Goal: Task Accomplishment & Management: Use online tool/utility

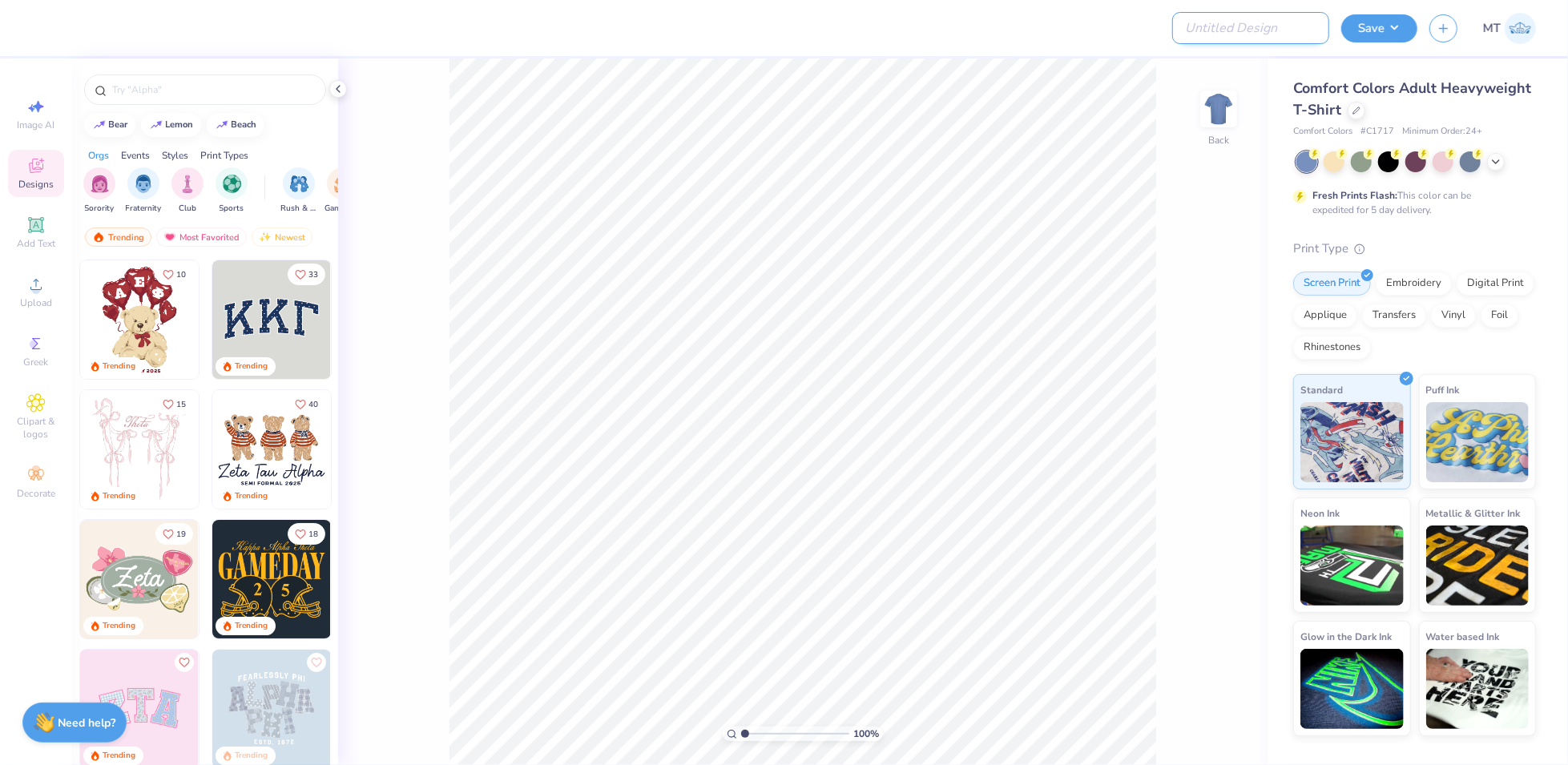
click at [1270, 30] on input "Design Title" at bounding box center [1250, 28] width 157 height 32
paste input "FPS239495"
type input "FPS239495"
click at [1348, 108] on div at bounding box center [1356, 109] width 18 height 18
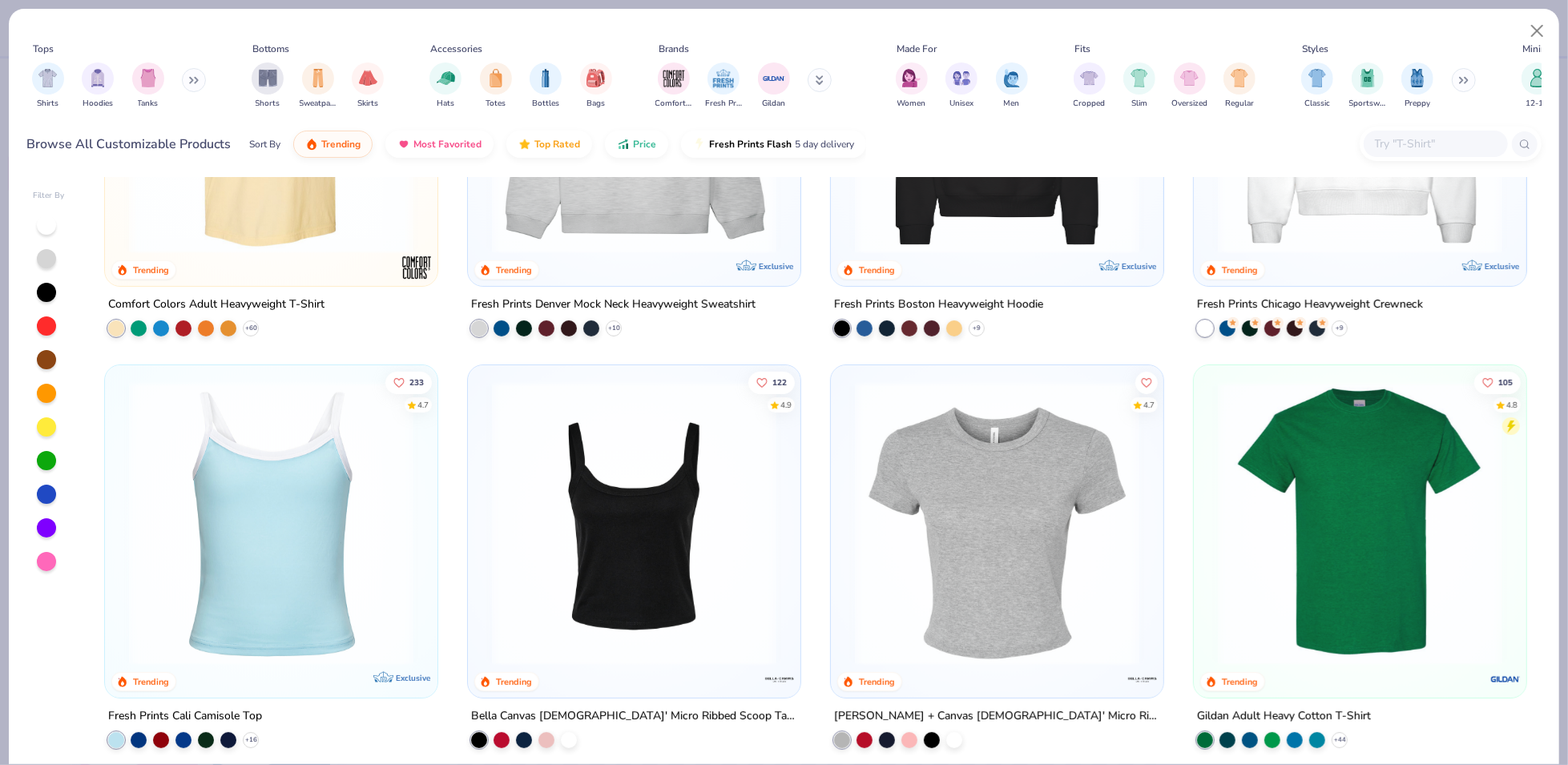
scroll to position [327, 0]
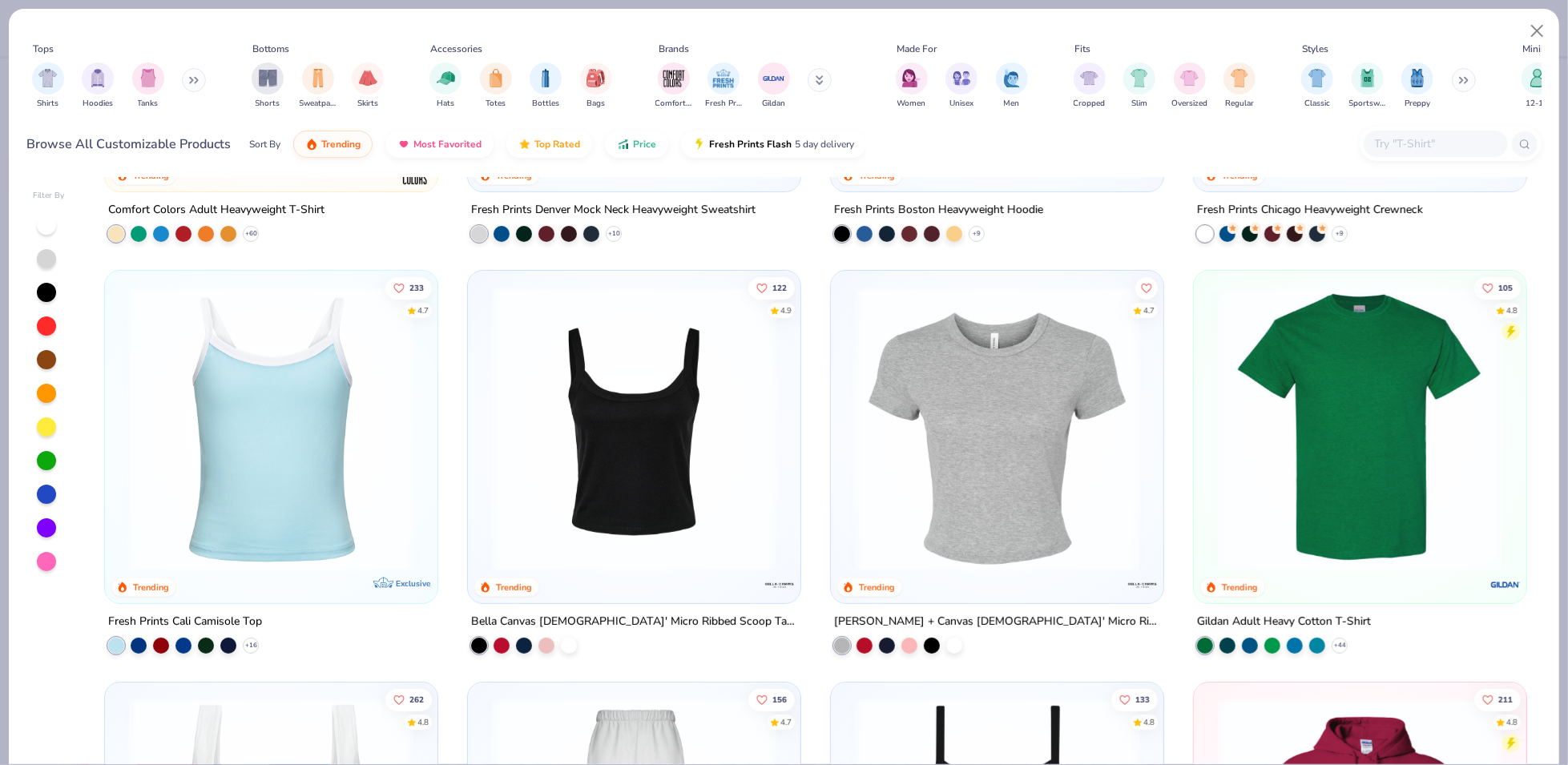
click at [1008, 476] on img at bounding box center [997, 429] width 301 height 285
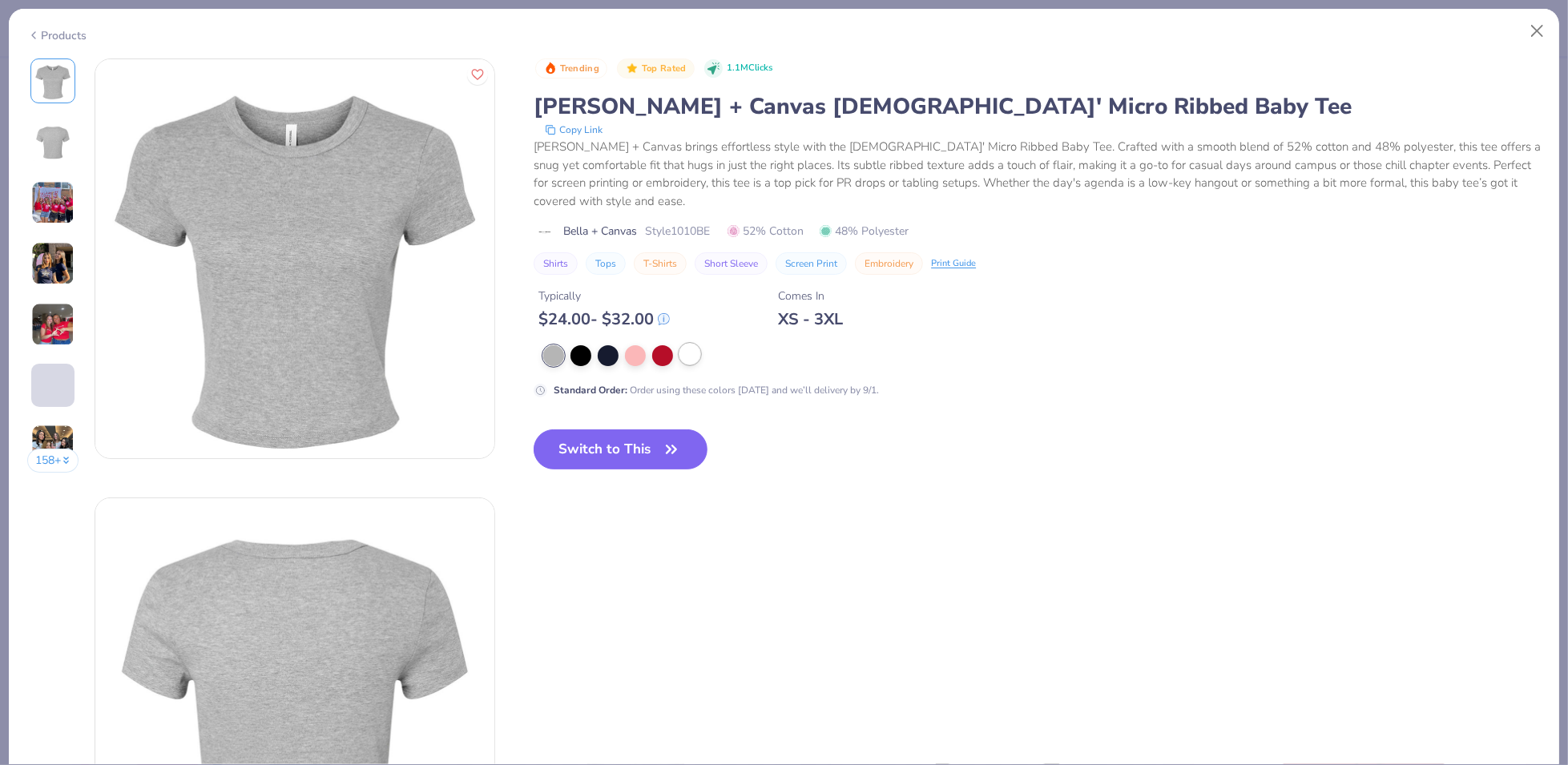
click at [686, 352] on div at bounding box center [690, 354] width 21 height 21
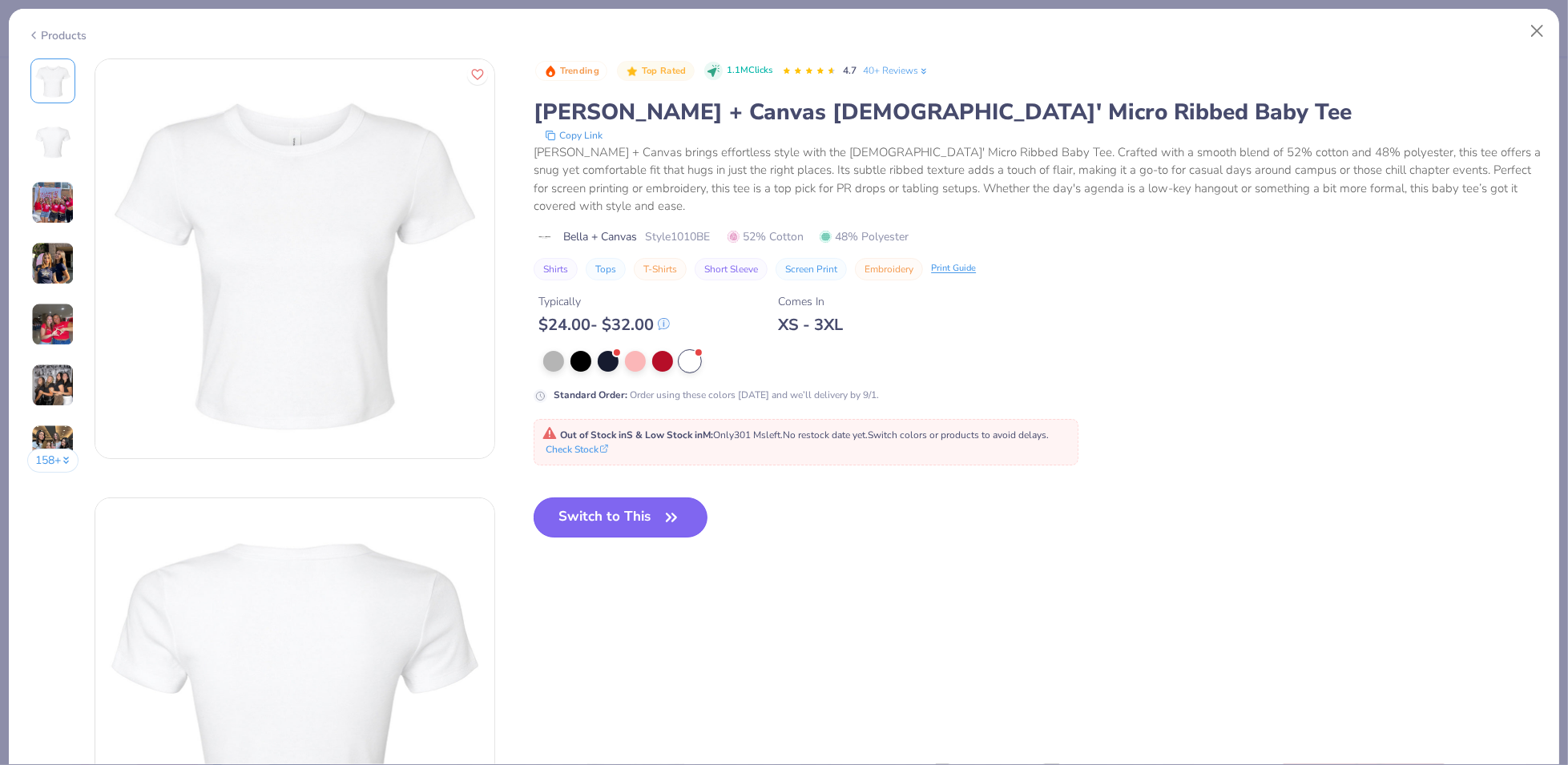
click at [657, 514] on button "Switch to This" at bounding box center [620, 517] width 174 height 40
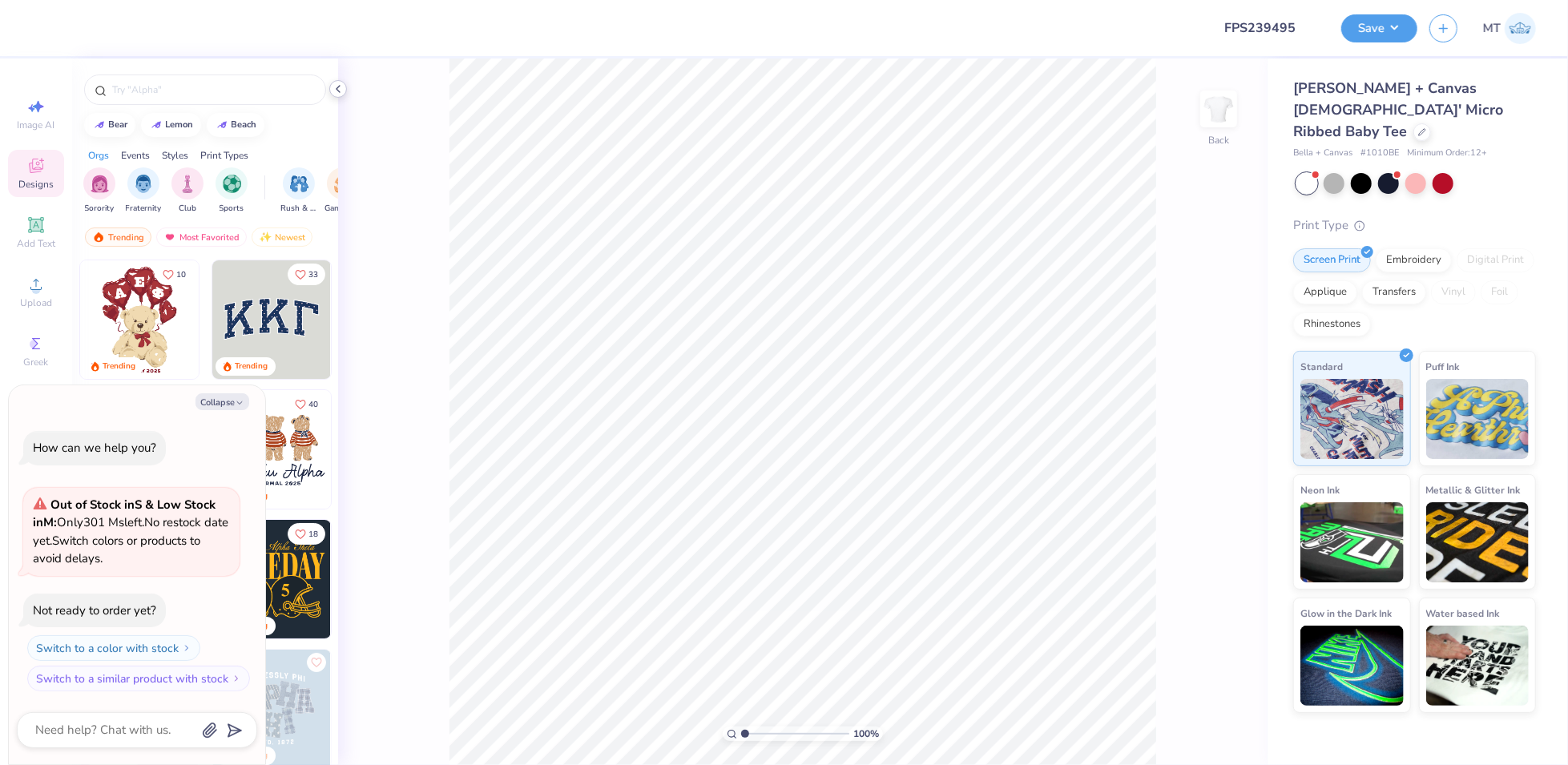
click at [334, 87] on icon at bounding box center [338, 89] width 13 height 13
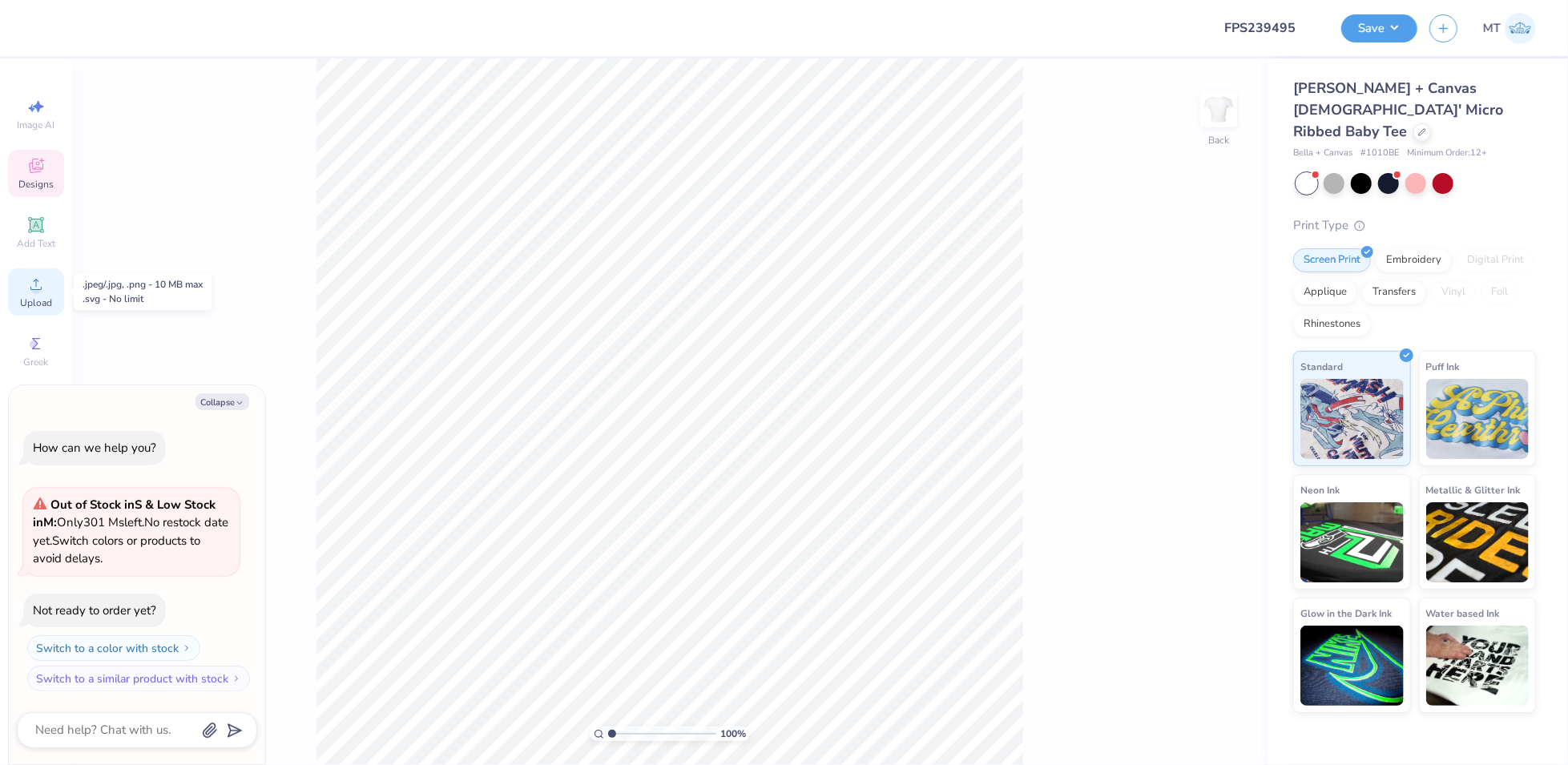
click at [54, 296] on div "Upload" at bounding box center [37, 292] width 56 height 47
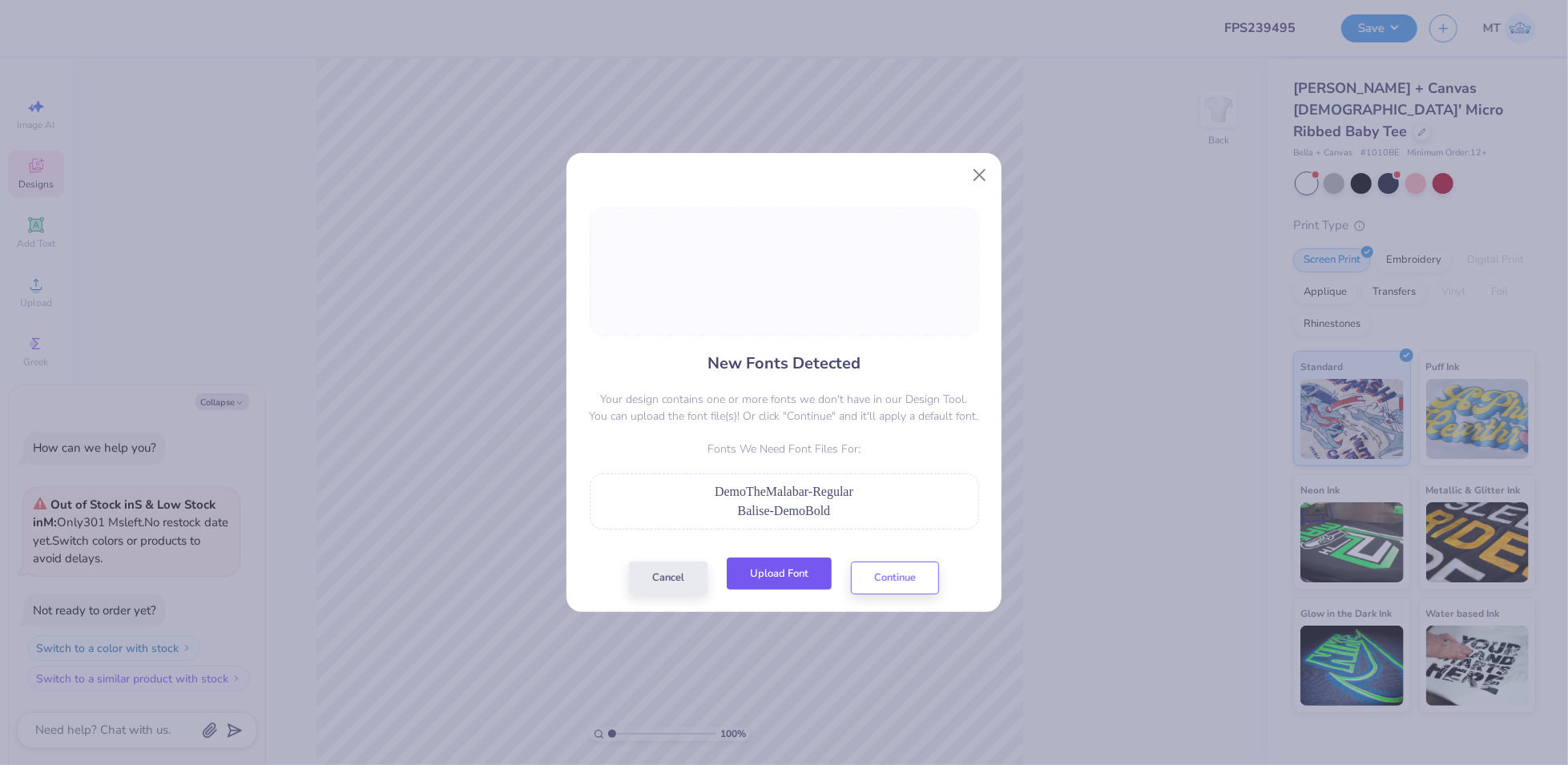
click at [769, 577] on button "Upload Font" at bounding box center [779, 573] width 105 height 33
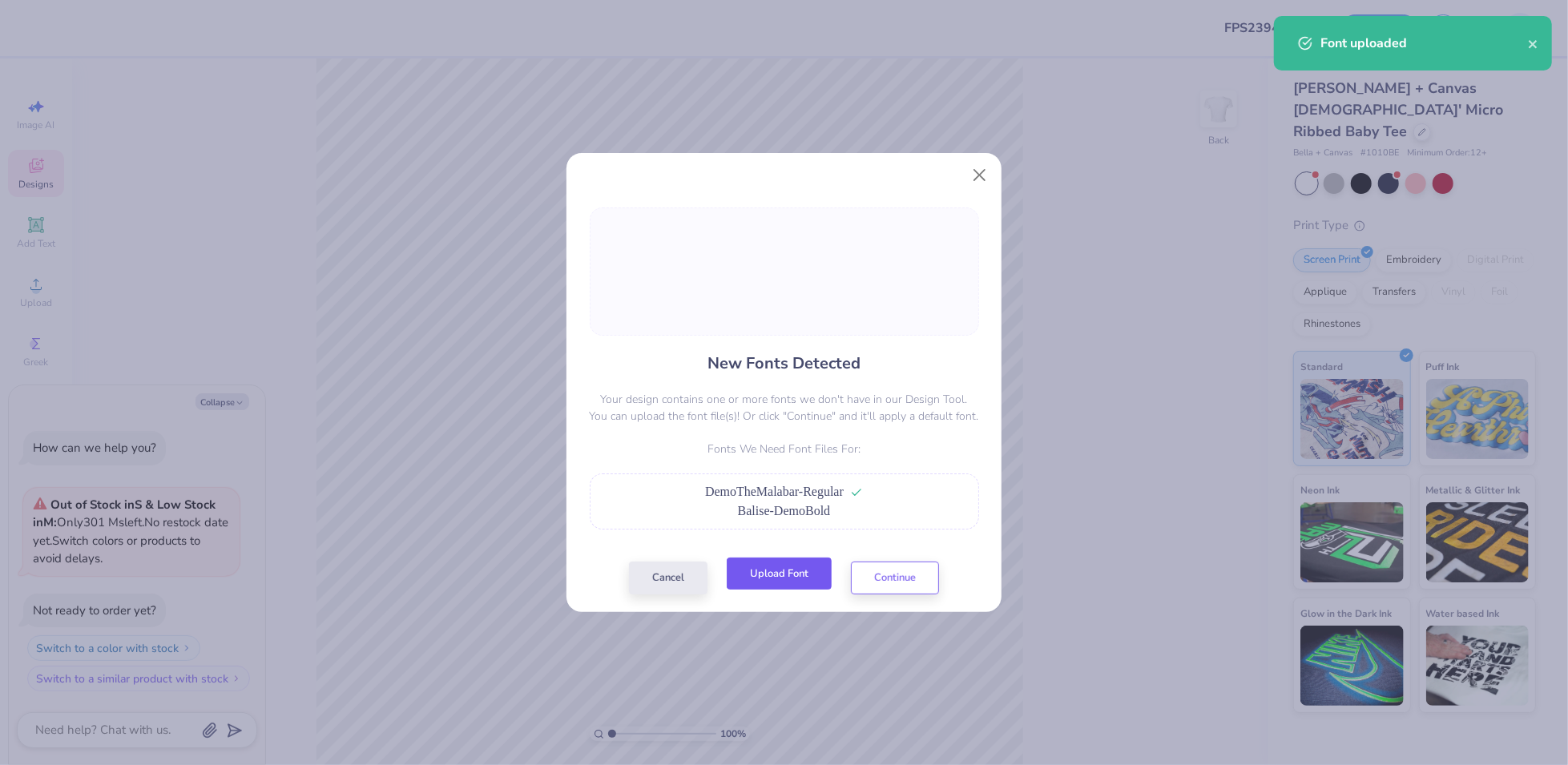
click at [793, 569] on button "Upload Font" at bounding box center [779, 573] width 105 height 33
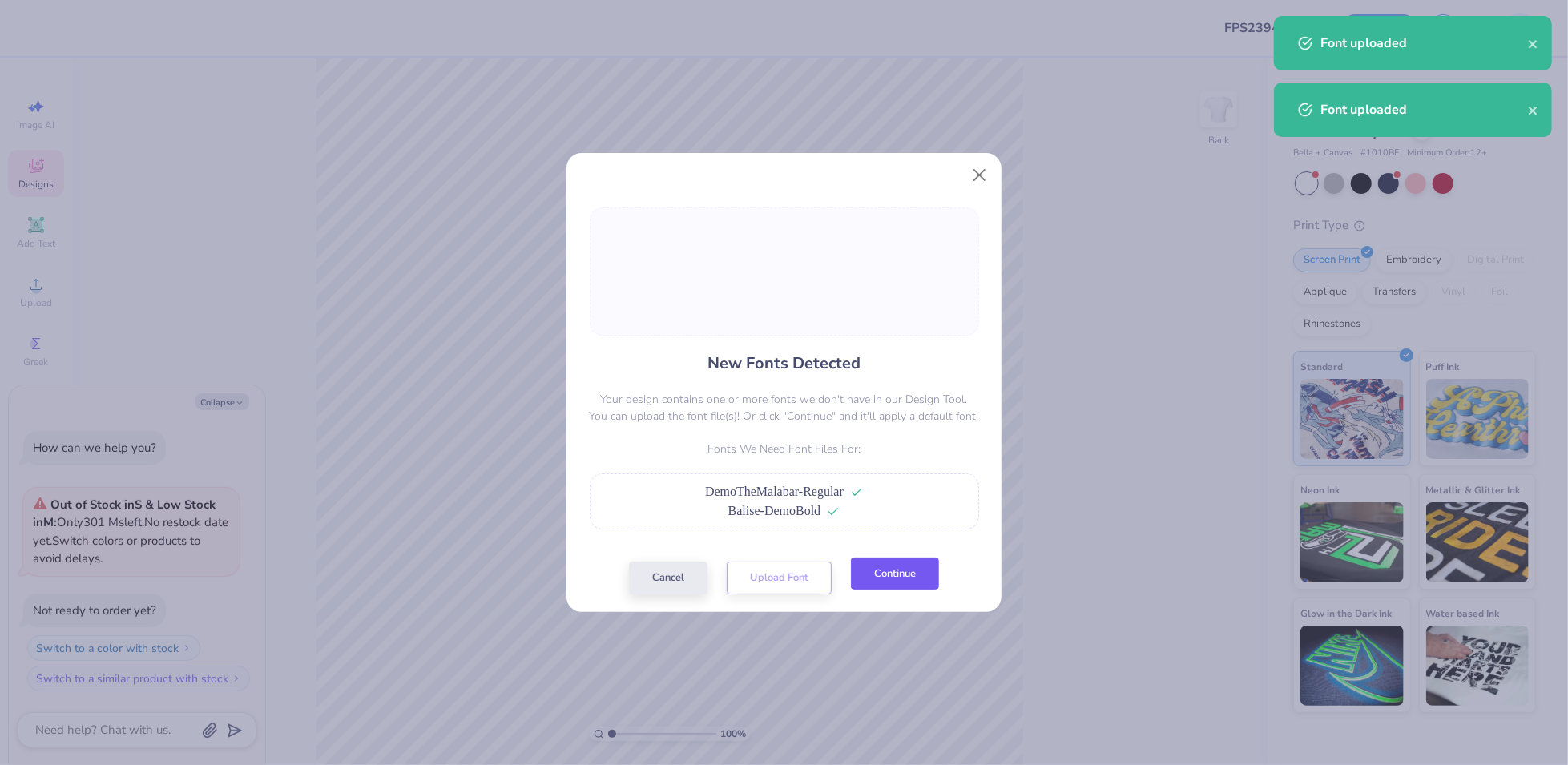
click at [916, 578] on button "Continue" at bounding box center [895, 573] width 88 height 33
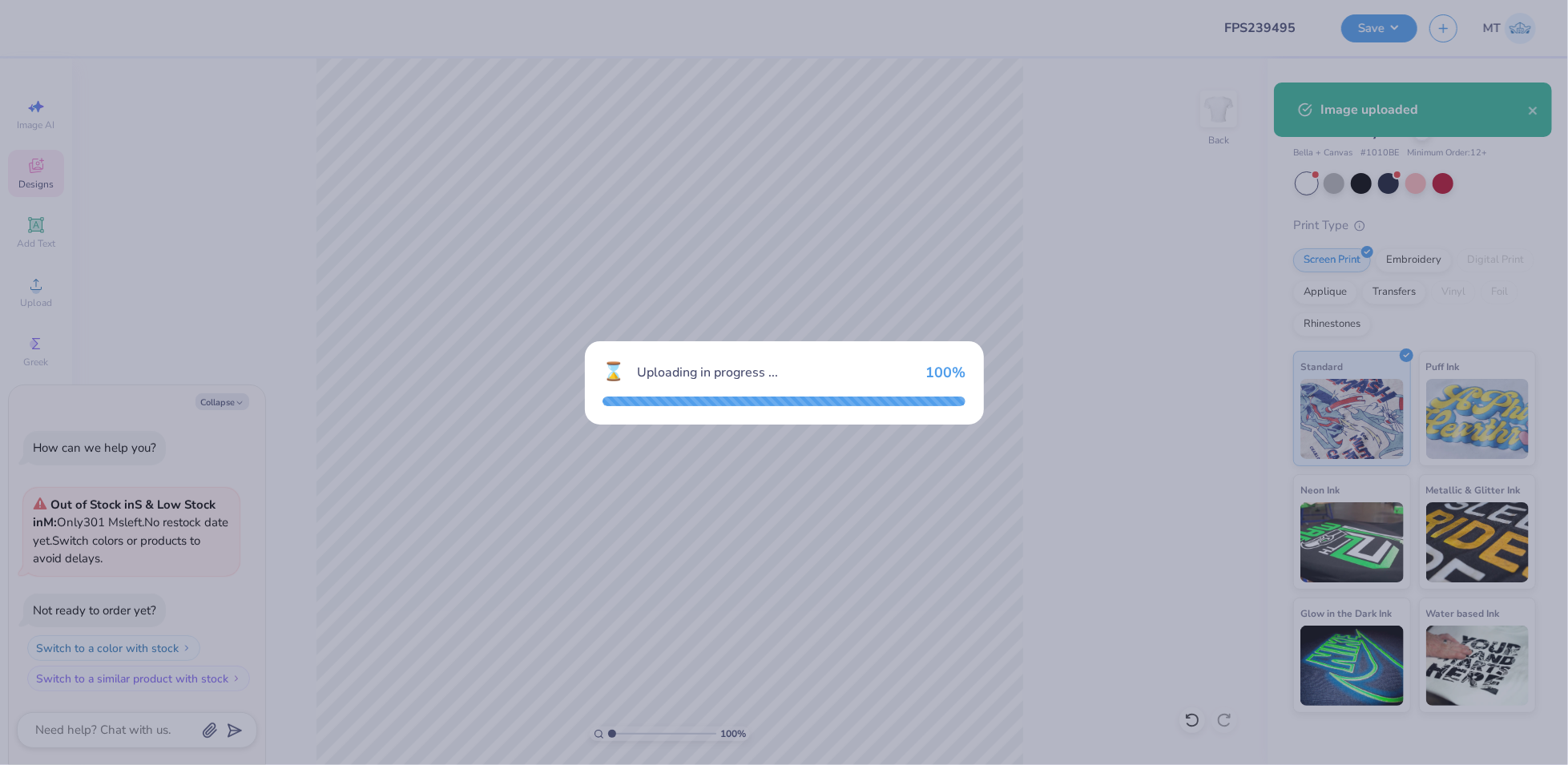
type textarea "x"
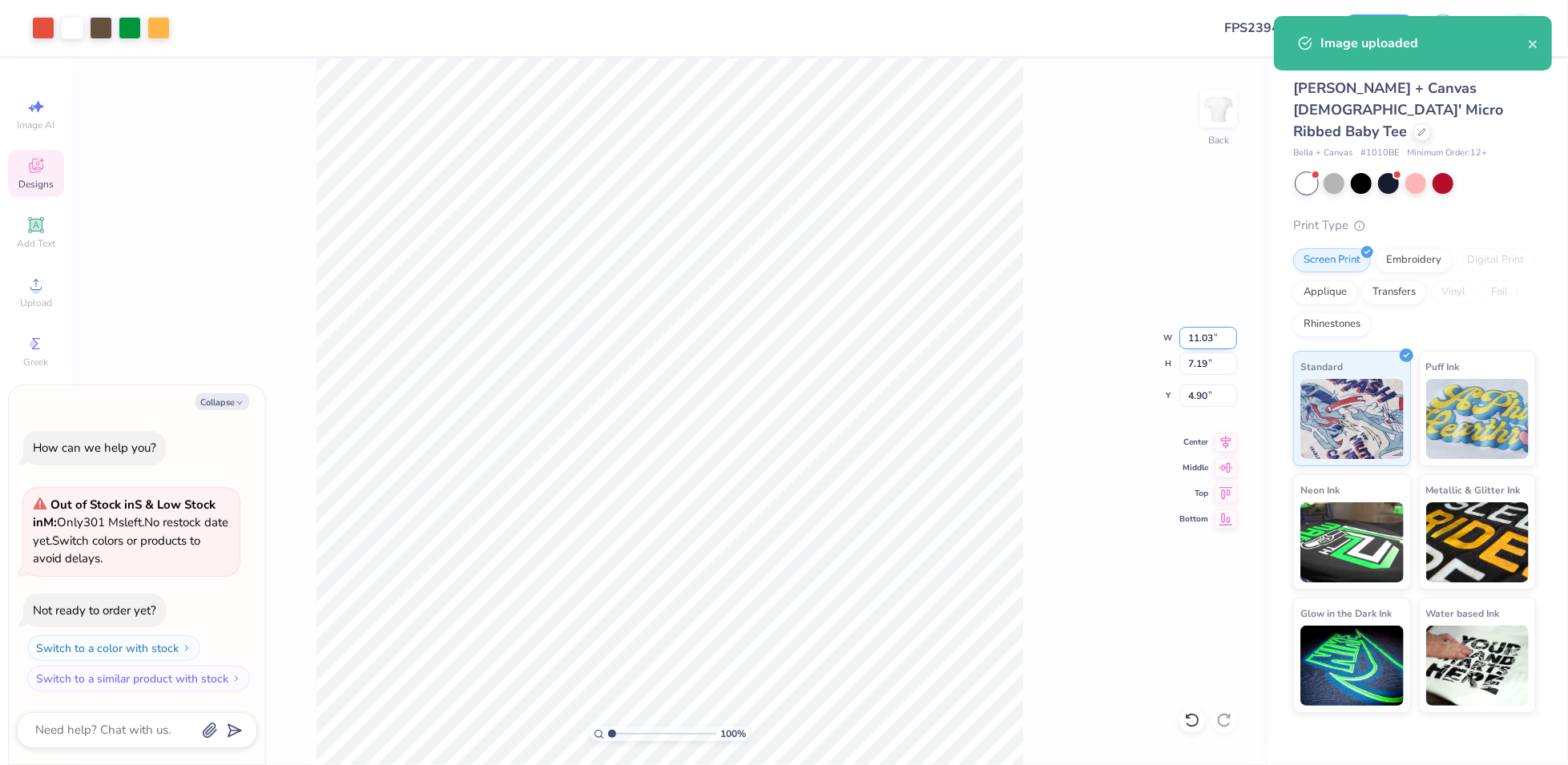
click at [1200, 336] on input "11.03" at bounding box center [1208, 338] width 57 height 23
type input "7"
type textarea "x"
type input "7.00"
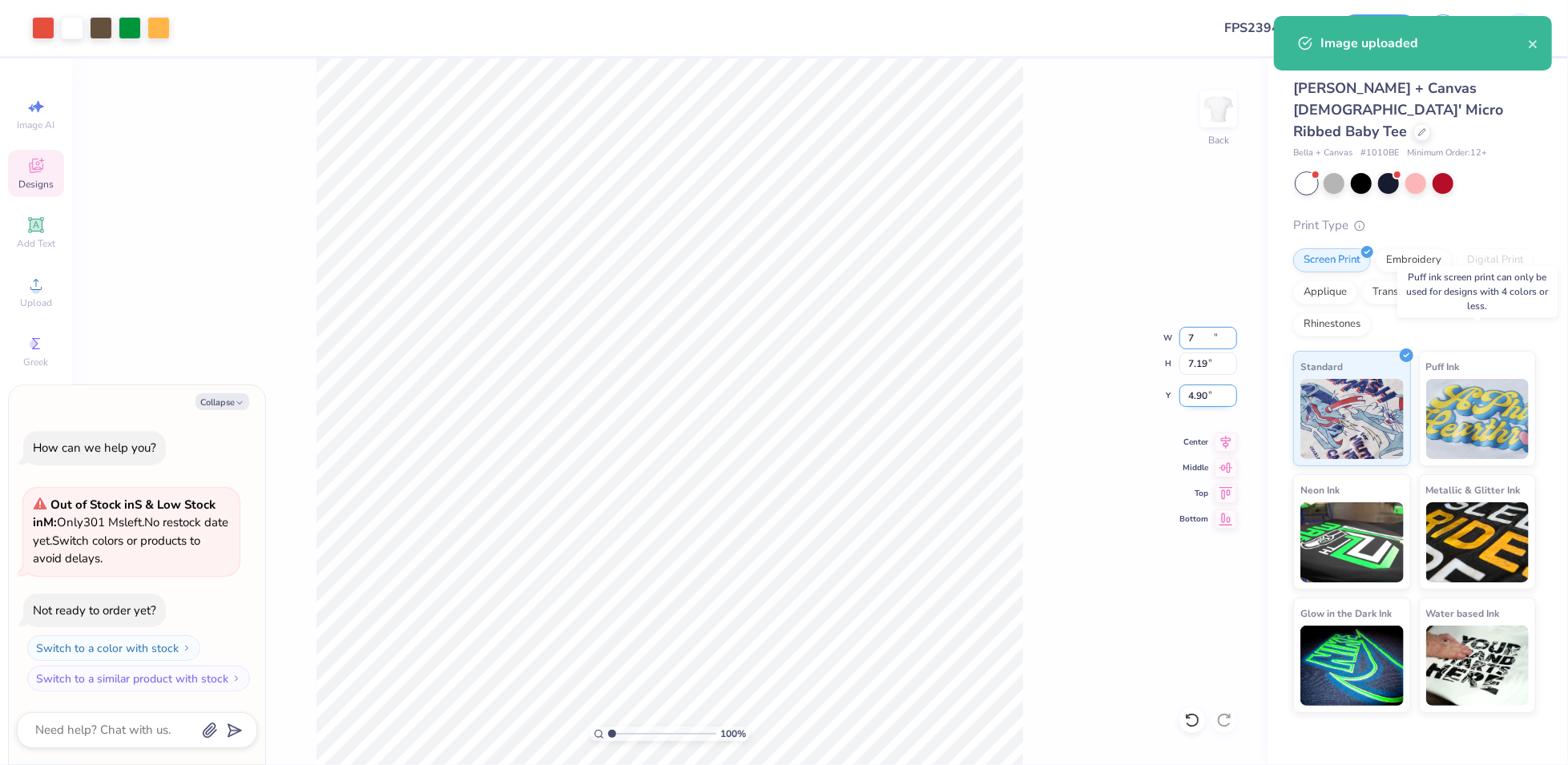
type input "4.56"
type input "6.22"
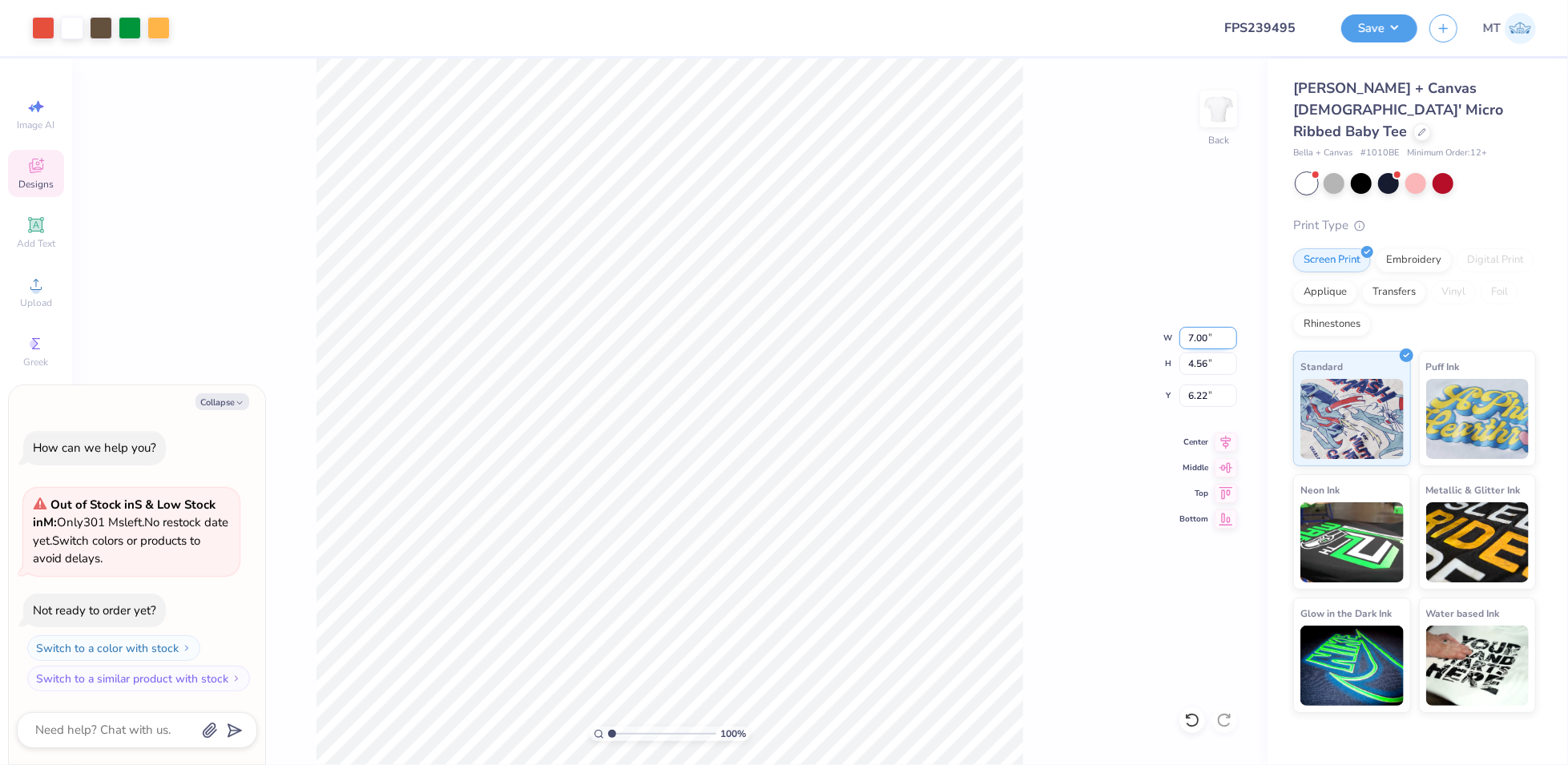
click at [1197, 338] on input "7.00" at bounding box center [1208, 338] width 57 height 23
type input "7.5"
type textarea "x"
type input "7.50"
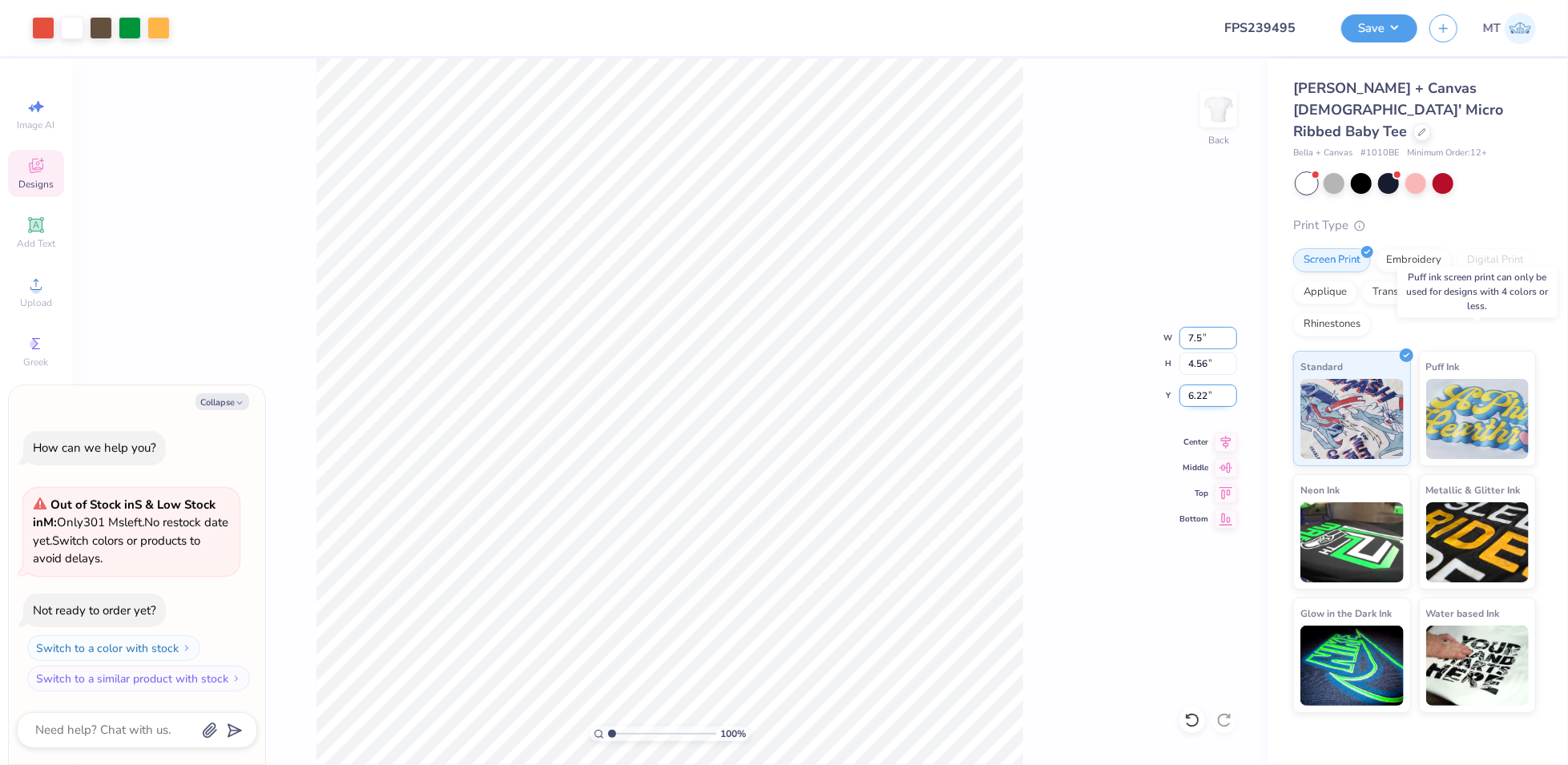
type input "4.89"
click at [1199, 397] on input "6.06" at bounding box center [1208, 396] width 57 height 23
type input "3"
type textarea "x"
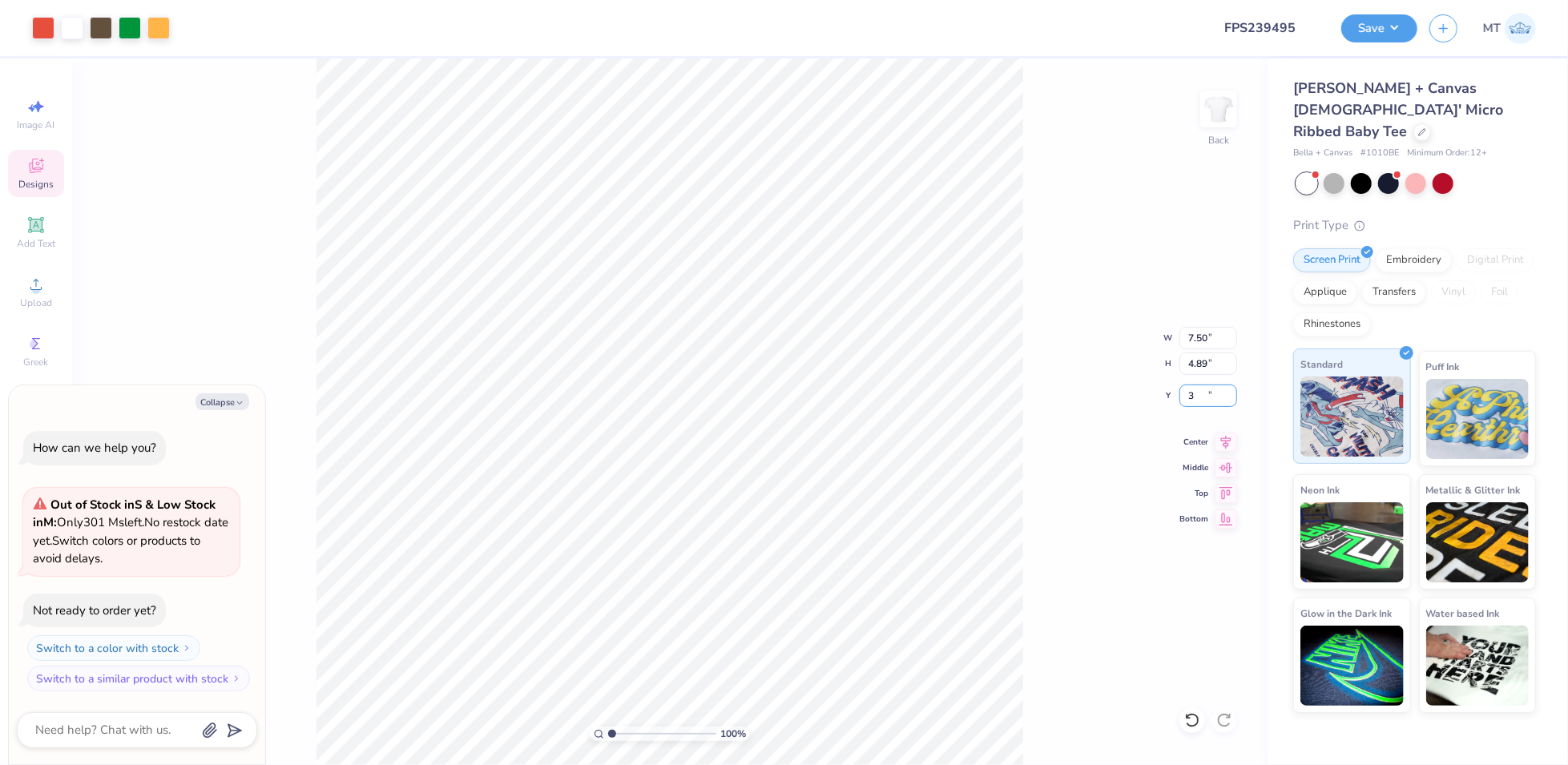
type input "3.00"
type textarea "x"
click at [1197, 395] on input "3.00" at bounding box center [1208, 396] width 57 height 23
click at [1200, 336] on input "7.50" at bounding box center [1208, 338] width 57 height 23
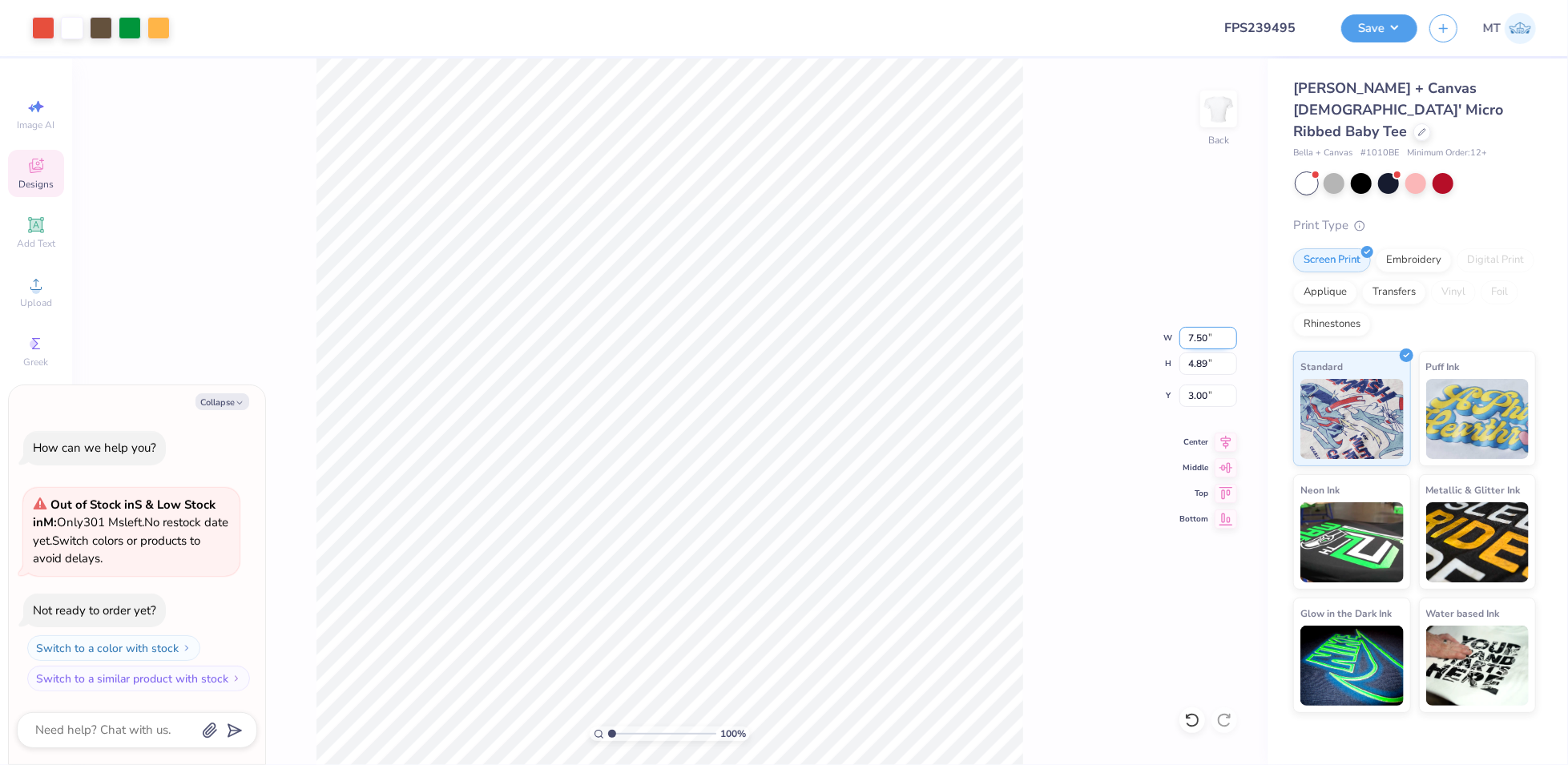
click at [1200, 336] on input "7.50" at bounding box center [1208, 338] width 57 height 23
type input "8"
type textarea "x"
type input "7.99"
type input "5.21"
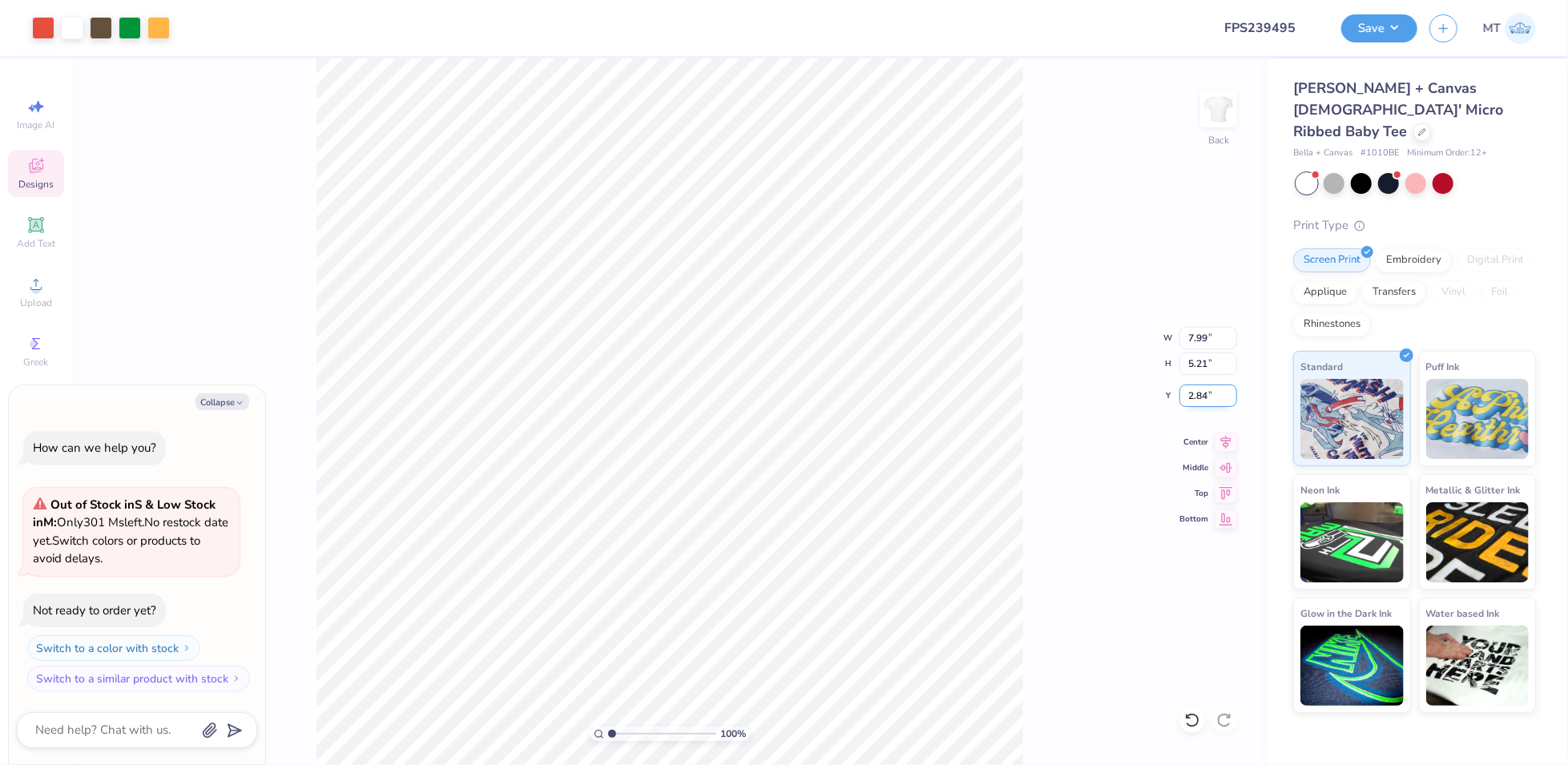
click at [1197, 394] on input "2.84" at bounding box center [1208, 396] width 57 height 23
type input "2.5"
type textarea "x"
type input "2.50"
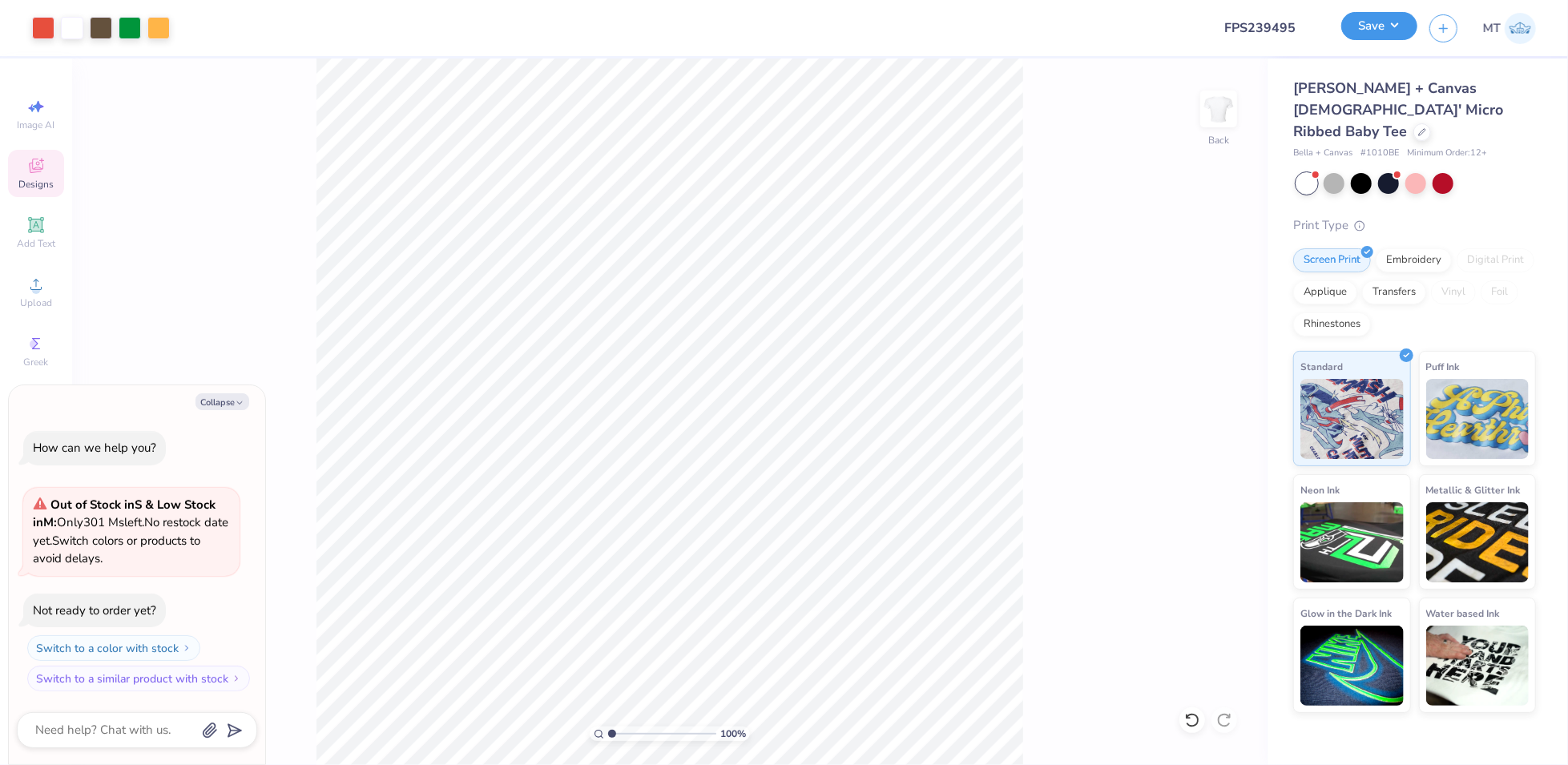
click at [1390, 35] on button "Save" at bounding box center [1379, 26] width 76 height 28
type textarea "x"
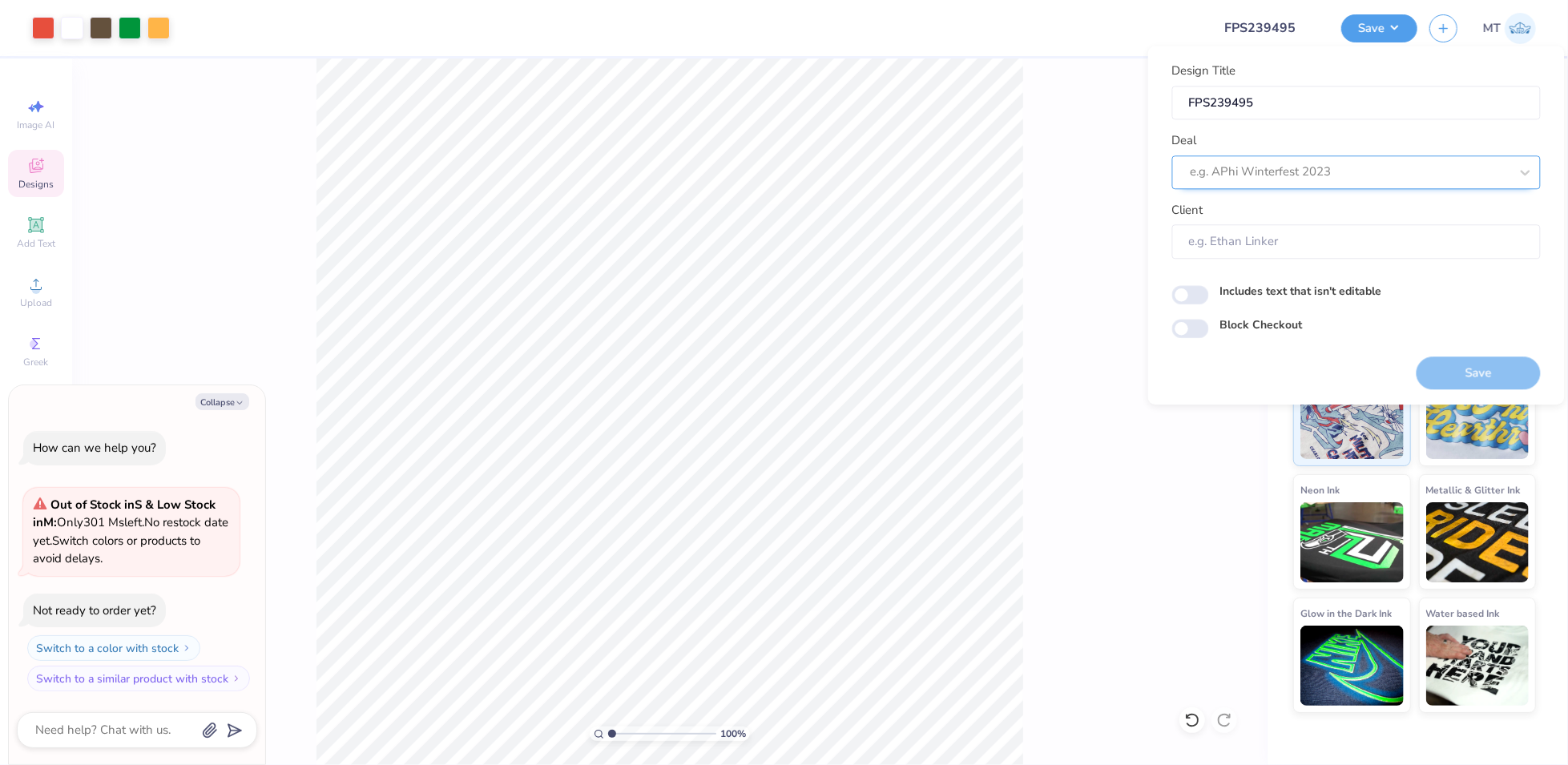
click at [1348, 163] on div at bounding box center [1350, 172] width 319 height 22
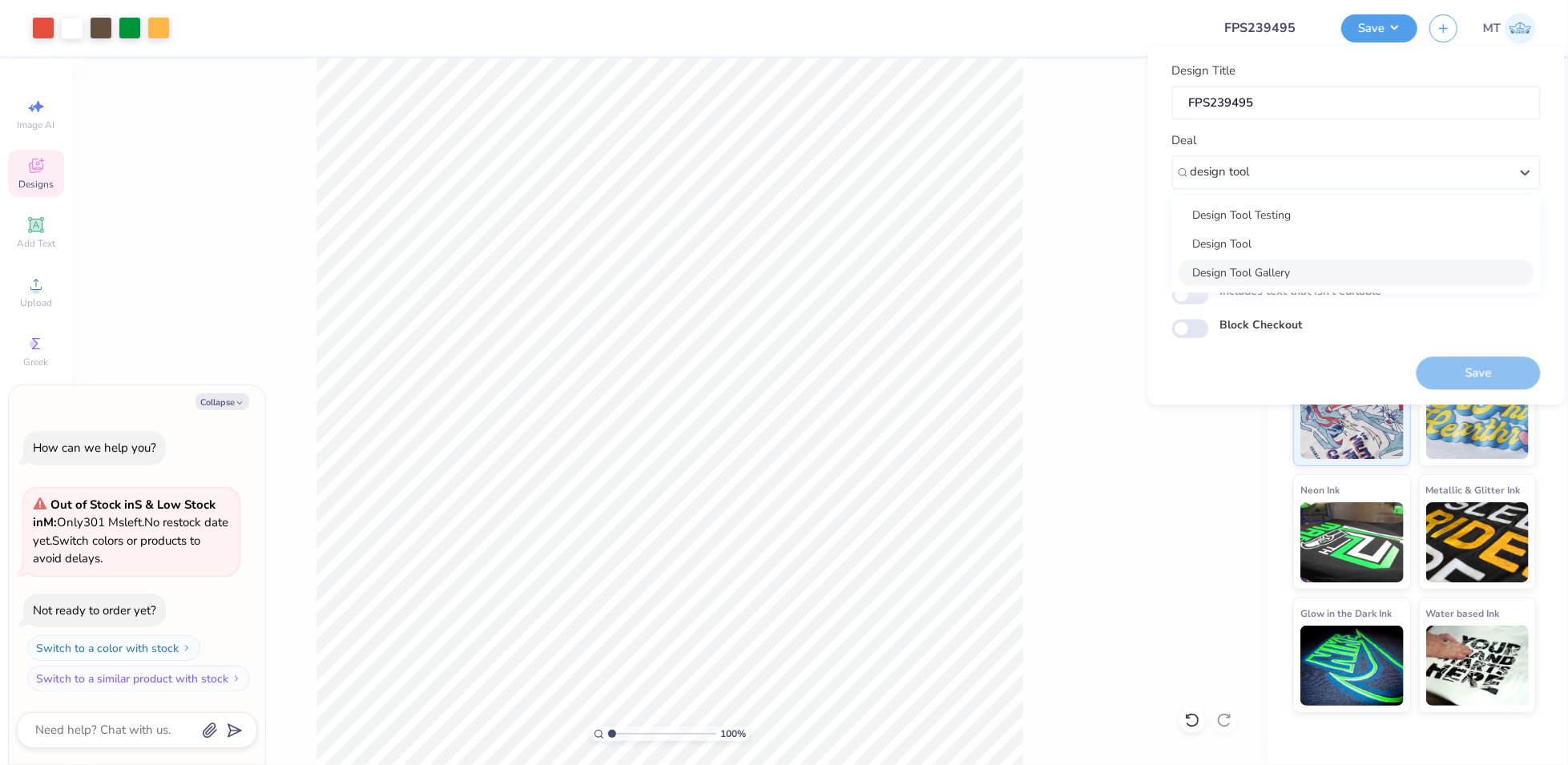
click at [1332, 259] on div "Design Tool Gallery" at bounding box center [1356, 273] width 355 height 26
type input "design tool"
type textarea "x"
type input "Design Tool Gallery User"
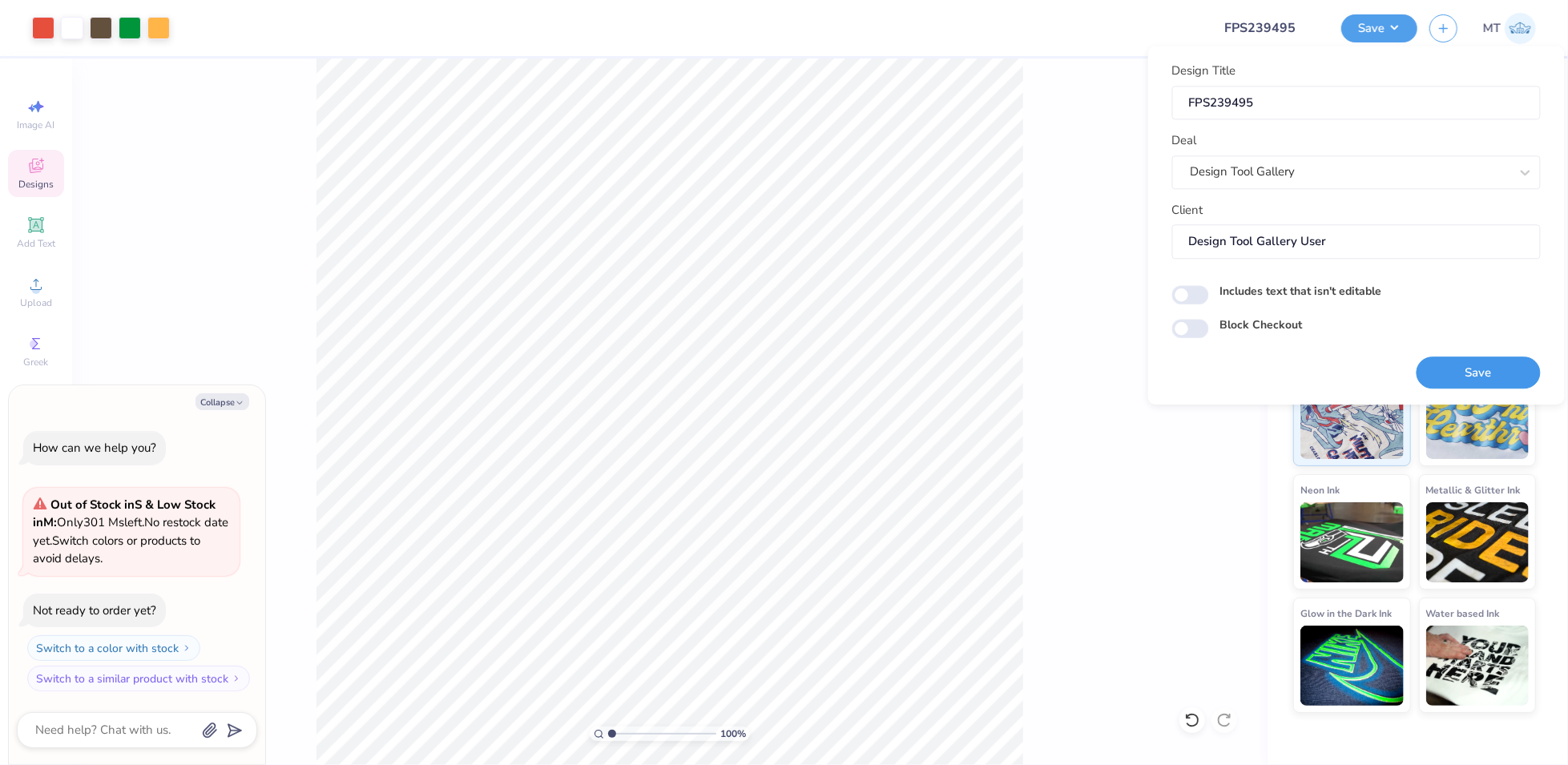
click at [1474, 364] on button "Save" at bounding box center [1479, 372] width 124 height 33
click at [1293, 47] on div "Design Title FPS239495 Deal Design Tool Gallery Client Design Tool Gallery User…" at bounding box center [1356, 226] width 416 height 359
click at [231, 405] on button "Collapse" at bounding box center [222, 401] width 54 height 17
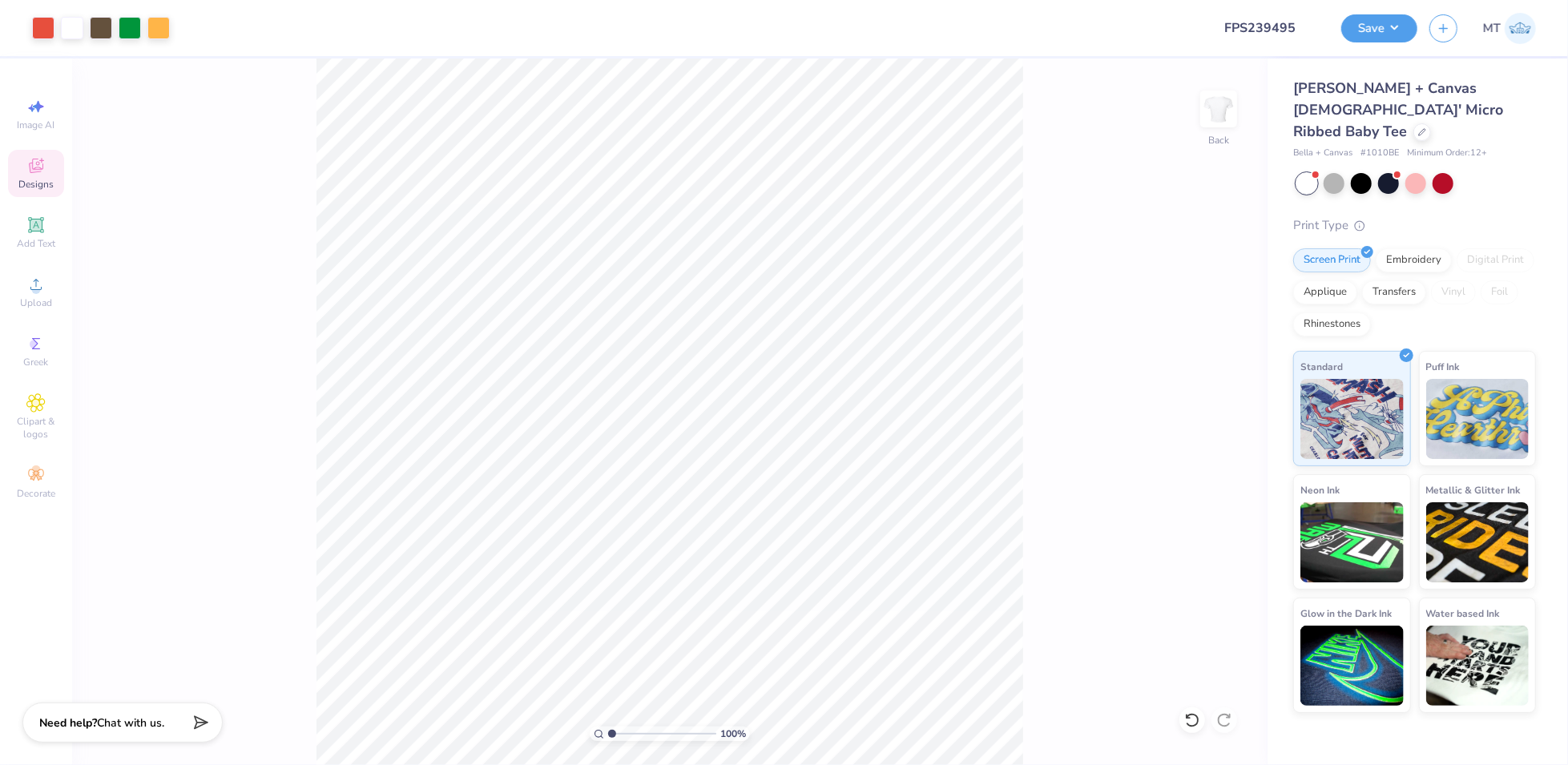
click at [1391, 27] on button "Save" at bounding box center [1379, 28] width 76 height 28
click at [1400, 27] on button "Save" at bounding box center [1379, 26] width 76 height 28
click at [1415, 34] on button "Save" at bounding box center [1379, 28] width 76 height 28
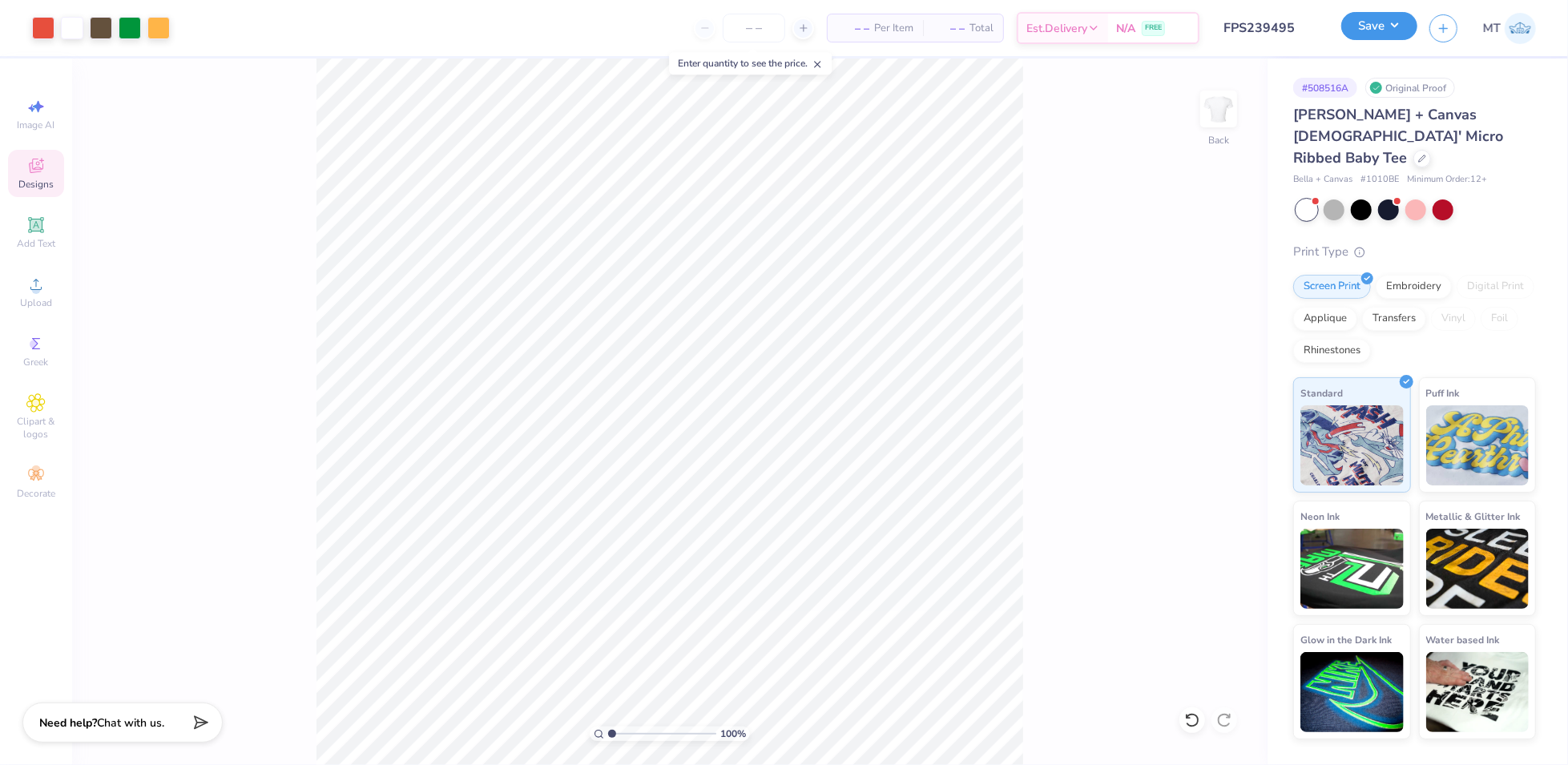
click at [1405, 30] on button "Save" at bounding box center [1379, 26] width 76 height 28
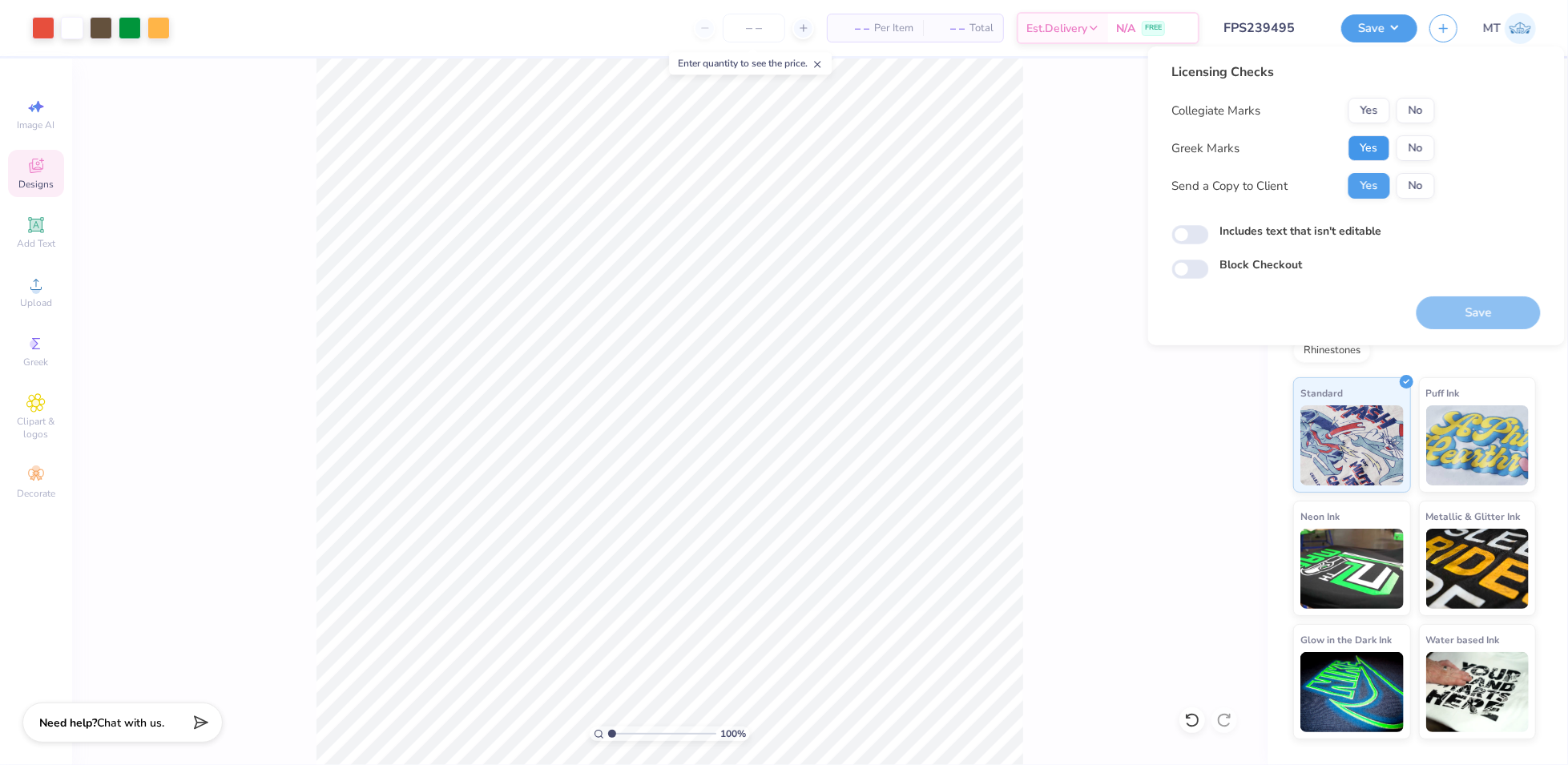
click at [1367, 136] on button "Yes" at bounding box center [1369, 148] width 41 height 25
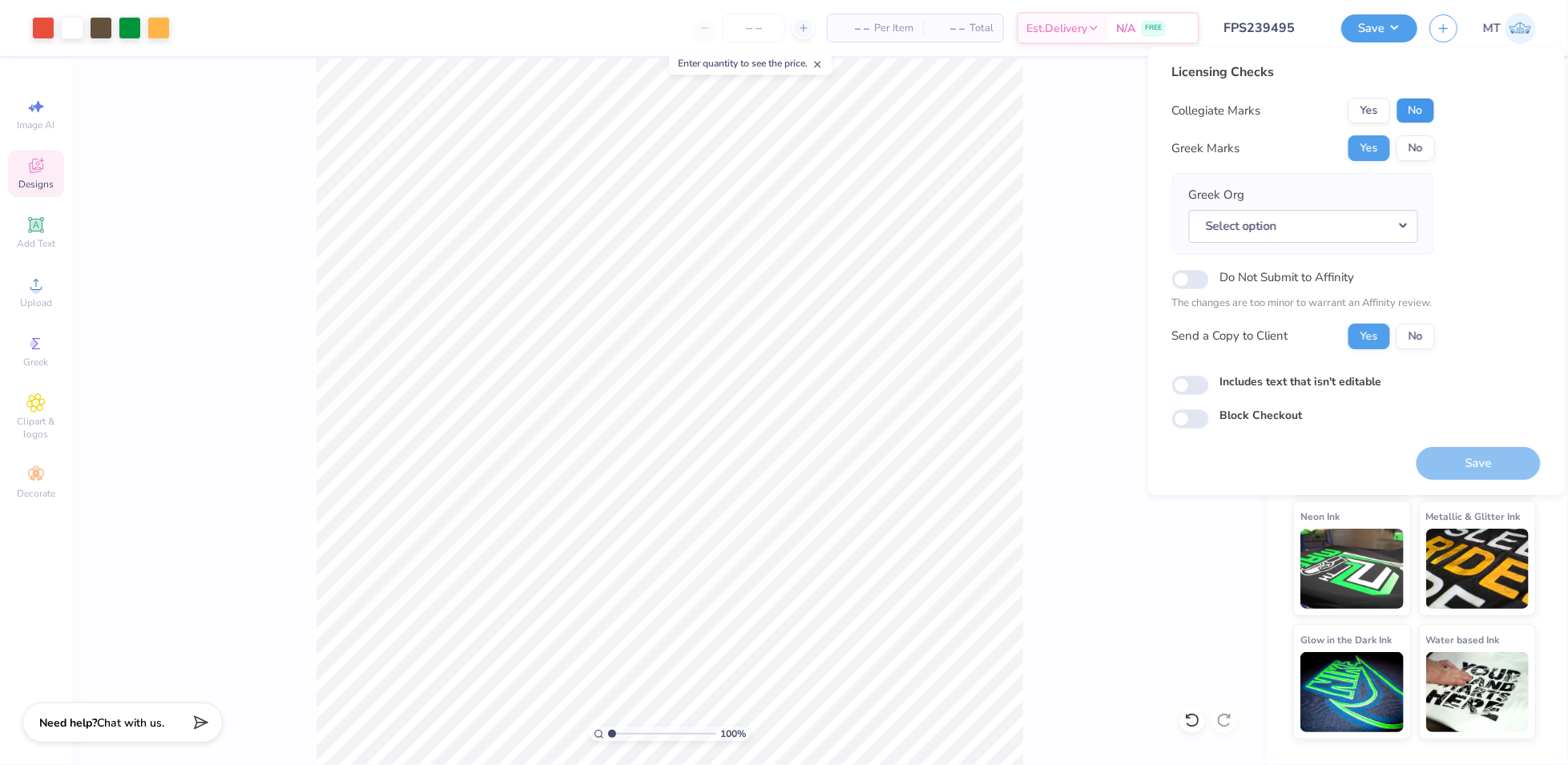
click at [1417, 104] on button "No" at bounding box center [1416, 110] width 39 height 25
click at [1403, 222] on button "Select option" at bounding box center [1304, 226] width 229 height 33
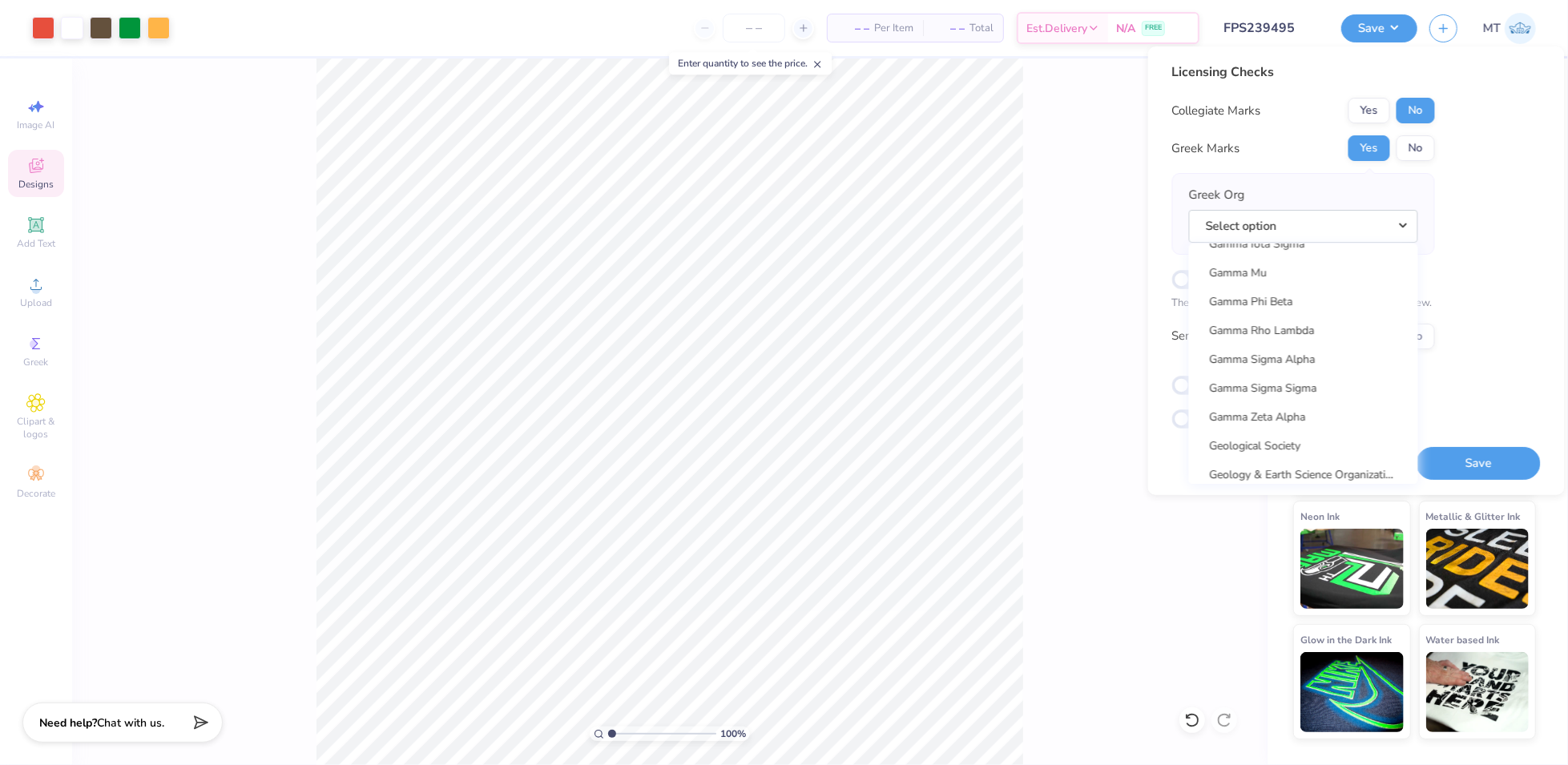
scroll to position [4997, 0]
click at [1281, 347] on link "Gamma Phi Beta" at bounding box center [1304, 341] width 216 height 26
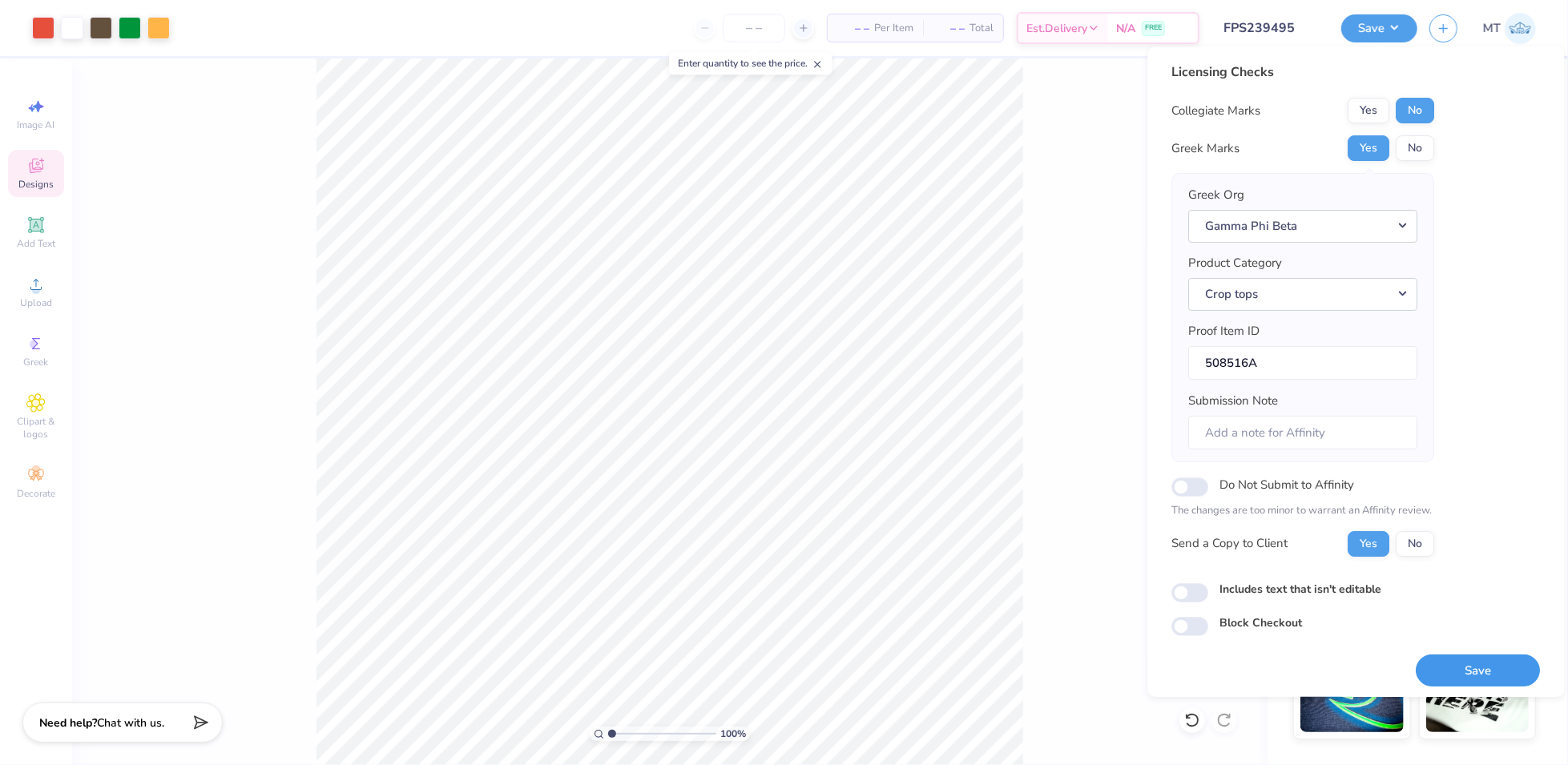
click at [1483, 670] on button "Save" at bounding box center [1479, 670] width 124 height 33
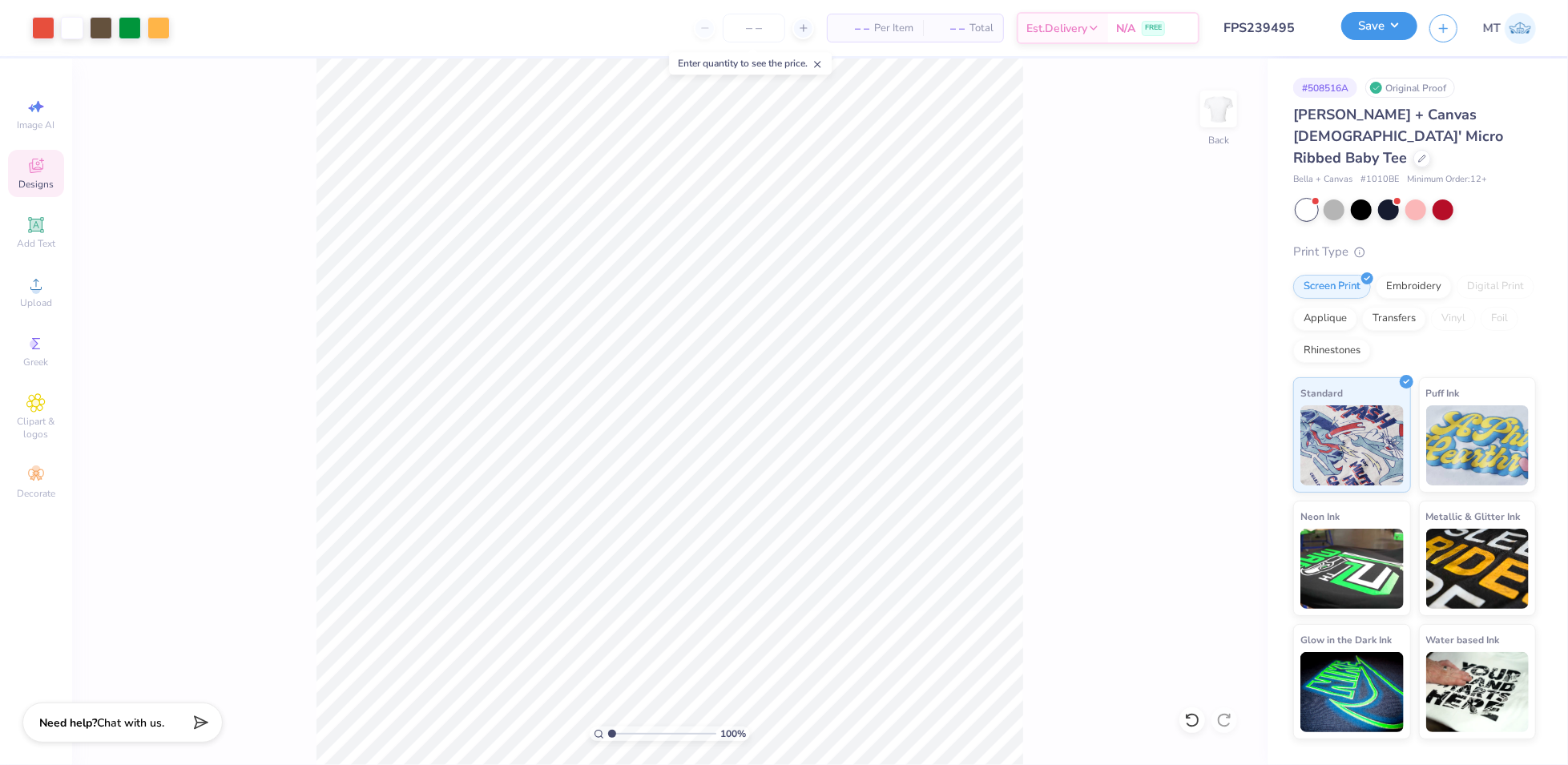
click at [1415, 22] on button "Save" at bounding box center [1379, 26] width 76 height 28
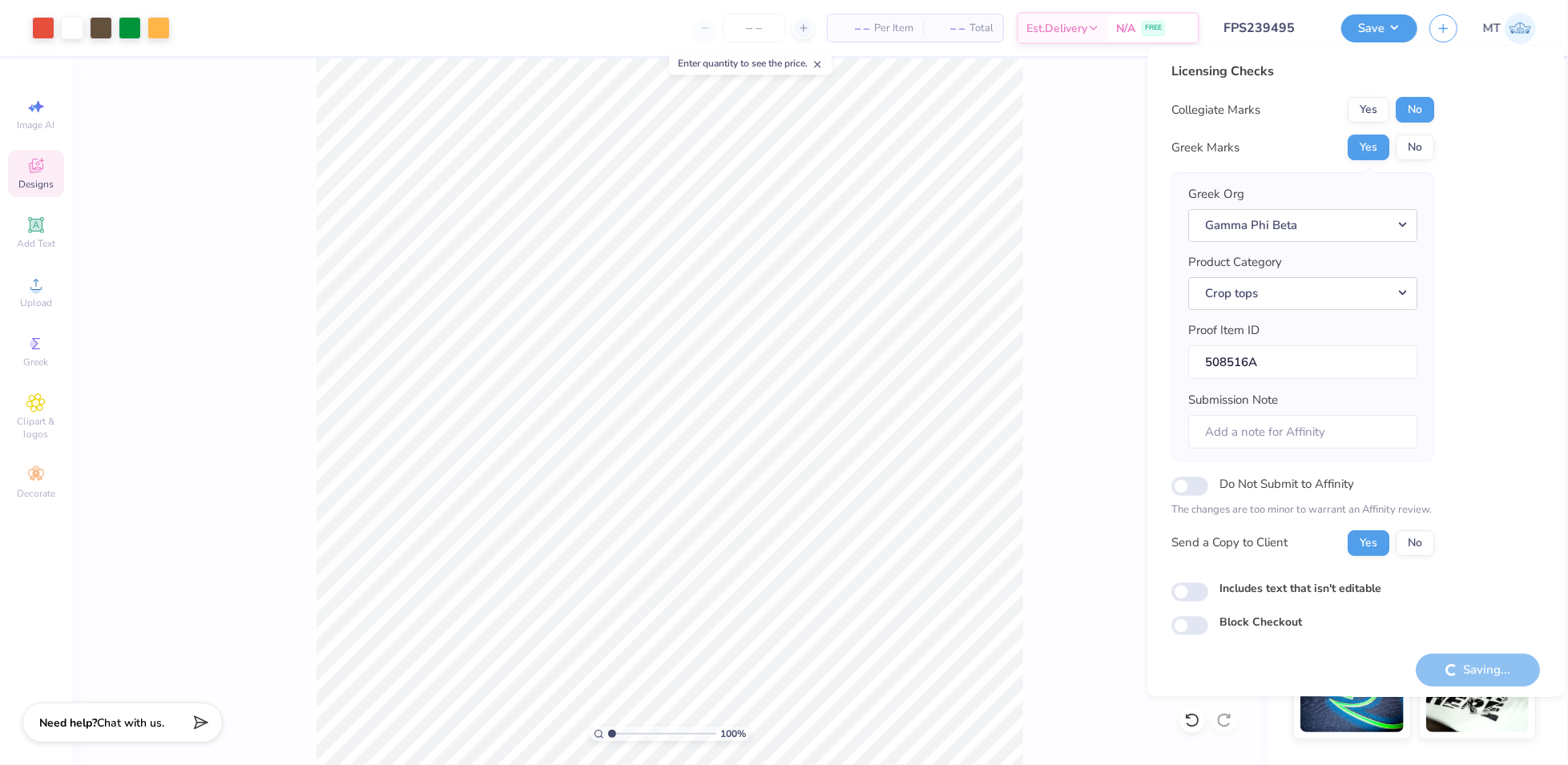
type textarea "x"
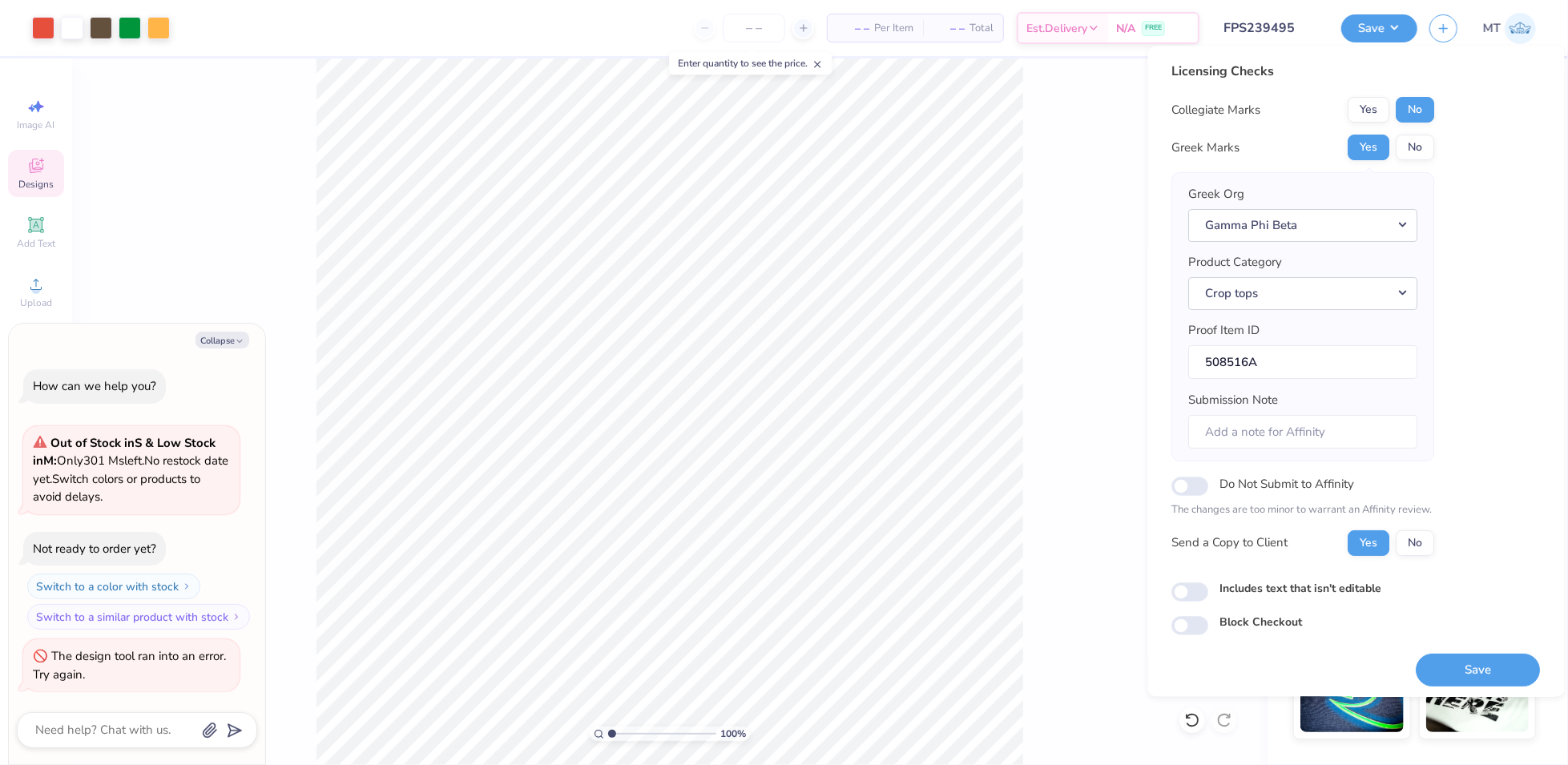
click at [1256, 82] on div "Licensing Checks Collegiate Marks Yes No Greek Marks Yes No Greek Org Gamma Phi…" at bounding box center [1304, 315] width 263 height 507
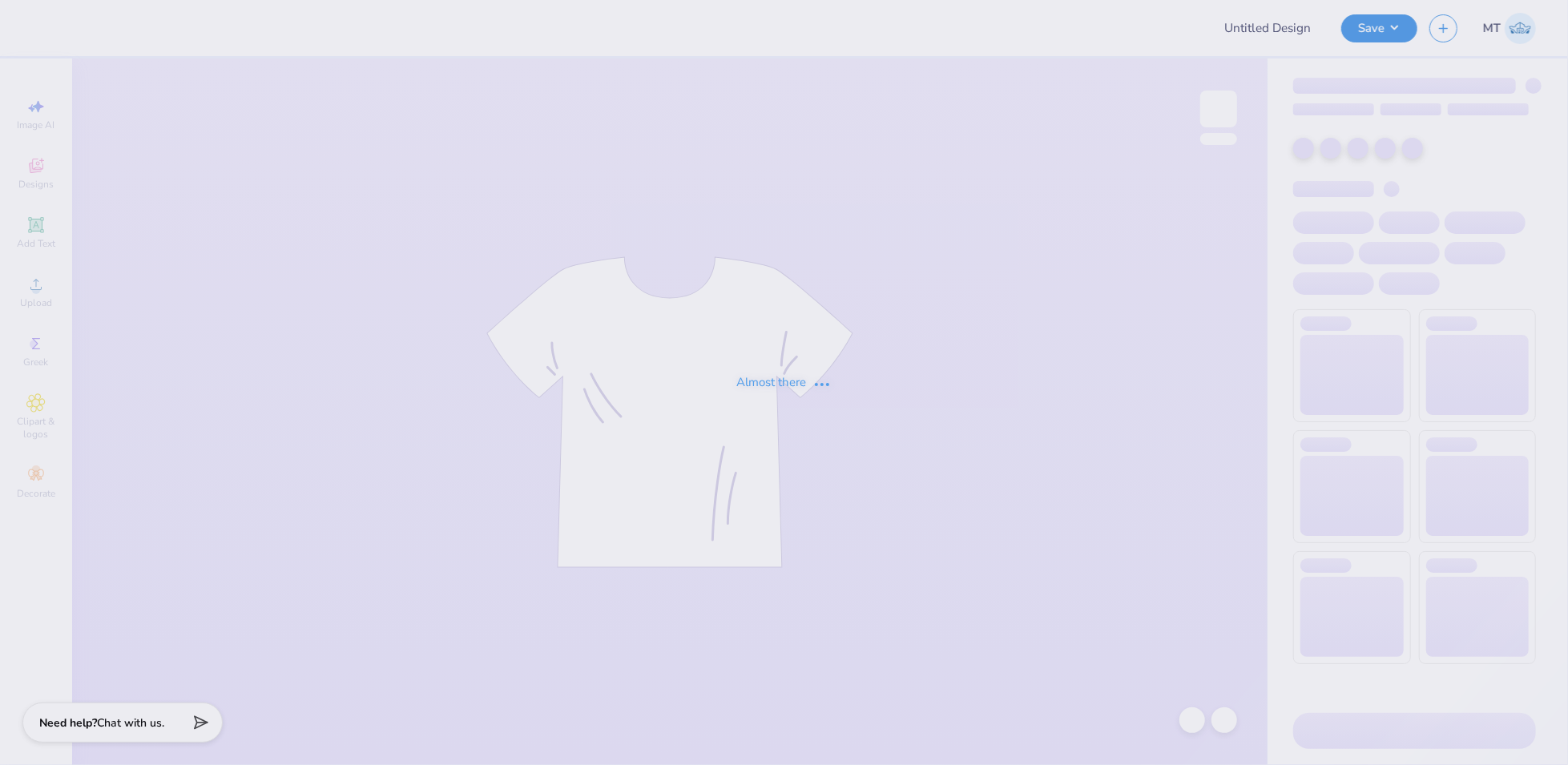
type input "FPS239495"
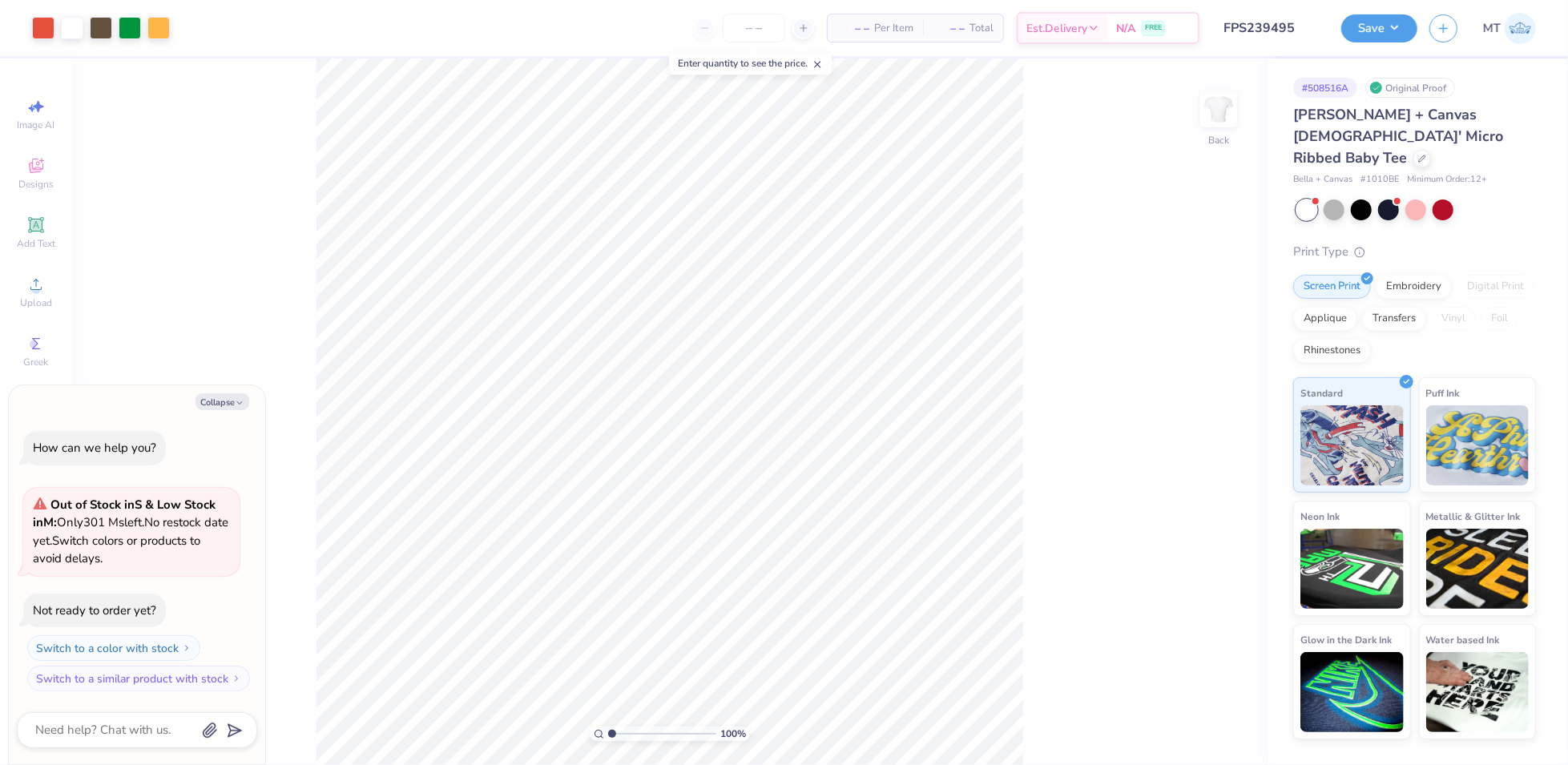
click at [214, 418] on div "How can we help you? Out of Stock in S & Low Stock in M : Only 301 Ms left. No …" at bounding box center [137, 561] width 241 height 286
click at [216, 414] on div "Collapse How can we help you? Out of Stock in S & Low Stock in M : Only 301 Ms …" at bounding box center [136, 574] width 257 height 379
drag, startPoint x: 218, startPoint y: 410, endPoint x: 229, endPoint y: 408, distance: 11.2
click at [218, 410] on button "Collapse" at bounding box center [222, 401] width 54 height 17
type textarea "x"
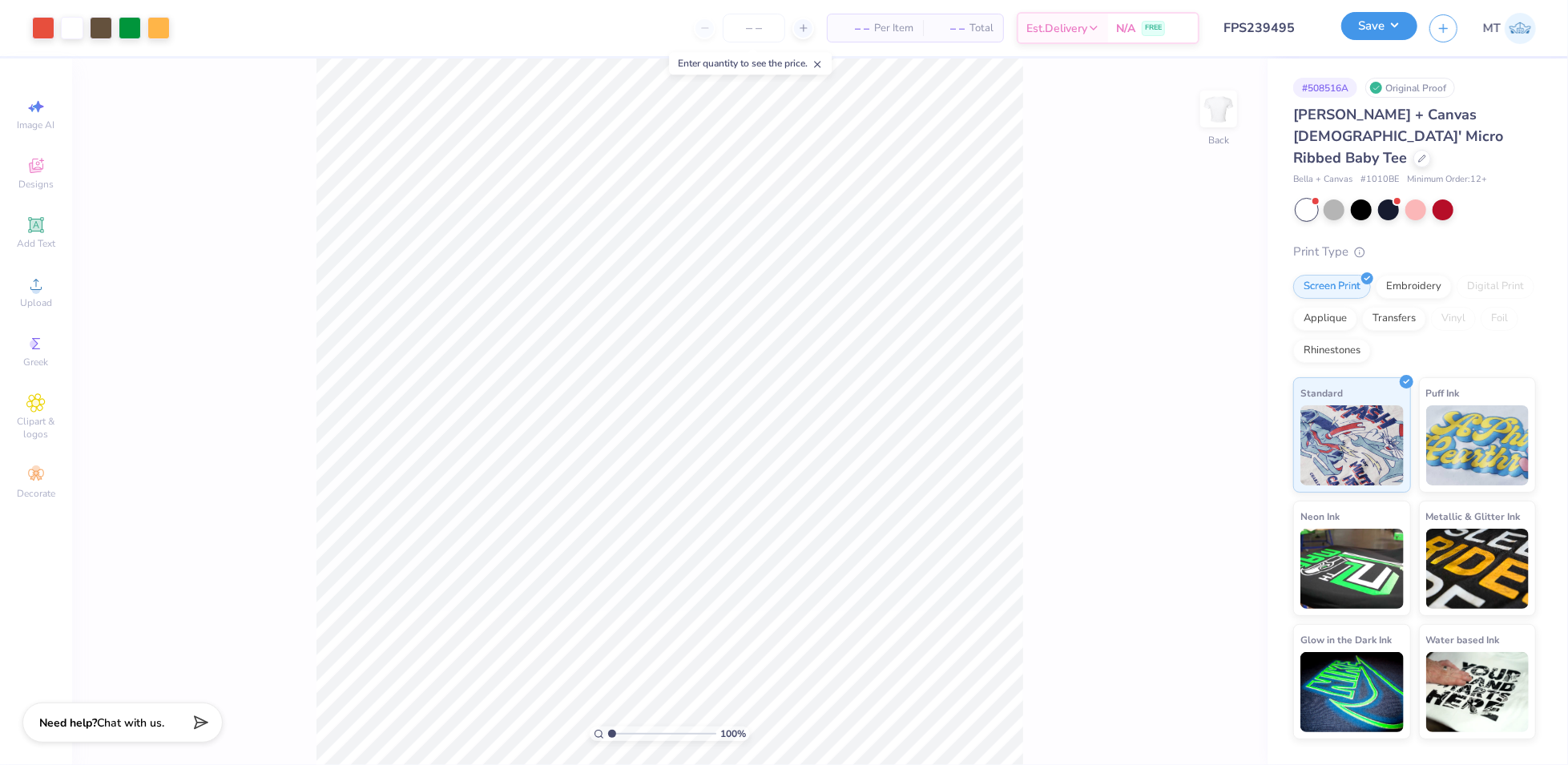
click at [1388, 27] on button "Save" at bounding box center [1379, 26] width 76 height 28
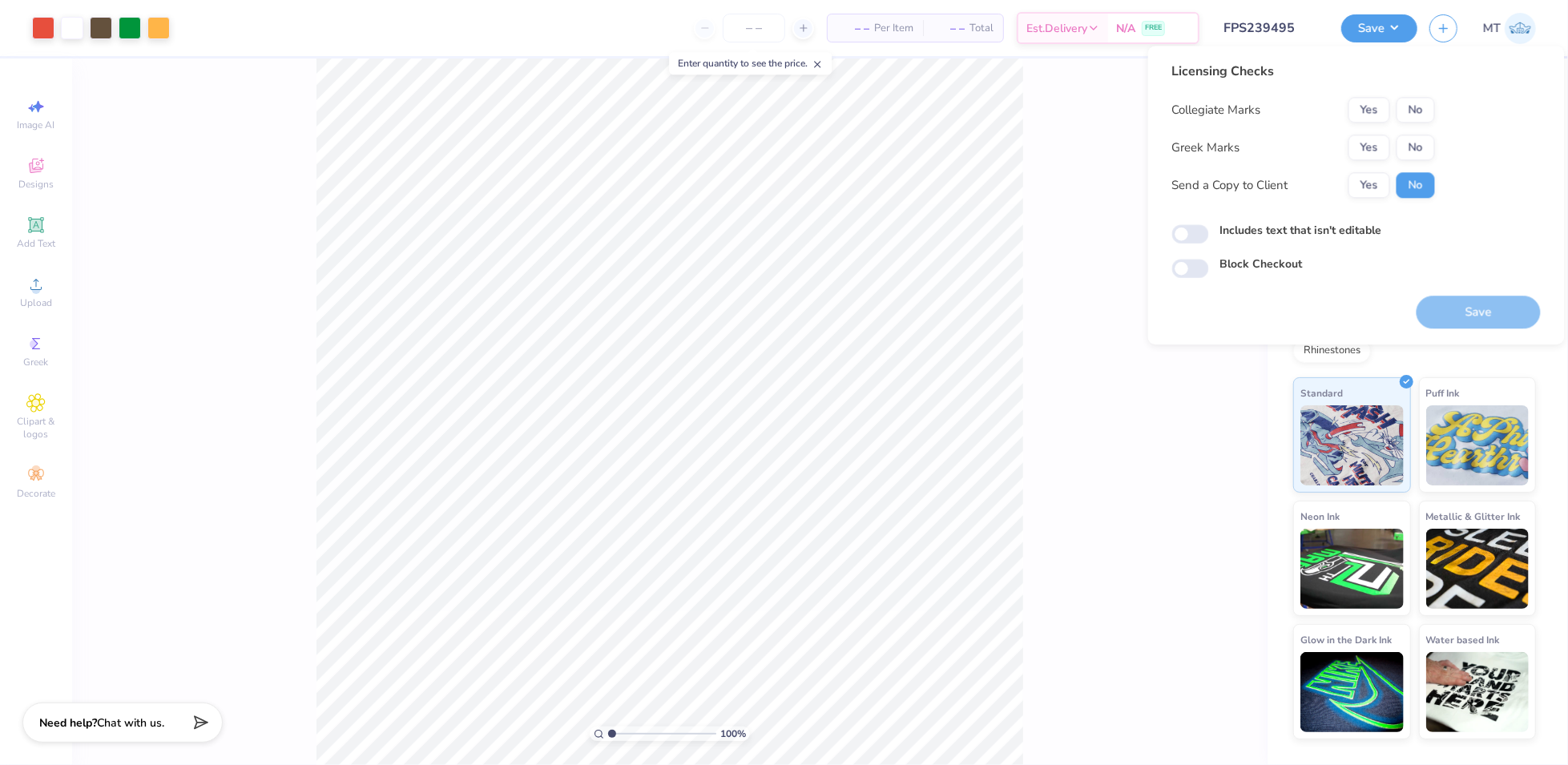
click at [1375, 167] on div "Collegiate Marks Yes No Greek Marks Yes No Send a Copy to Client Yes No" at bounding box center [1304, 147] width 263 height 101
click at [1373, 154] on button "Yes" at bounding box center [1369, 147] width 41 height 25
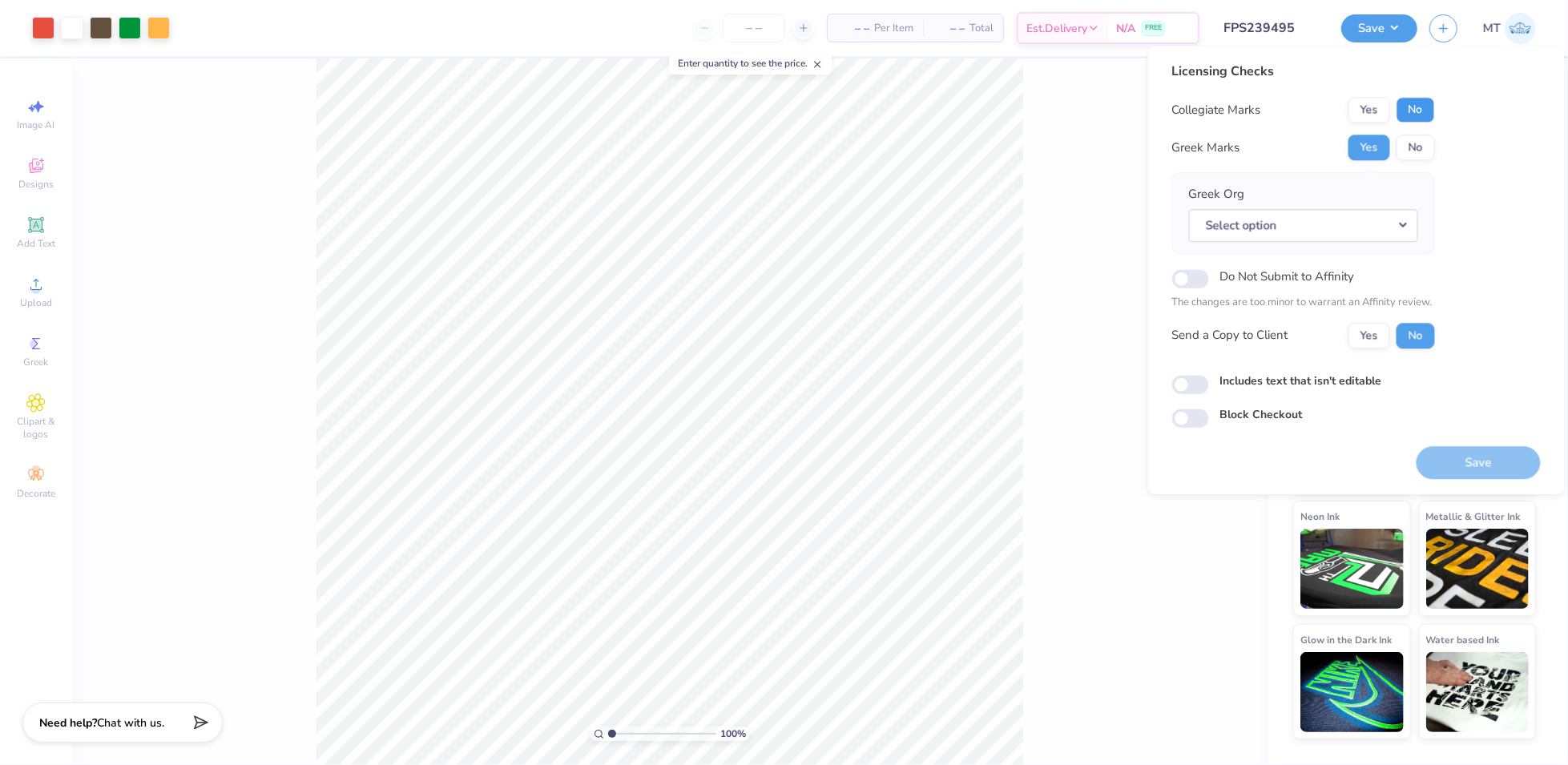
click at [1410, 113] on button "No" at bounding box center [1416, 109] width 39 height 25
click at [1397, 224] on button "Select option" at bounding box center [1304, 225] width 229 height 33
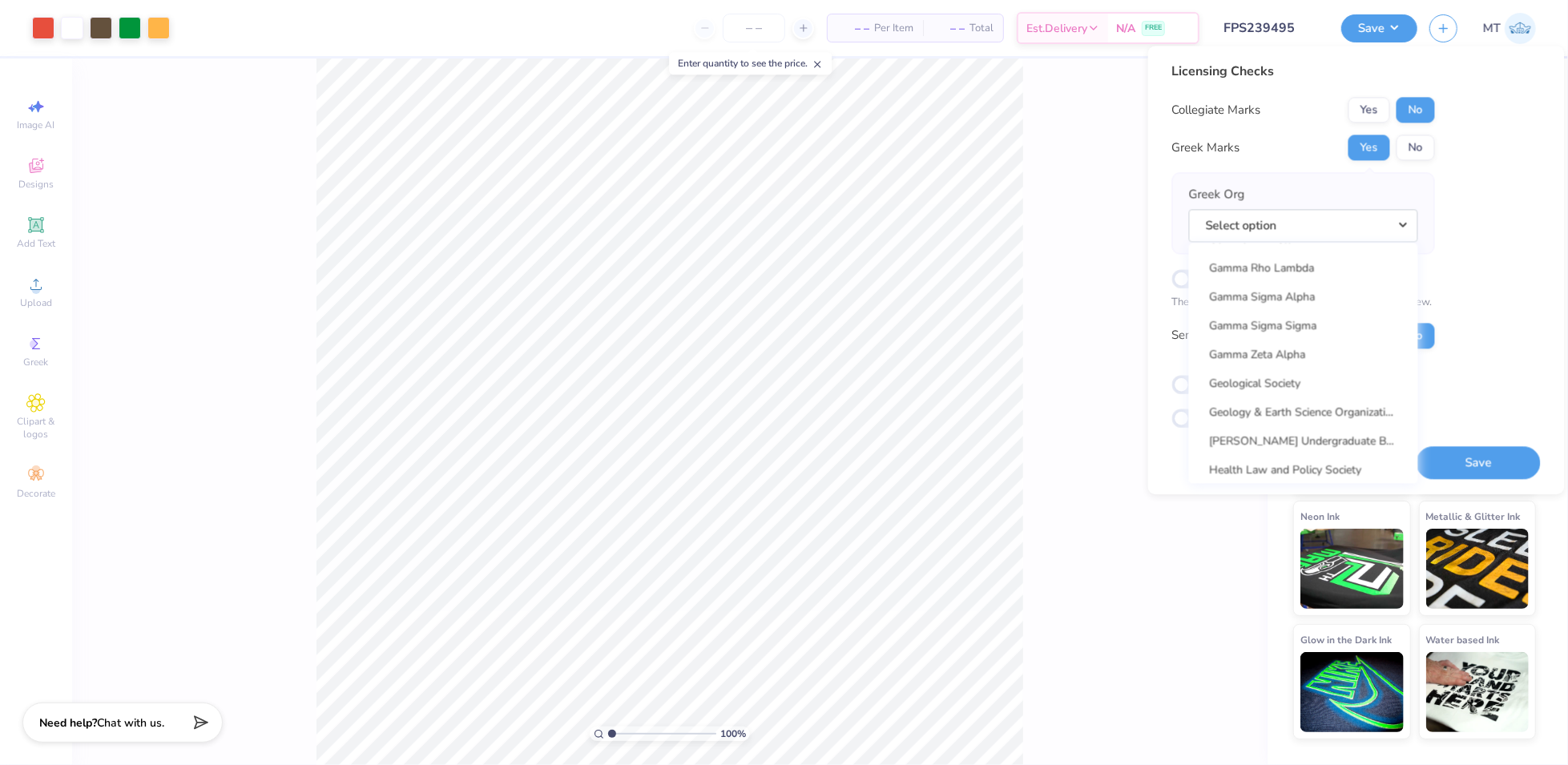
scroll to position [4992, 0]
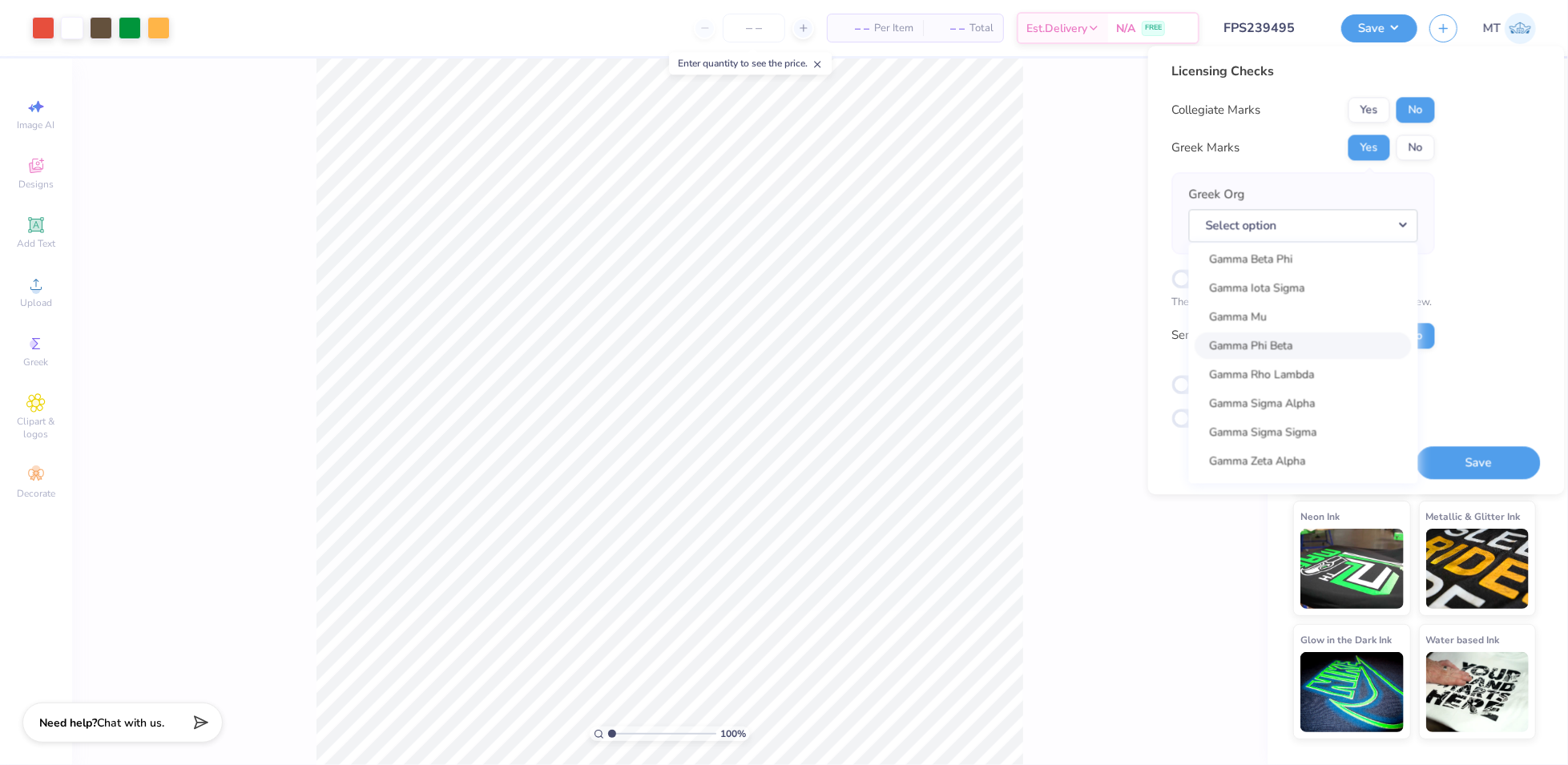
click at [1281, 336] on link "Gamma Phi Beta" at bounding box center [1304, 346] width 216 height 26
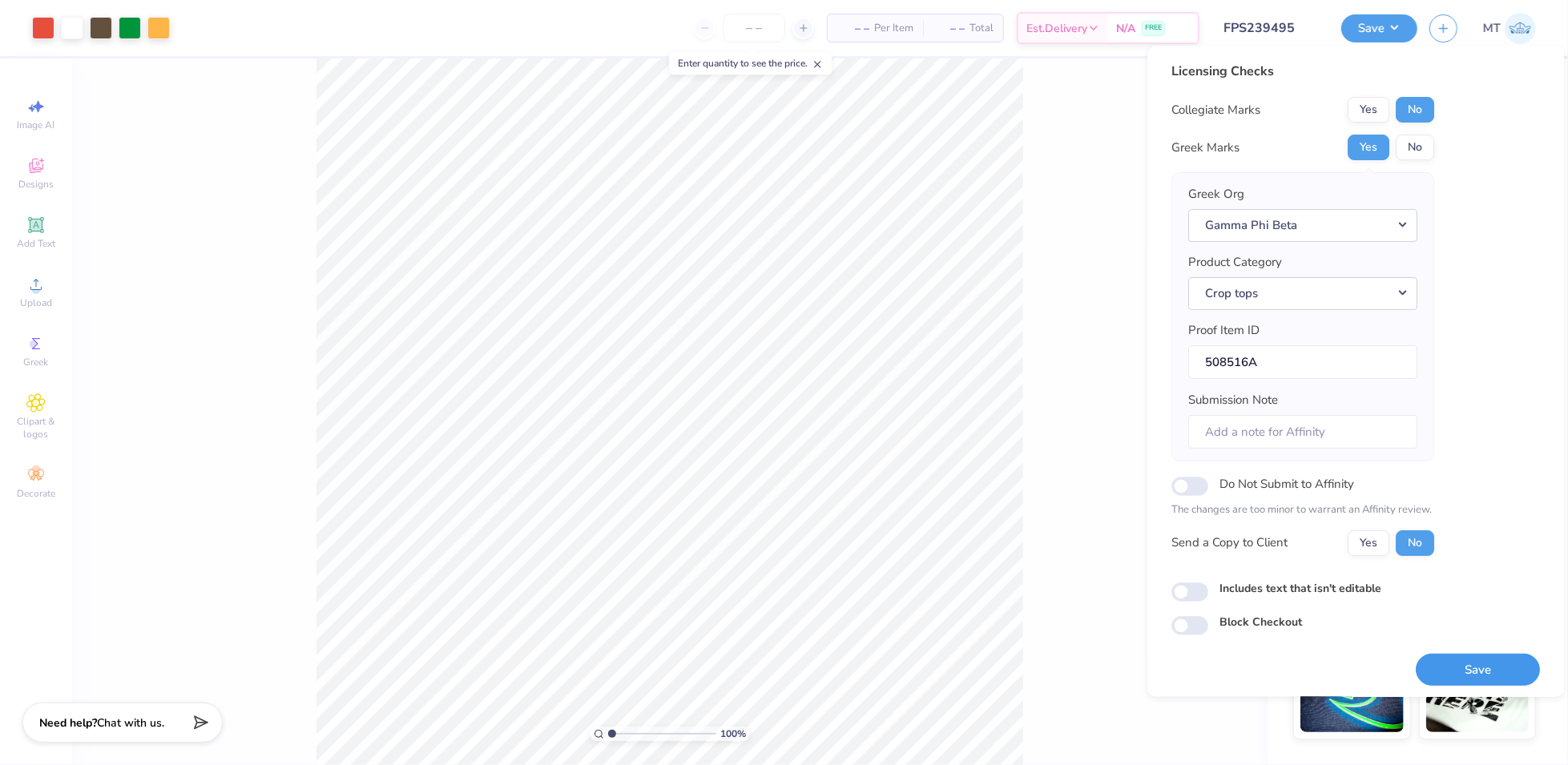
click at [1473, 667] on button "Save" at bounding box center [1479, 669] width 124 height 33
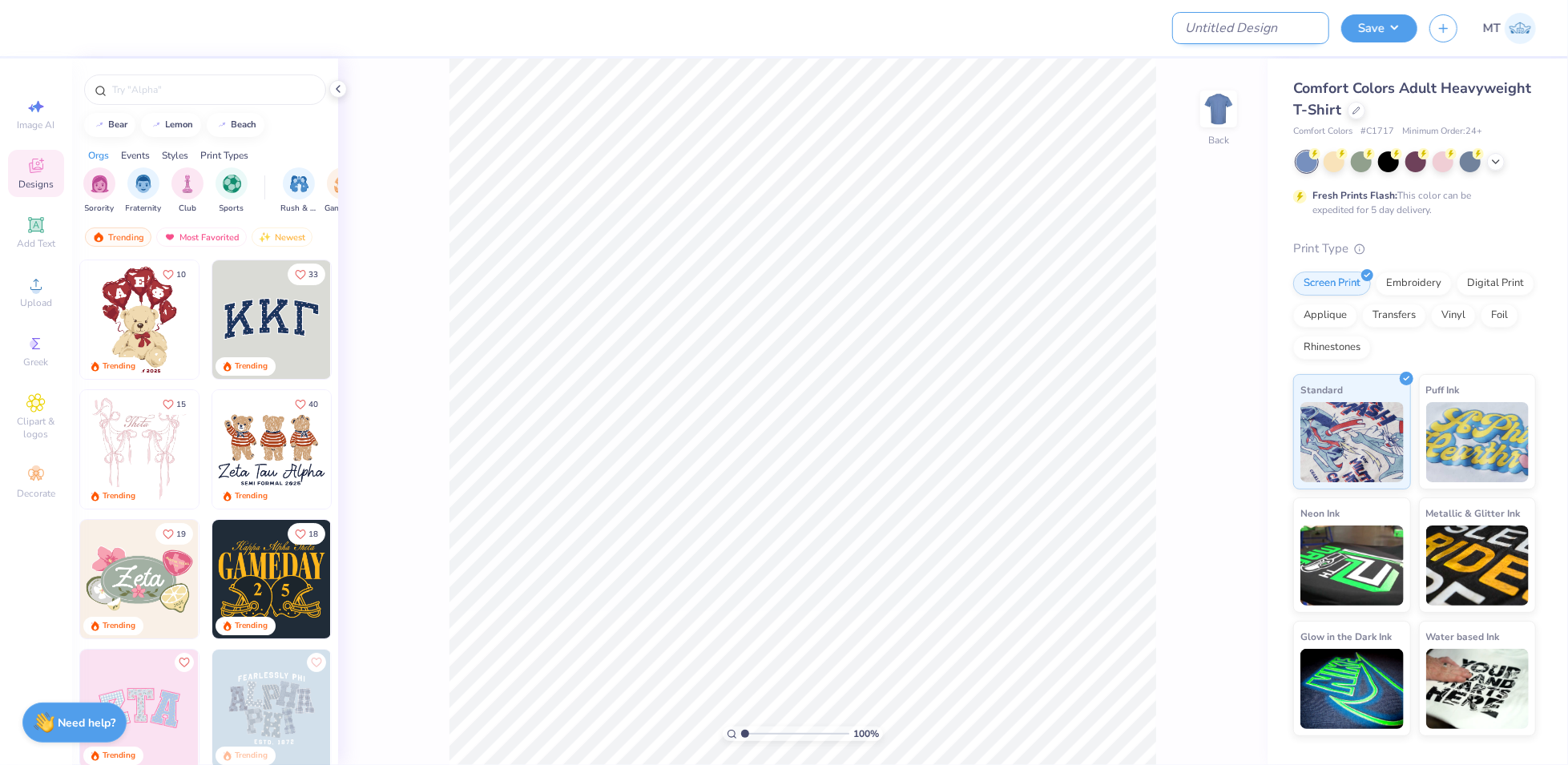
drag, startPoint x: 1304, startPoint y: 24, endPoint x: 1255, endPoint y: 41, distance: 51.9
click at [1304, 24] on input "Design Title" at bounding box center [1250, 28] width 157 height 32
paste input "FPS239503"
type input "FPS239503"
click at [1355, 114] on div at bounding box center [1356, 109] width 18 height 18
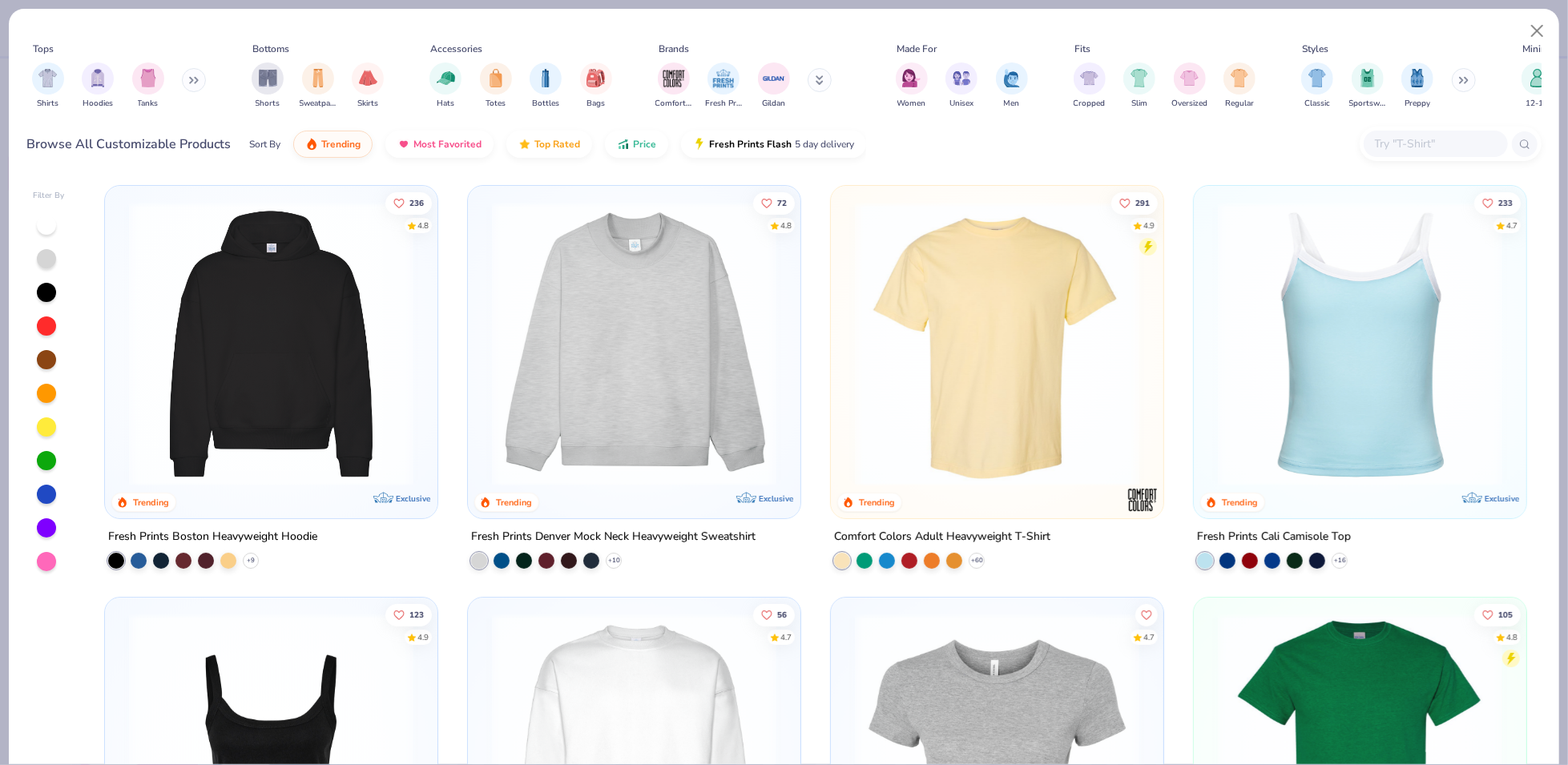
click at [297, 355] on img at bounding box center [272, 344] width 301 height 285
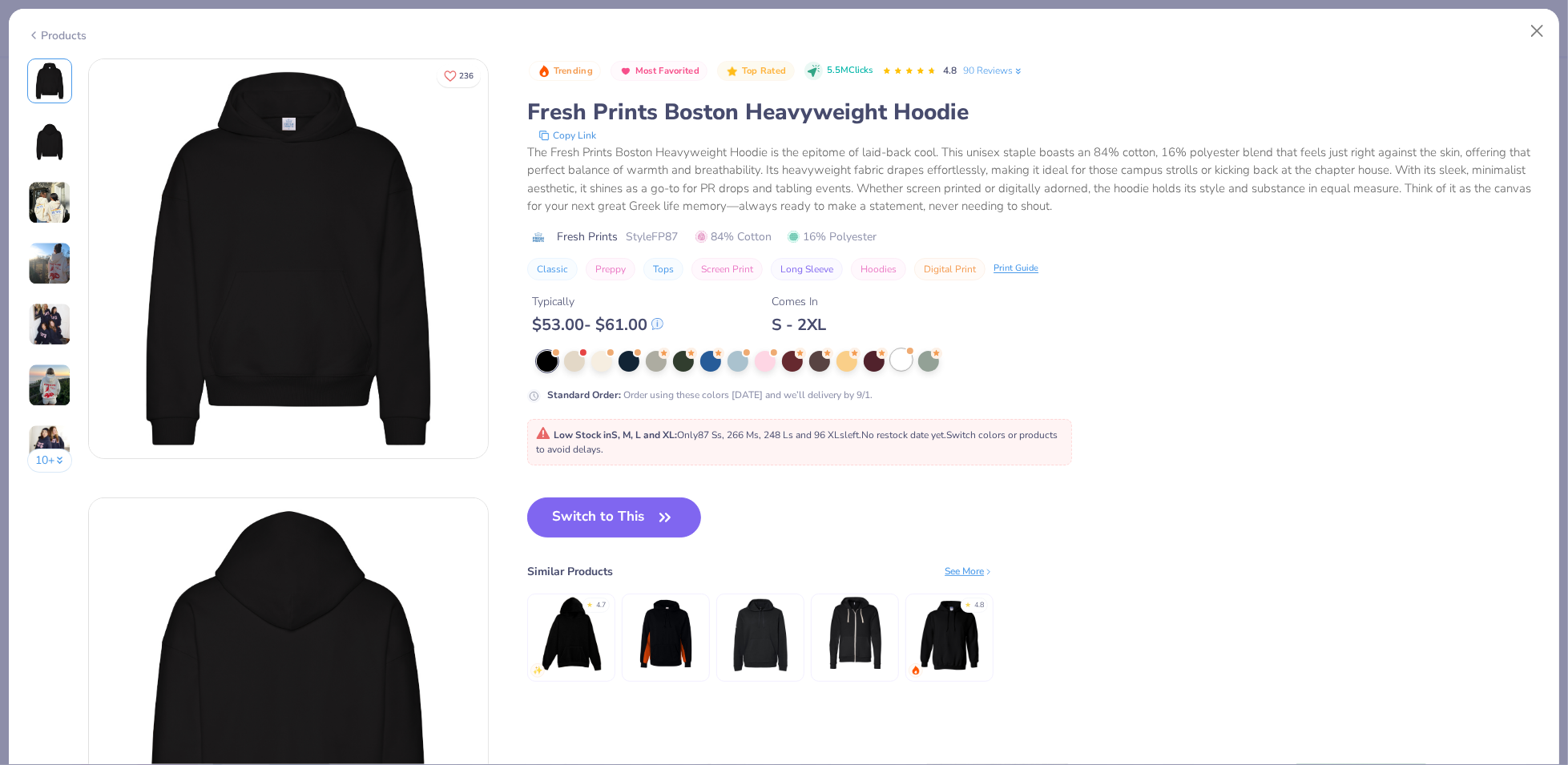
click at [905, 367] on div at bounding box center [902, 360] width 21 height 21
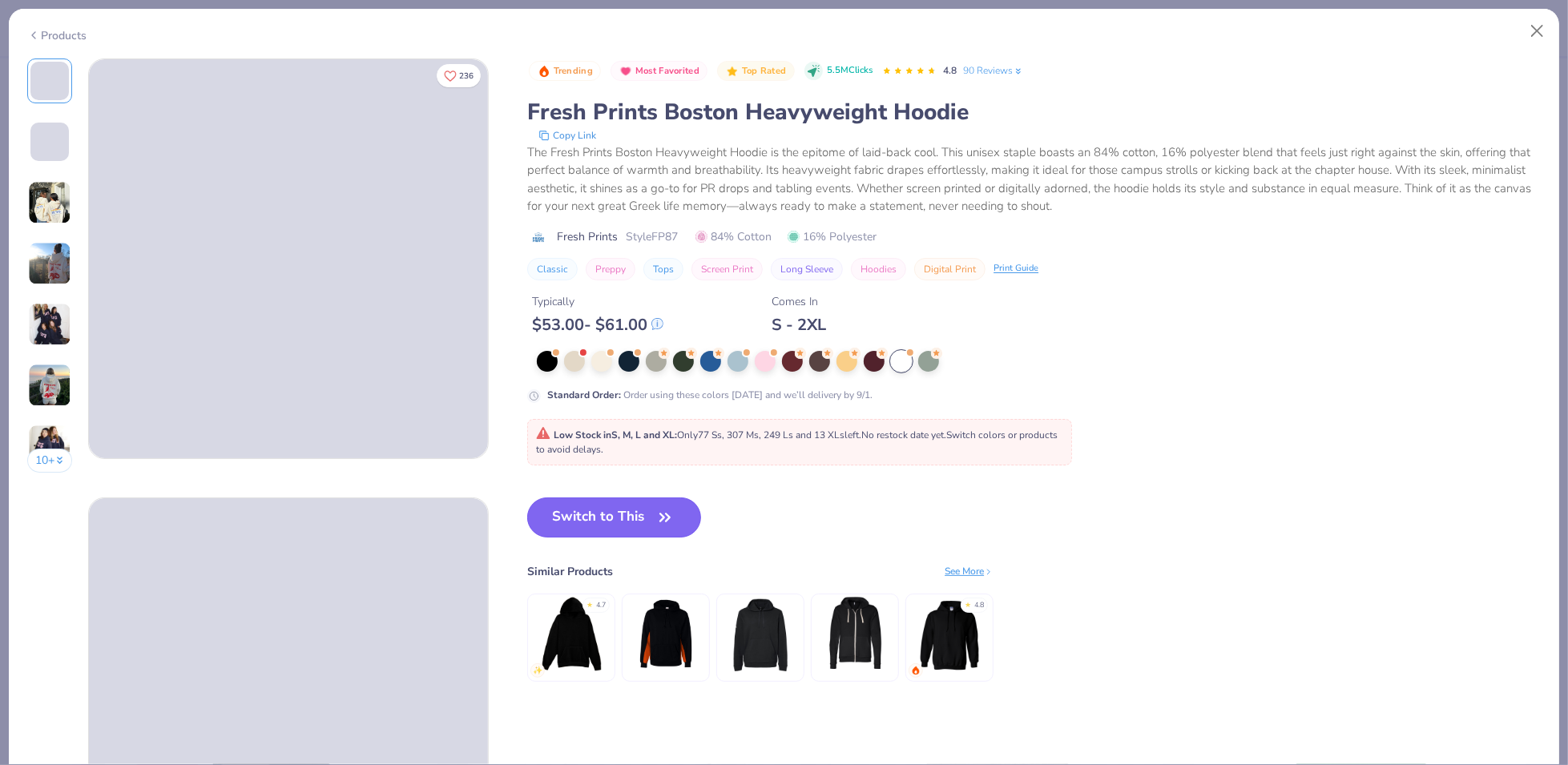
click at [591, 507] on button "Switch to This" at bounding box center [614, 517] width 174 height 40
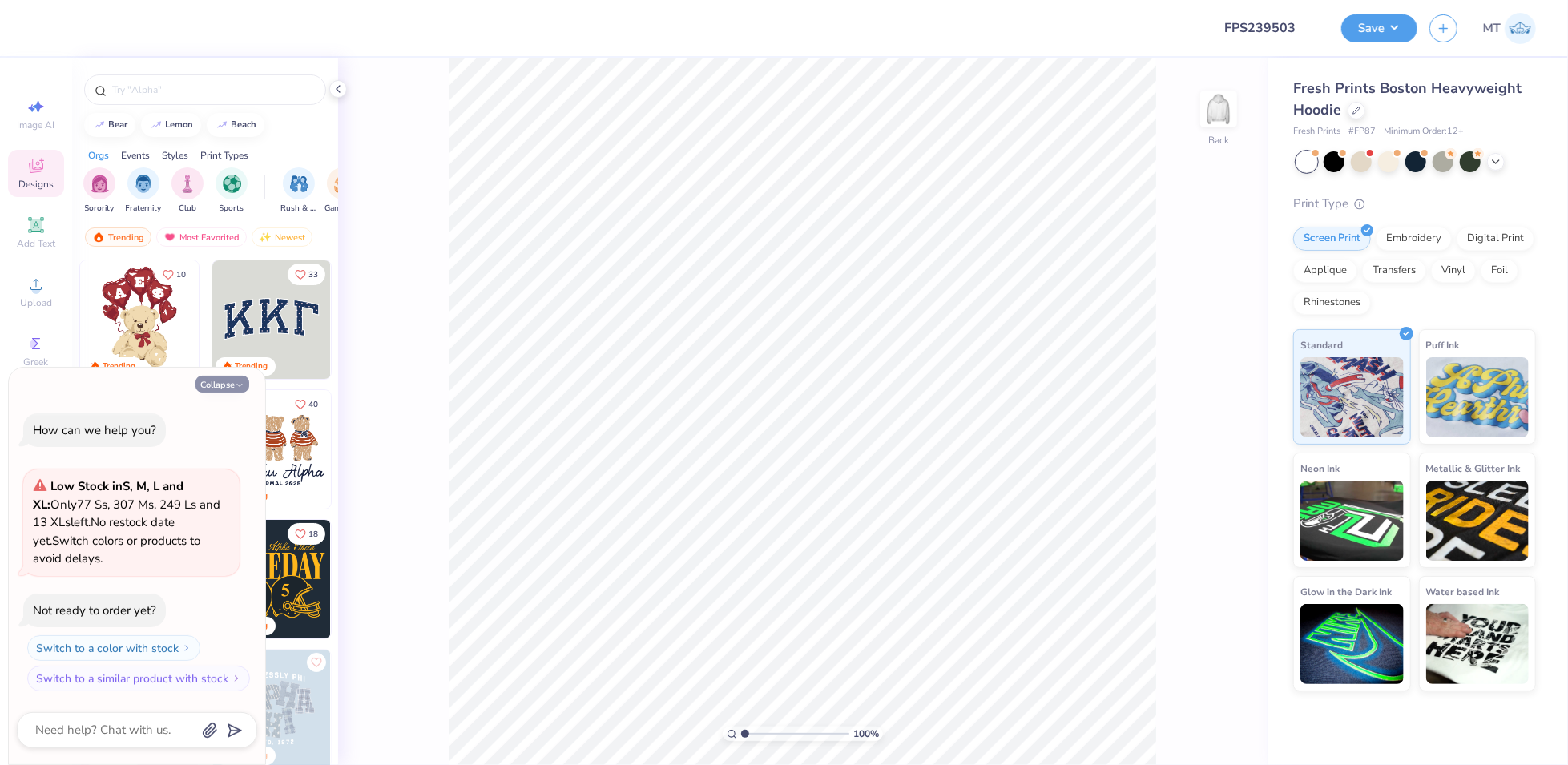
click at [231, 388] on button "Collapse" at bounding box center [222, 384] width 54 height 17
type textarea "x"
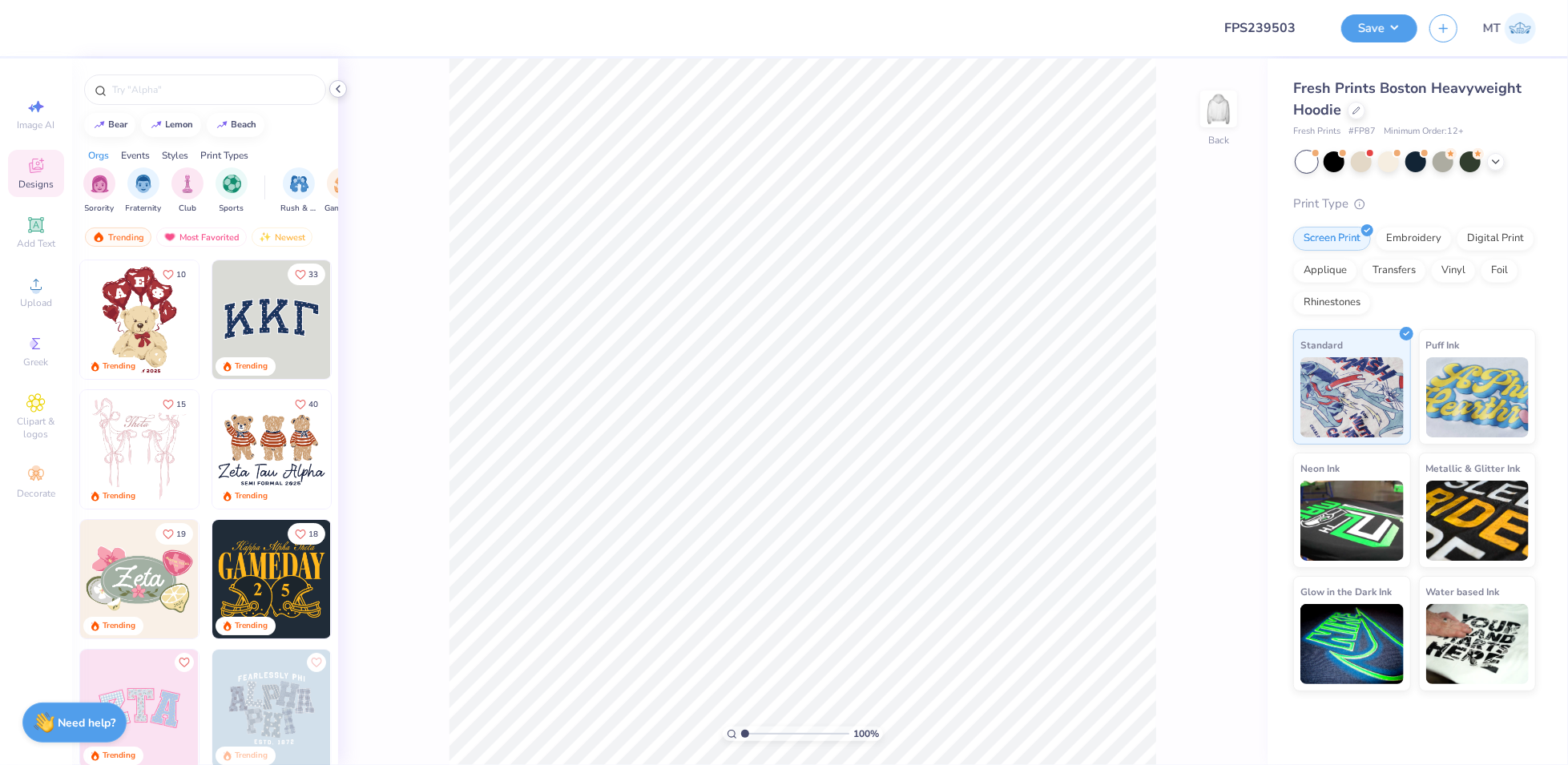
click at [343, 86] on icon at bounding box center [338, 89] width 13 height 13
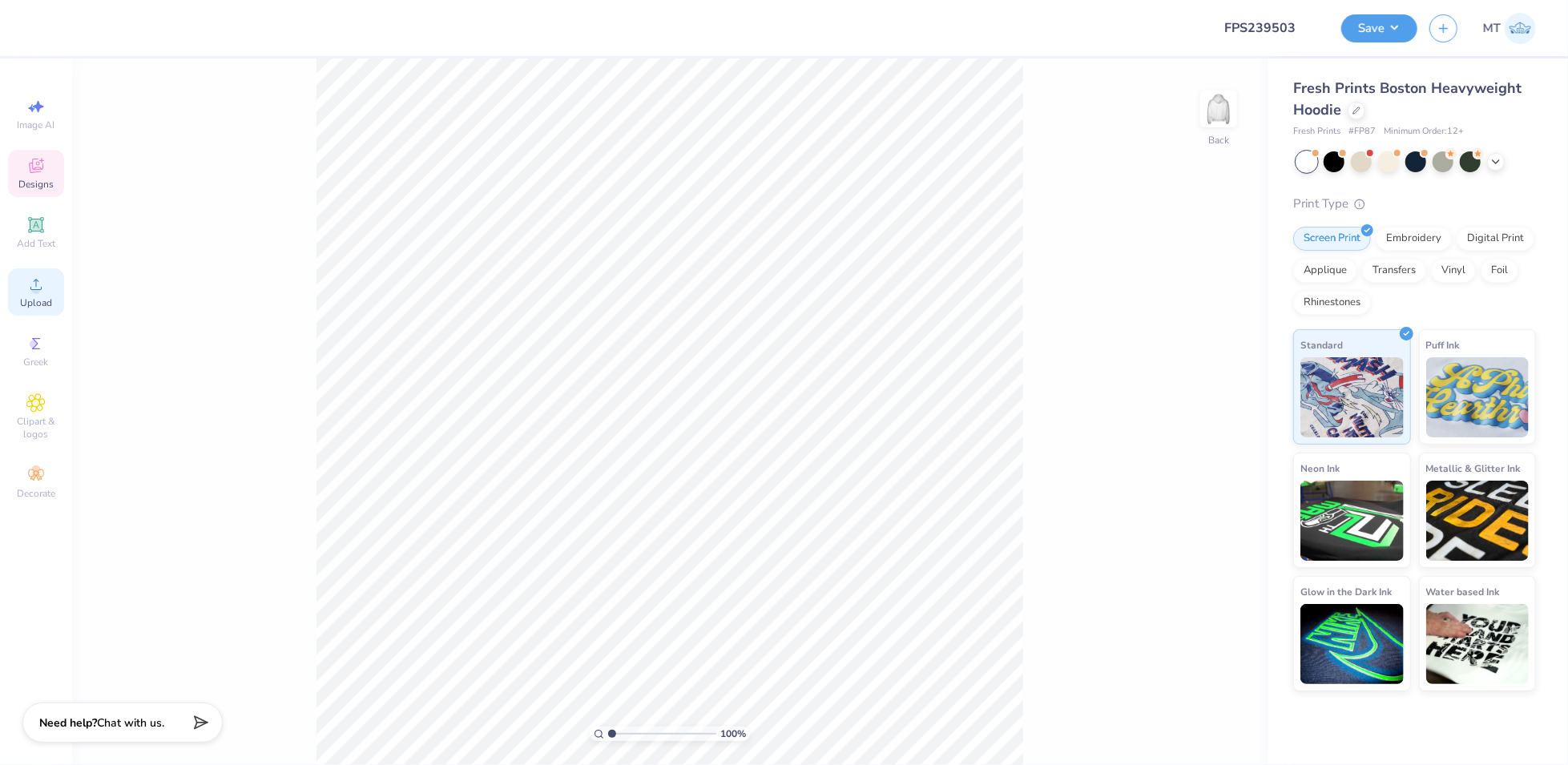
click at [31, 308] on span "Upload" at bounding box center [36, 303] width 32 height 13
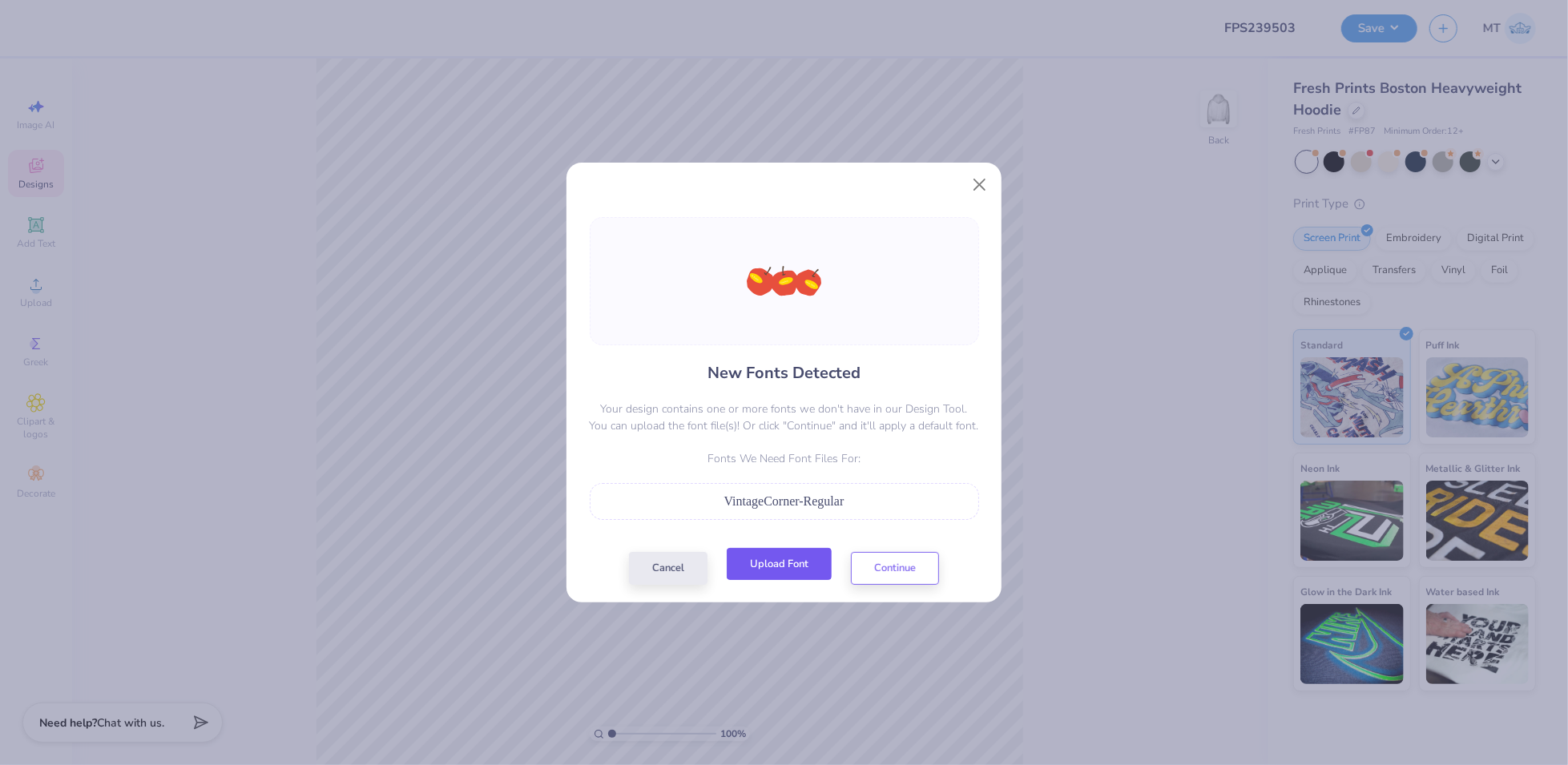
click at [809, 563] on button "Upload Font" at bounding box center [779, 564] width 105 height 33
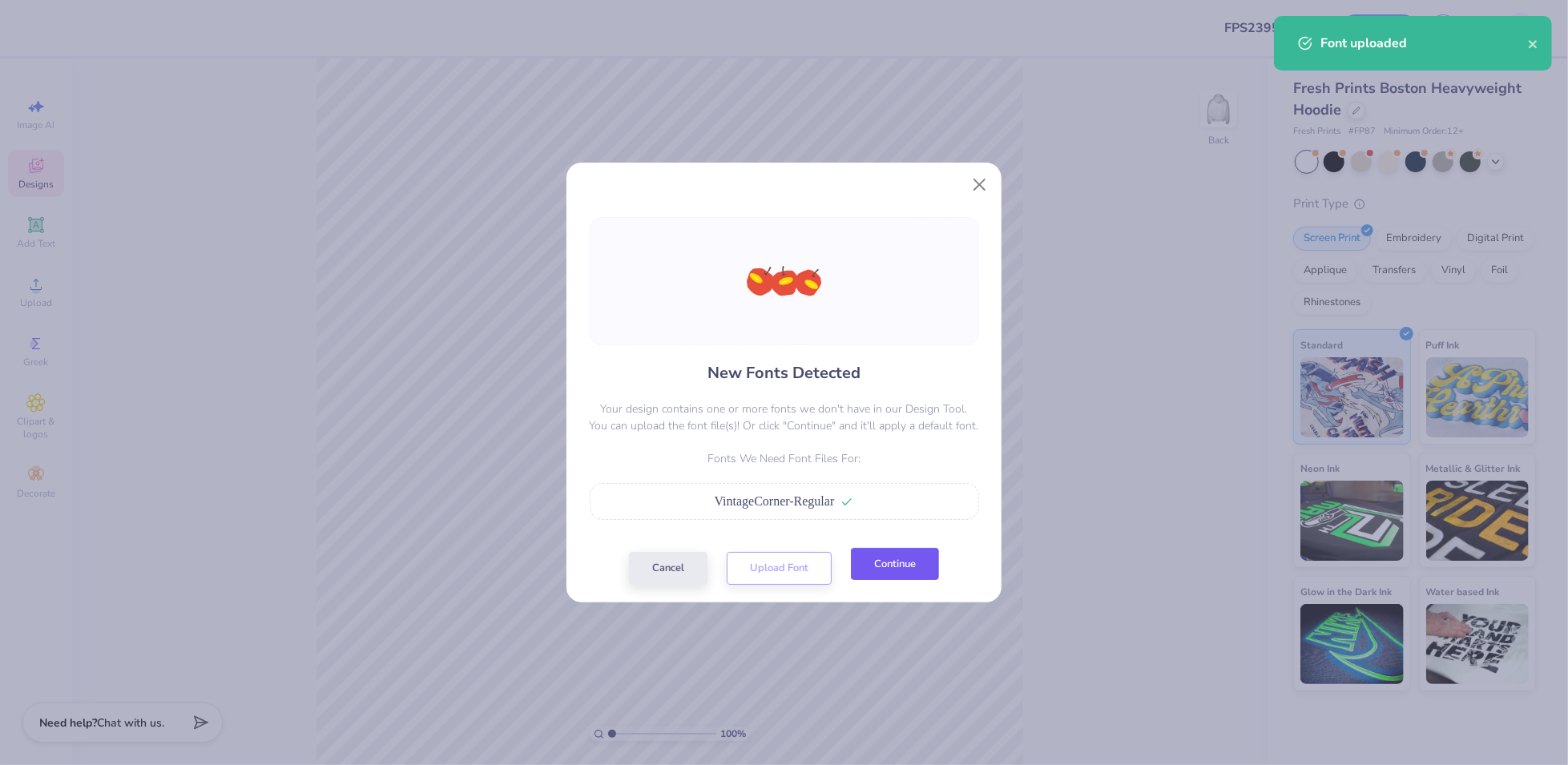
click at [905, 569] on button "Continue" at bounding box center [895, 564] width 88 height 33
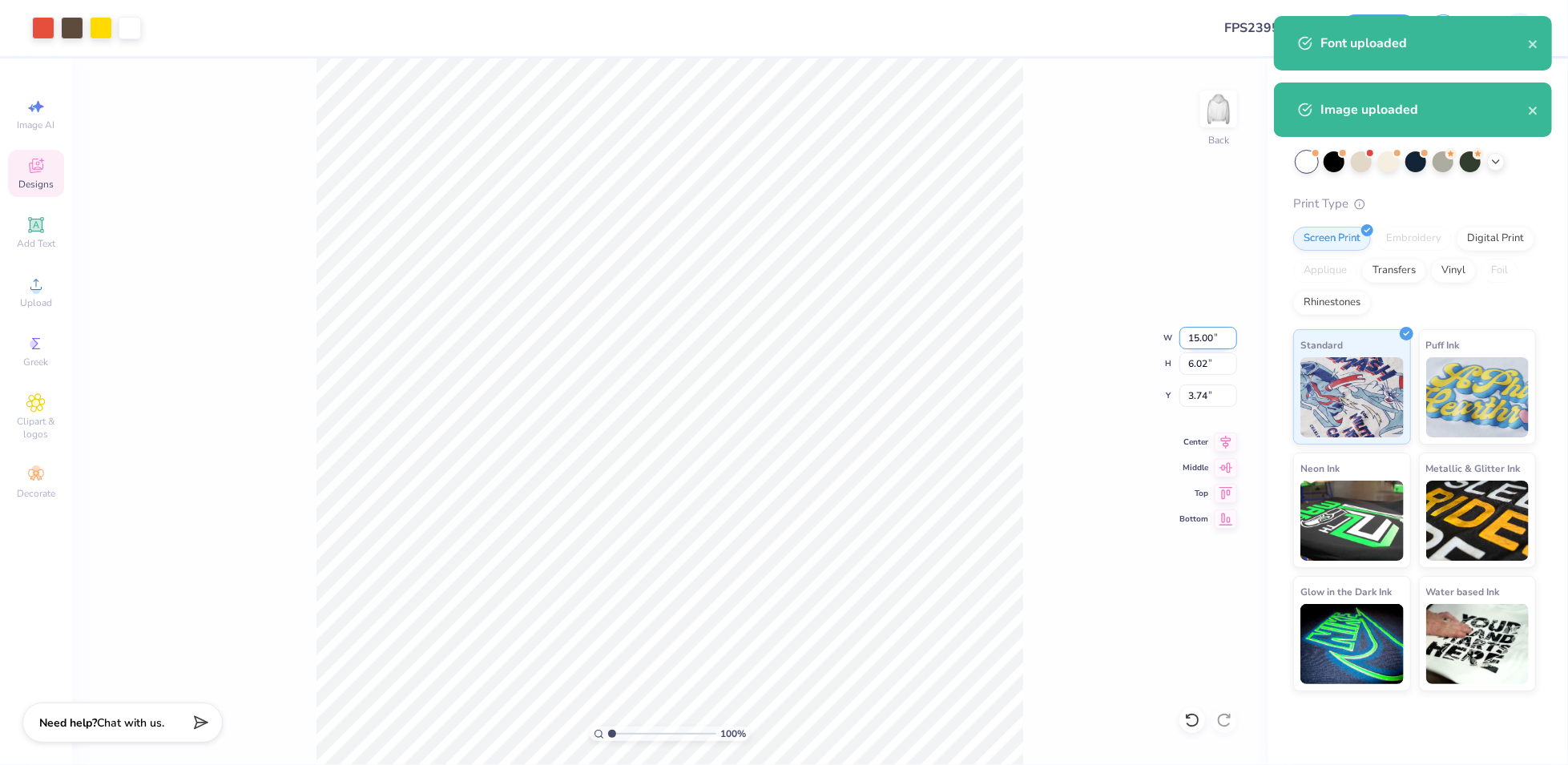
click at [1204, 337] on input "15.00" at bounding box center [1208, 338] width 57 height 23
type input "7.00"
type input "2.81"
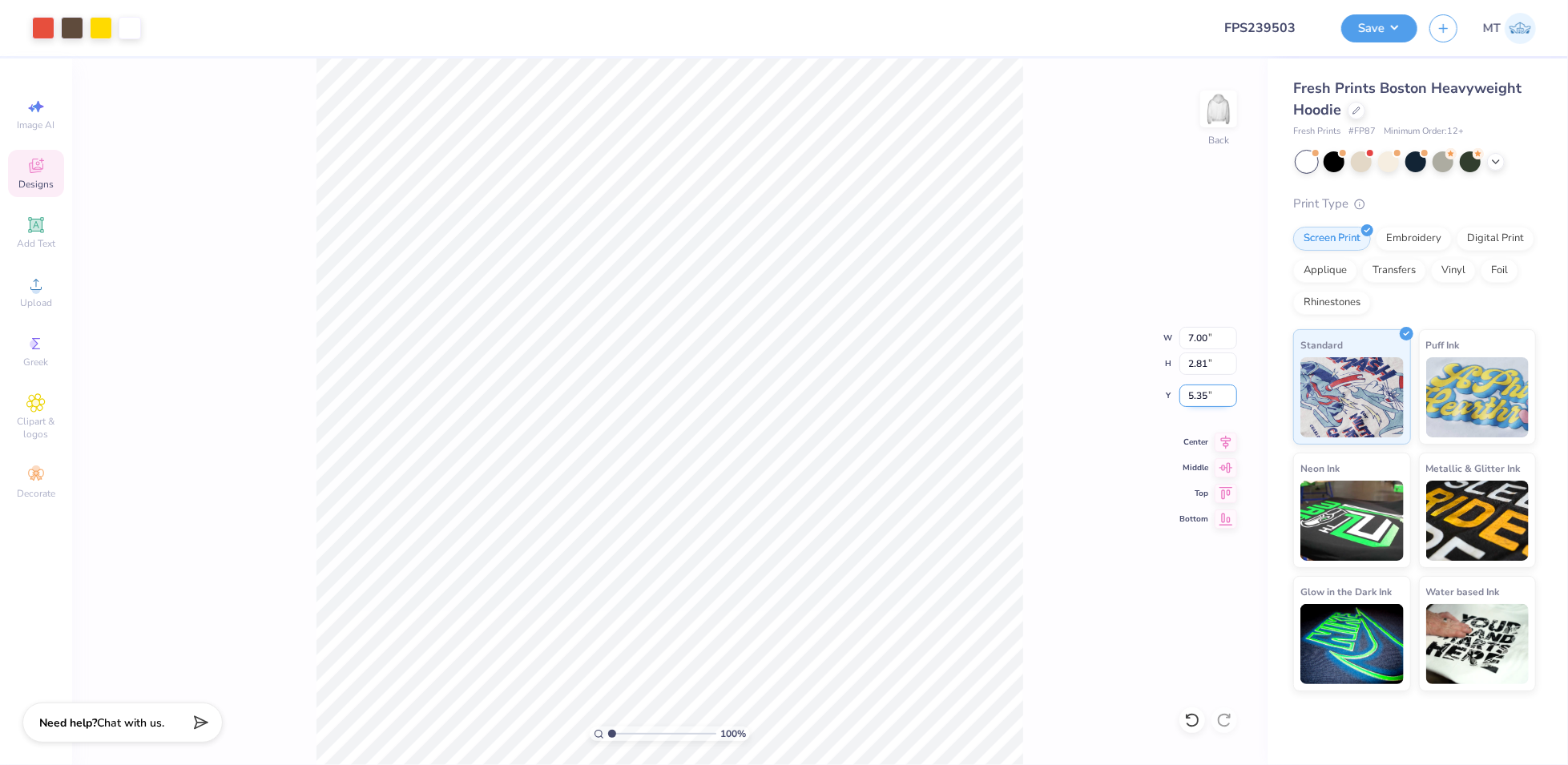
click at [1201, 393] on input "5.35" at bounding box center [1208, 396] width 57 height 23
type input "3.00"
click at [1070, 301] on div "100 % Back W 7.00 7.00 " H 2.81 2.81 " Y 3.00 3.00 " Center Middle Top Bottom" at bounding box center [670, 412] width 1196 height 707
click at [1381, 27] on button "Save" at bounding box center [1379, 26] width 76 height 28
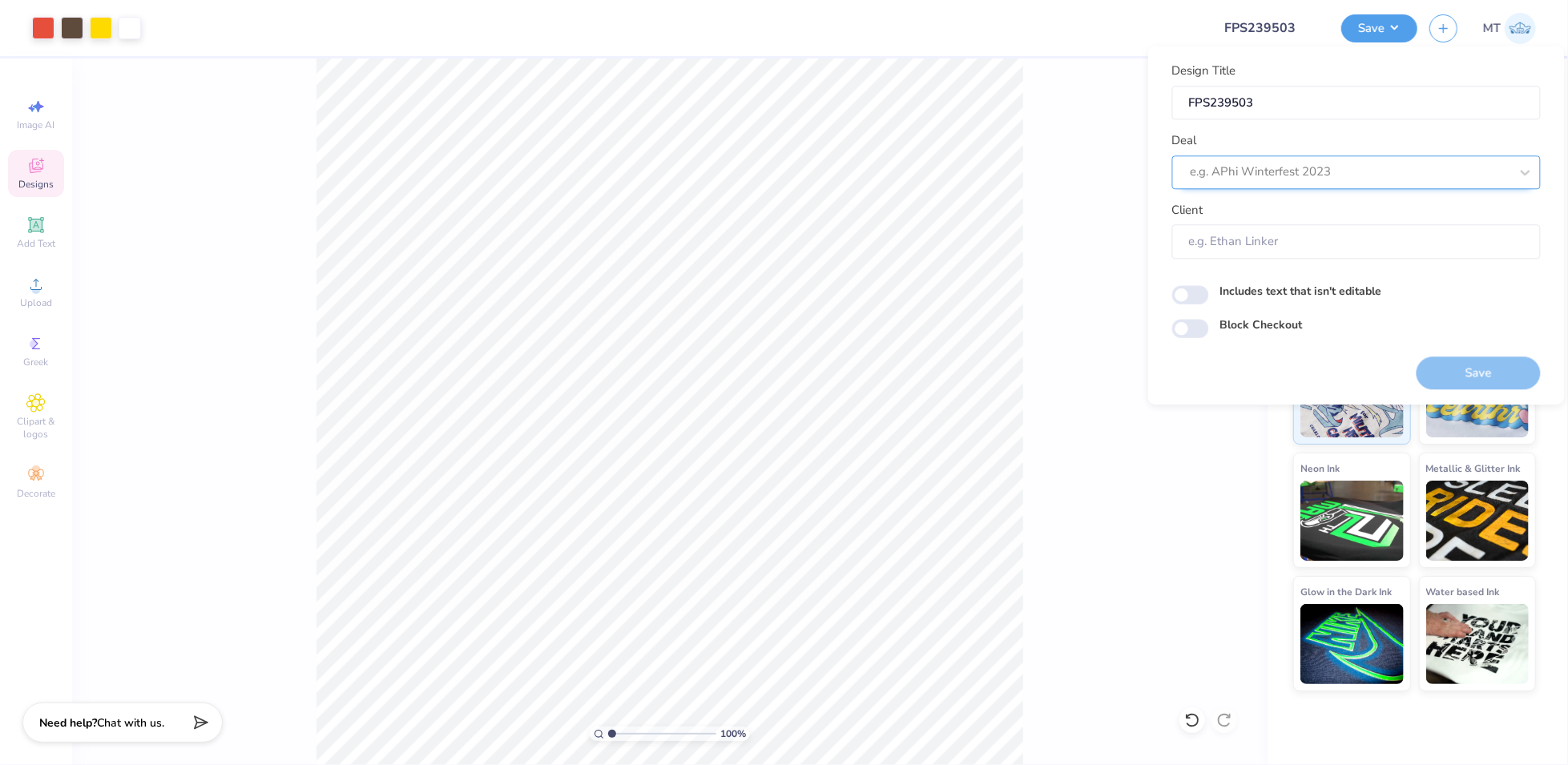
click at [1373, 163] on div at bounding box center [1350, 172] width 319 height 22
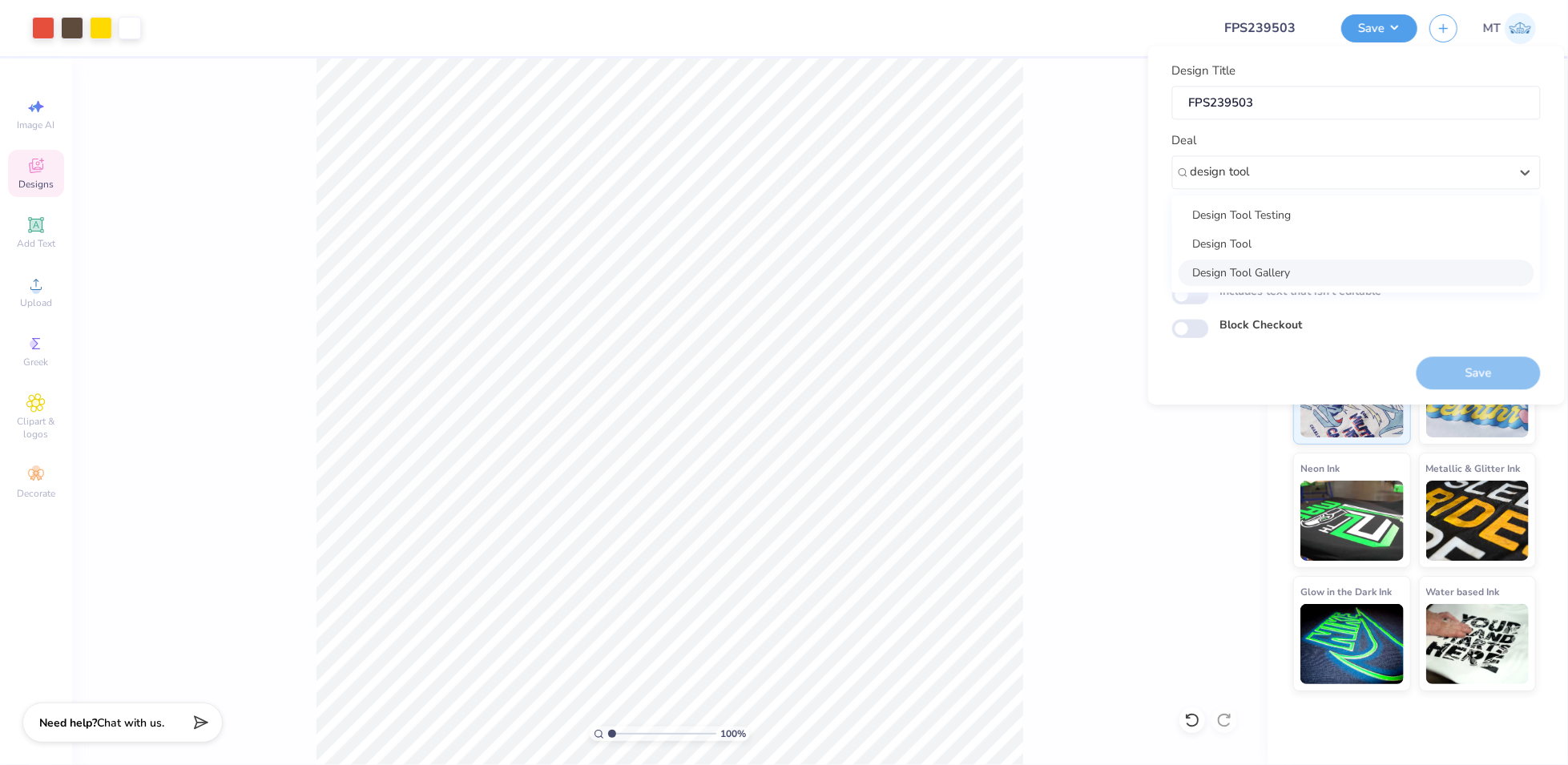
click at [1282, 263] on div "Design Tool Gallery" at bounding box center [1356, 273] width 355 height 26
type input "design tool"
type input "Design Tool Gallery User"
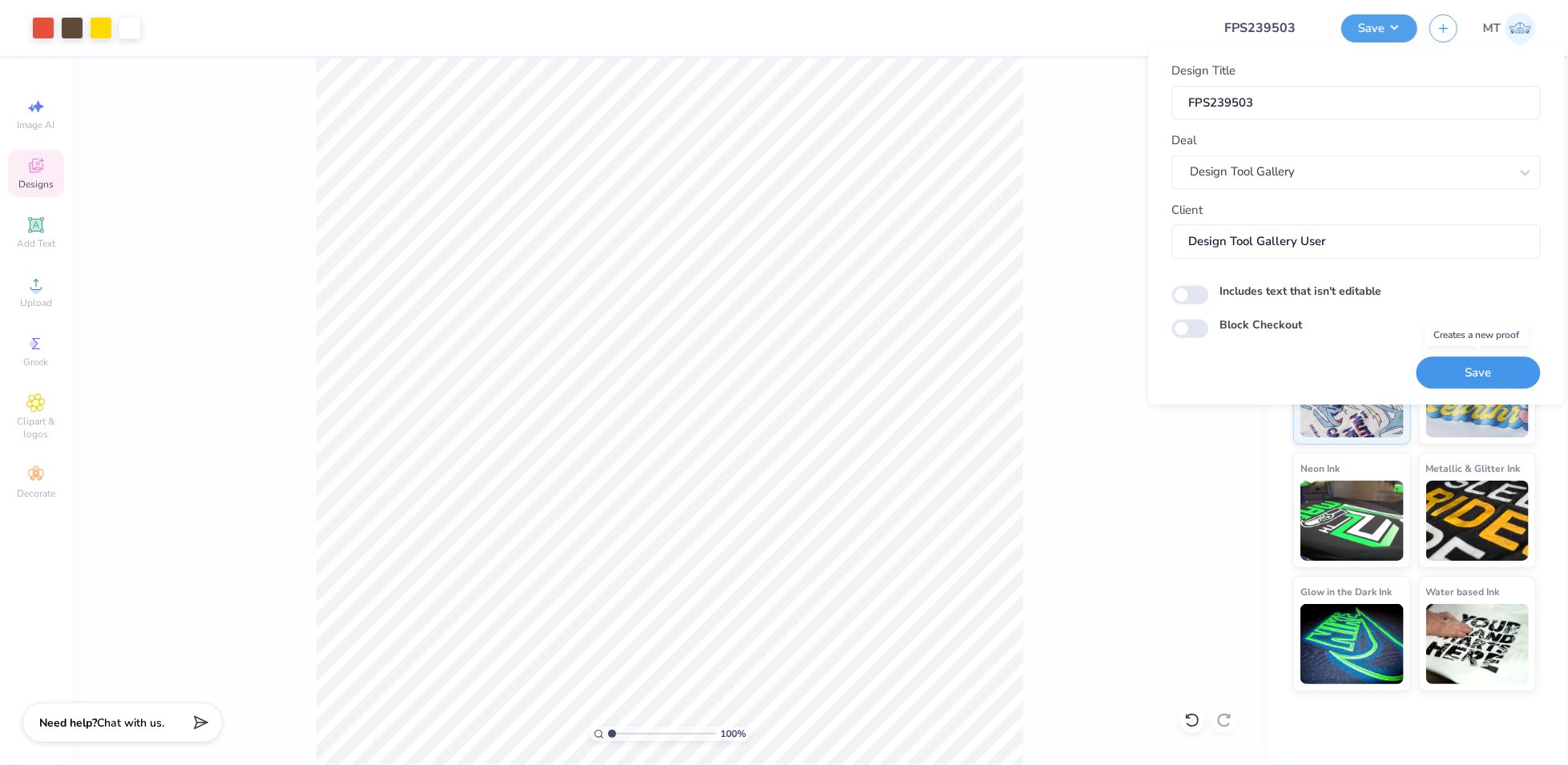
click at [1510, 371] on button "Save" at bounding box center [1479, 372] width 124 height 33
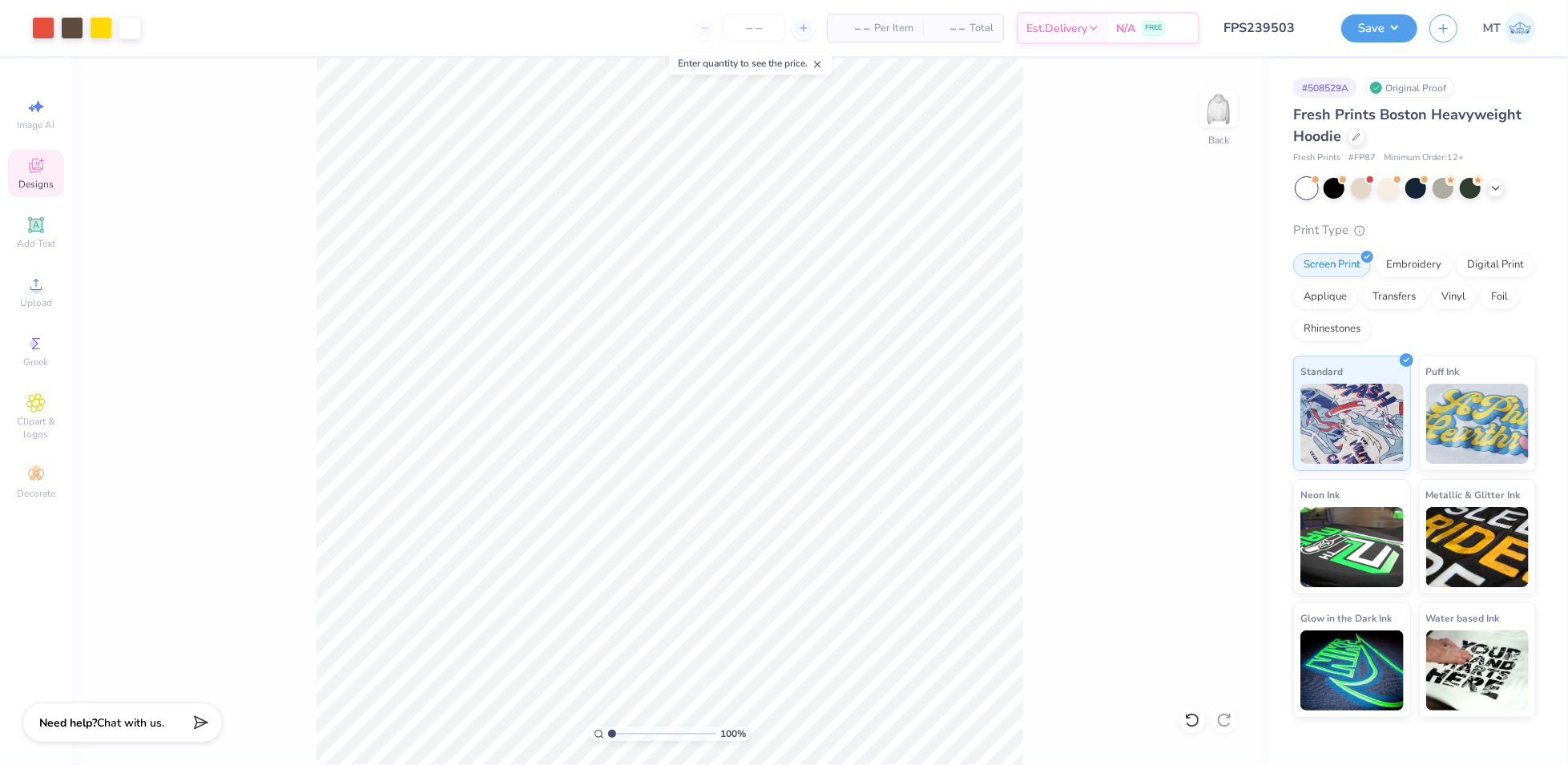
click at [1388, 29] on div "Art colors – – Per Item – – Total Est. Delivery N/A FREE Design Title FPS239503…" at bounding box center [784, 382] width 1568 height 765
click at [1389, 30] on button "Save" at bounding box center [1379, 26] width 76 height 28
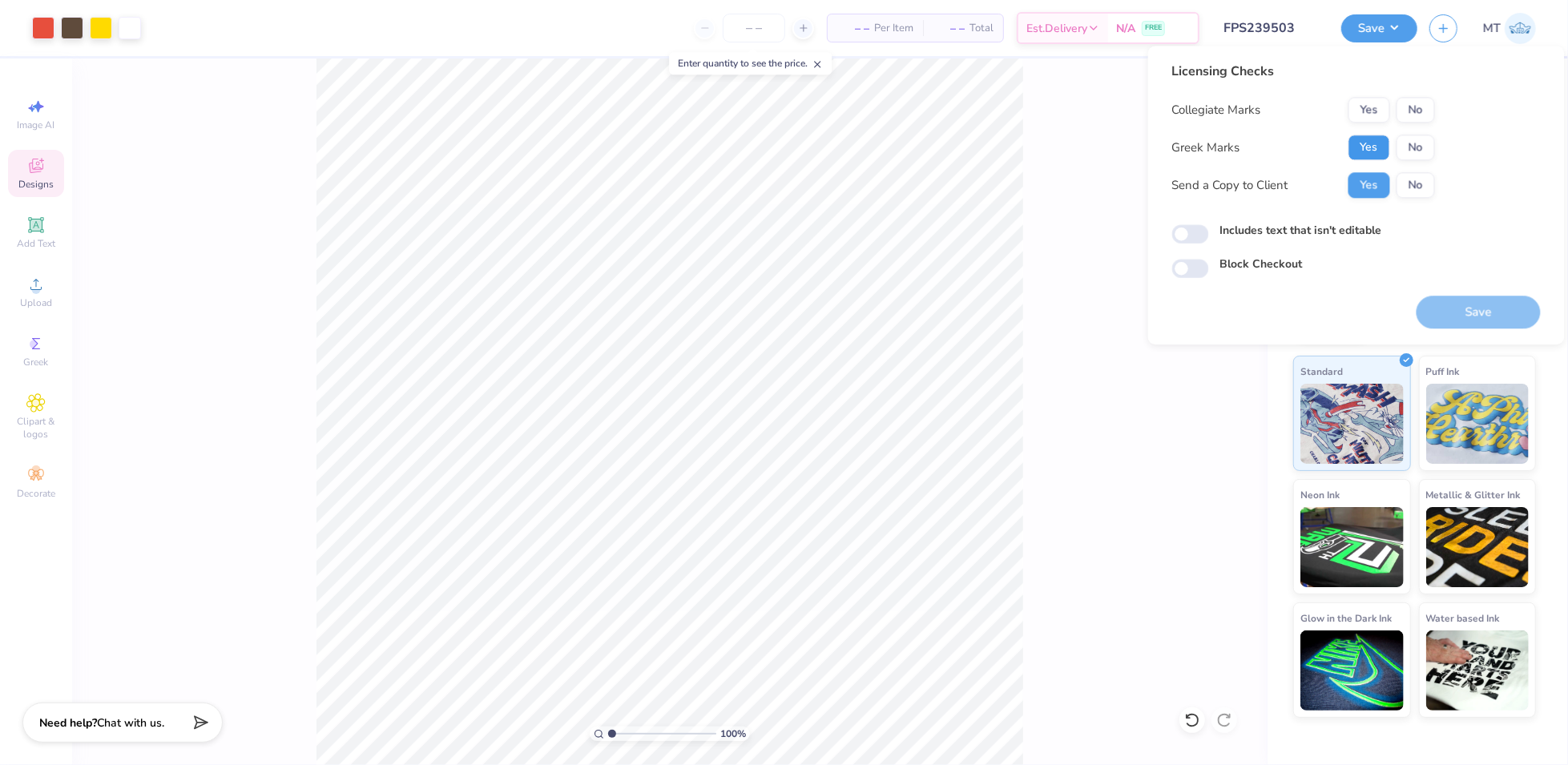
click at [1372, 138] on button "Yes" at bounding box center [1369, 147] width 41 height 25
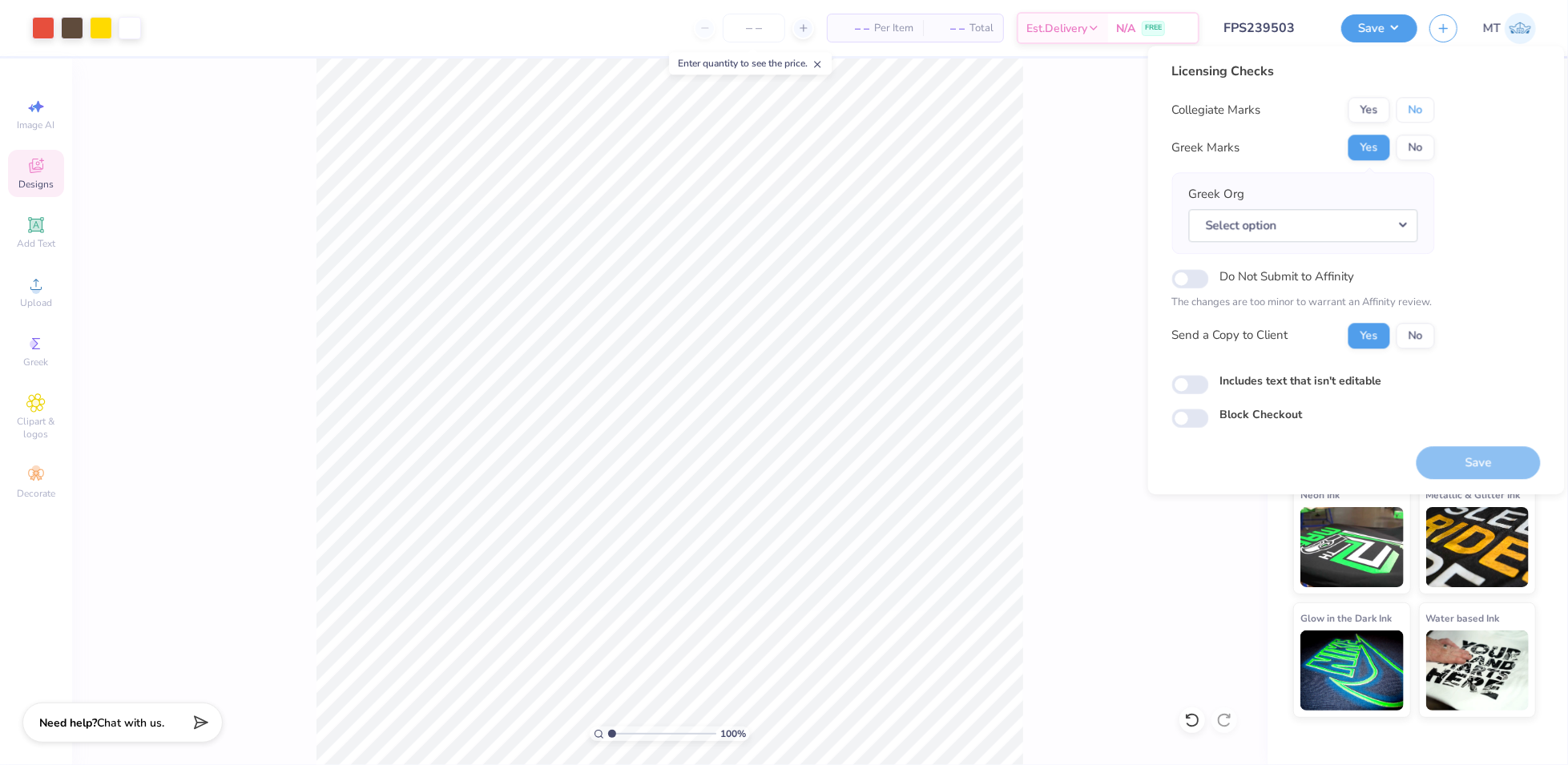
click at [1419, 104] on button "No" at bounding box center [1416, 109] width 39 height 25
click at [1385, 226] on button "Select option" at bounding box center [1304, 225] width 229 height 33
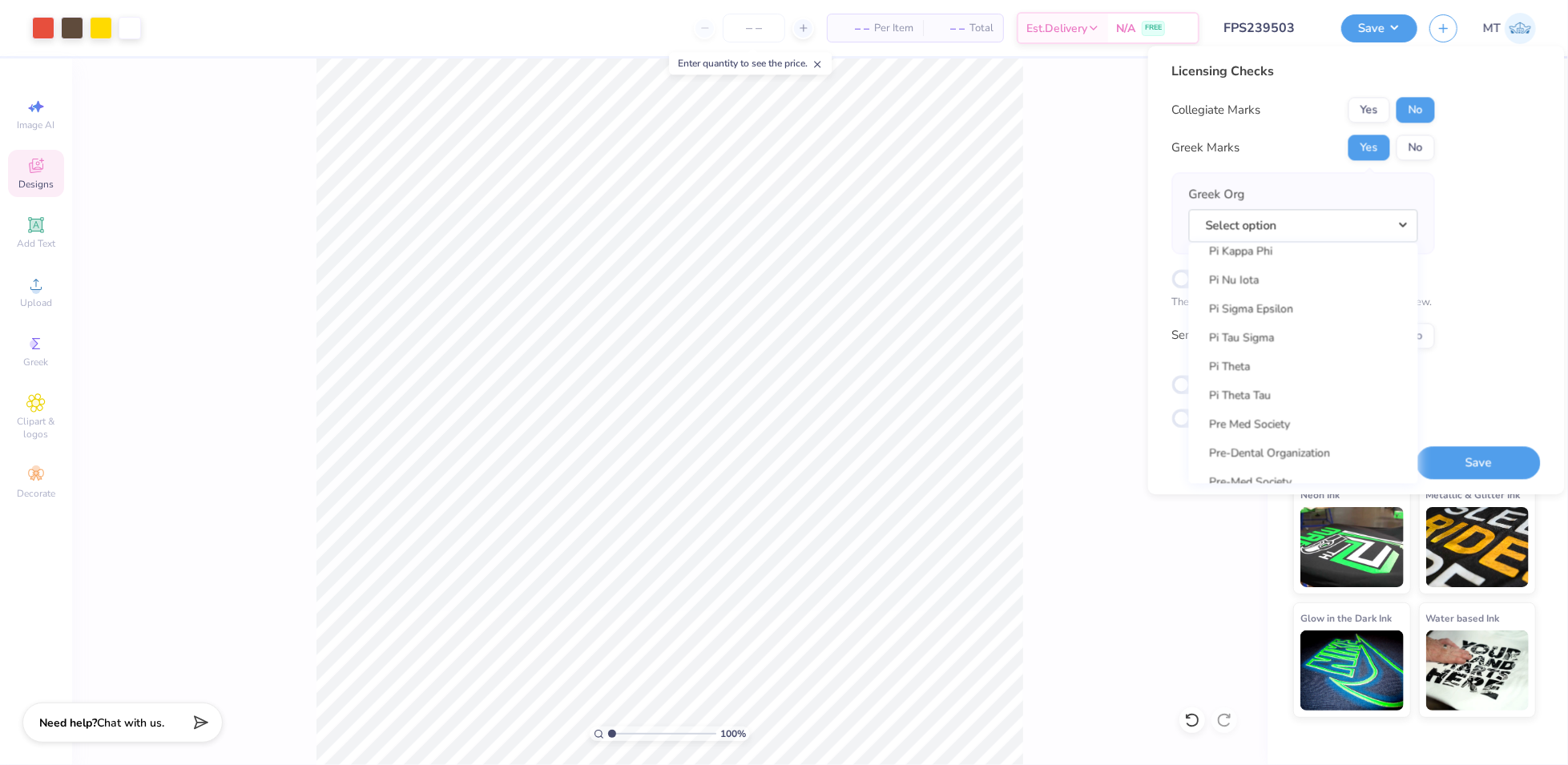
scroll to position [9276, 0]
click at [1273, 278] on link "Pi Kappa Phi" at bounding box center [1304, 272] width 216 height 26
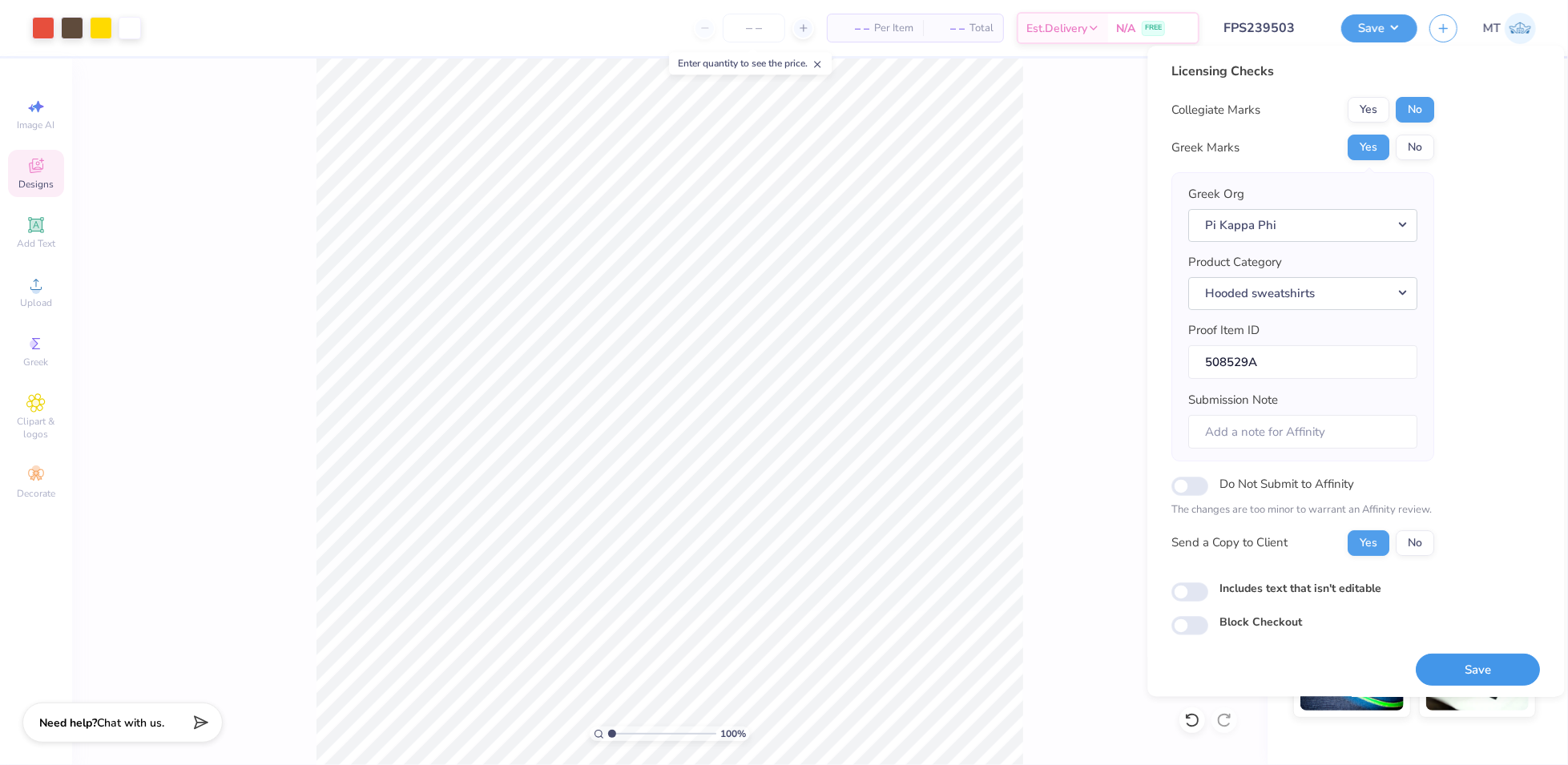
click at [1451, 661] on button "Save" at bounding box center [1479, 669] width 124 height 33
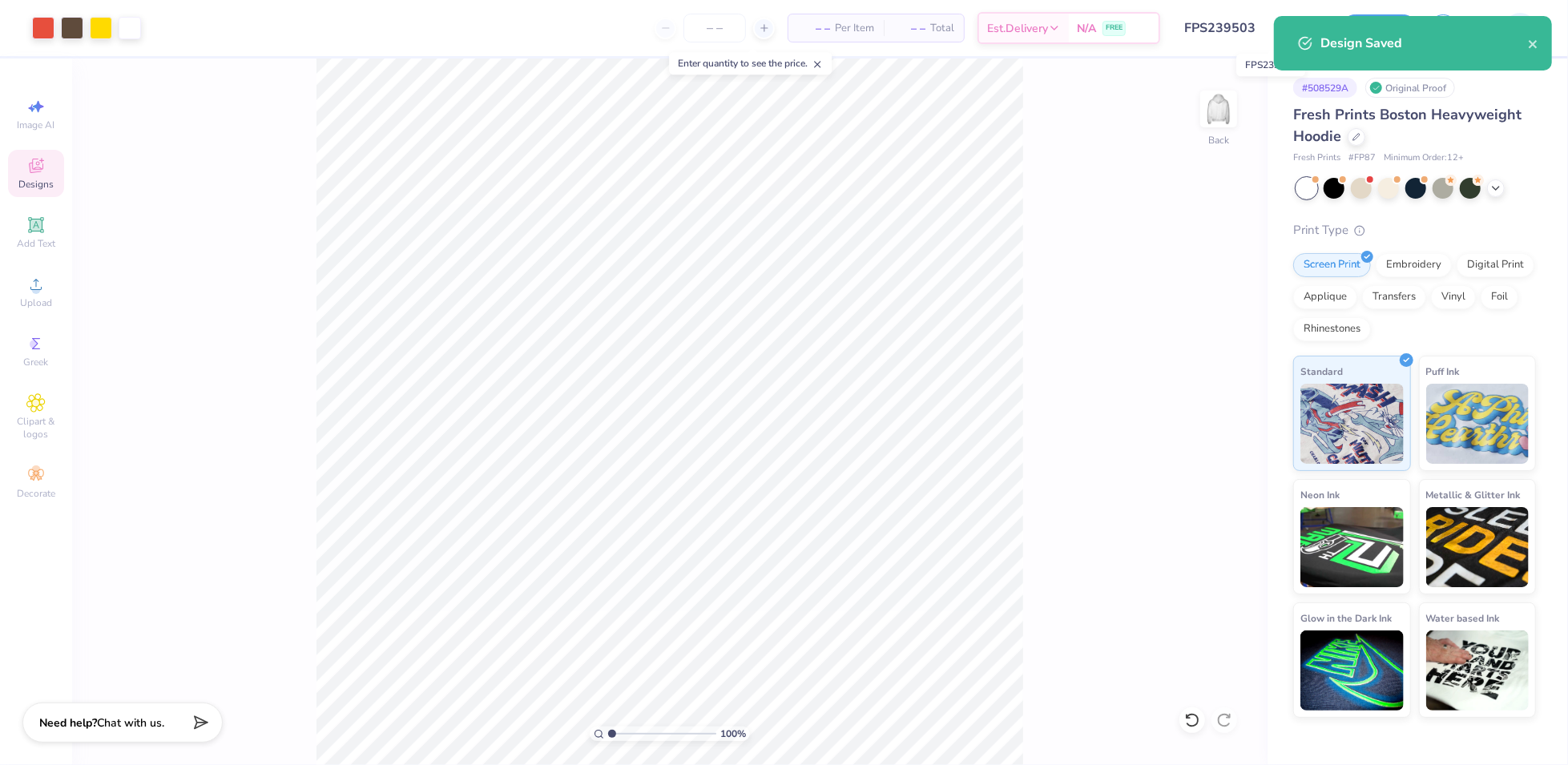
click at [1247, 27] on input "FPS239503" at bounding box center [1250, 28] width 157 height 32
